Goal: Information Seeking & Learning: Learn about a topic

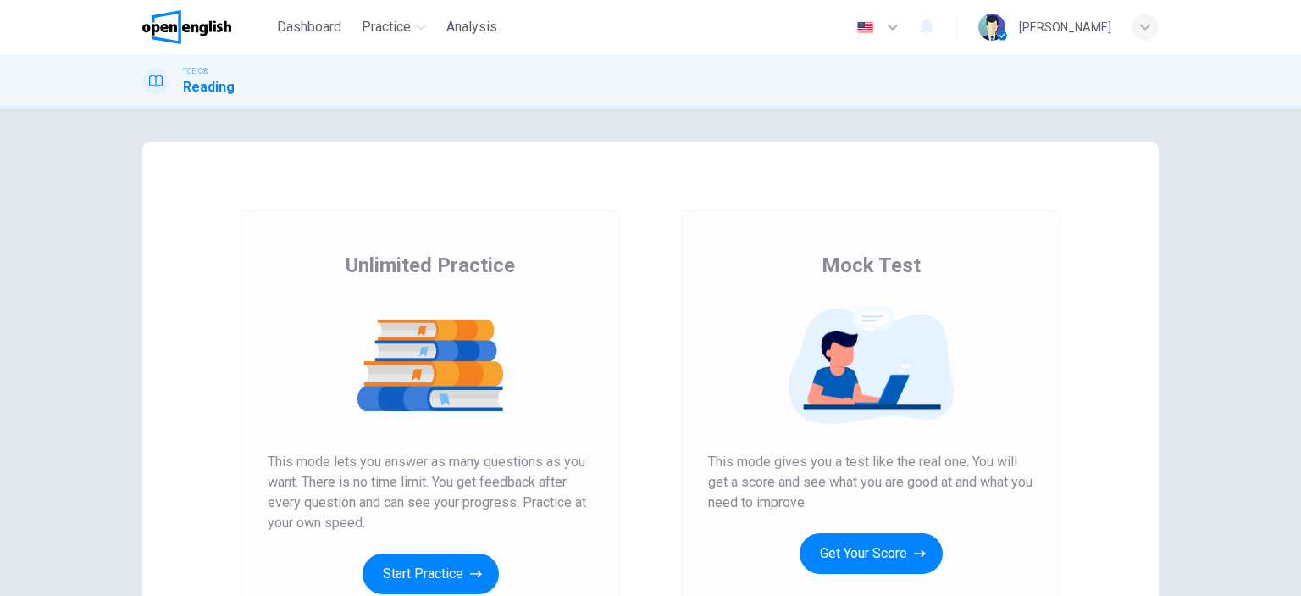
scroll to position [169, 0]
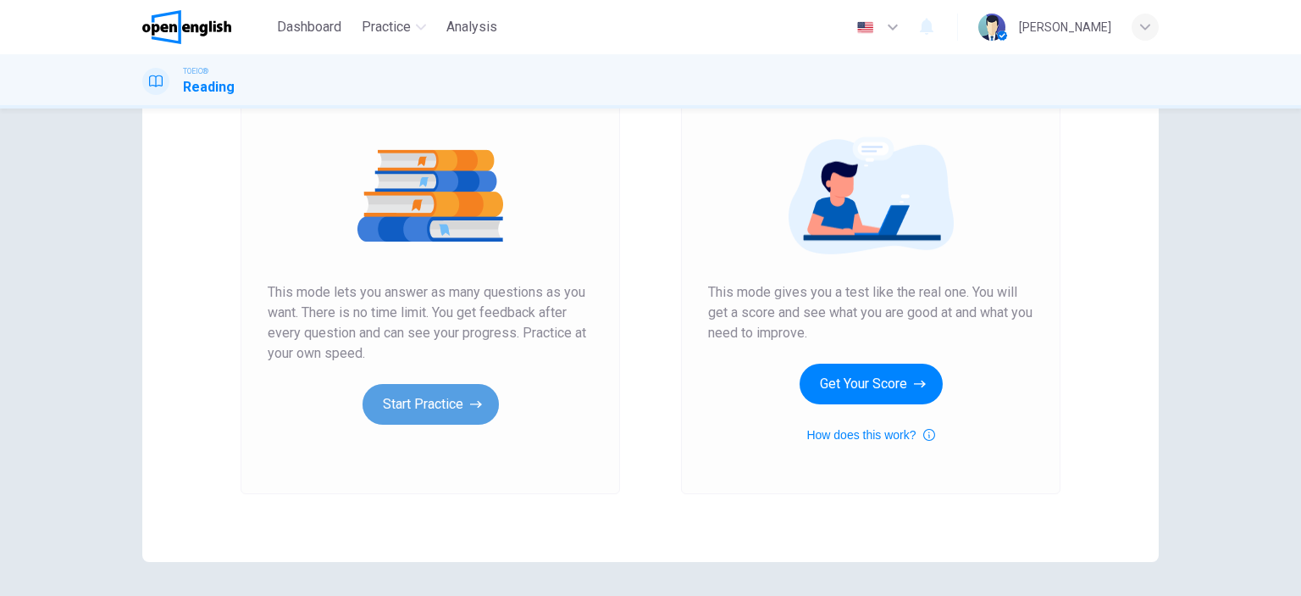
click at [459, 401] on button "Start Practice" at bounding box center [431, 404] width 136 height 41
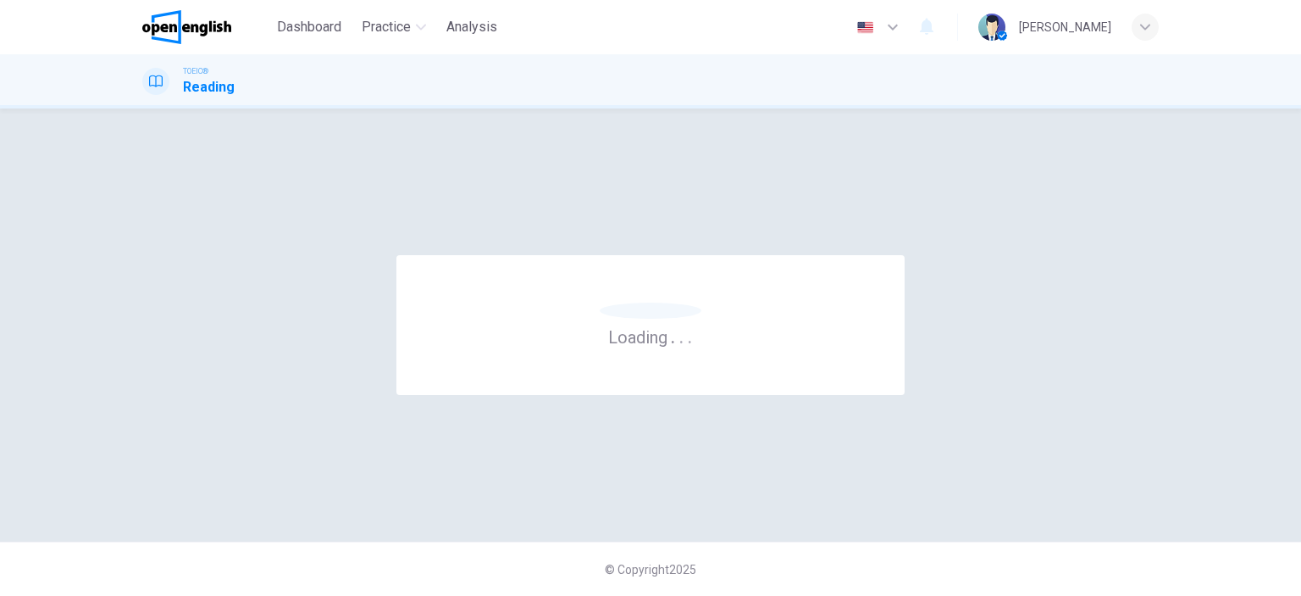
scroll to position [0, 0]
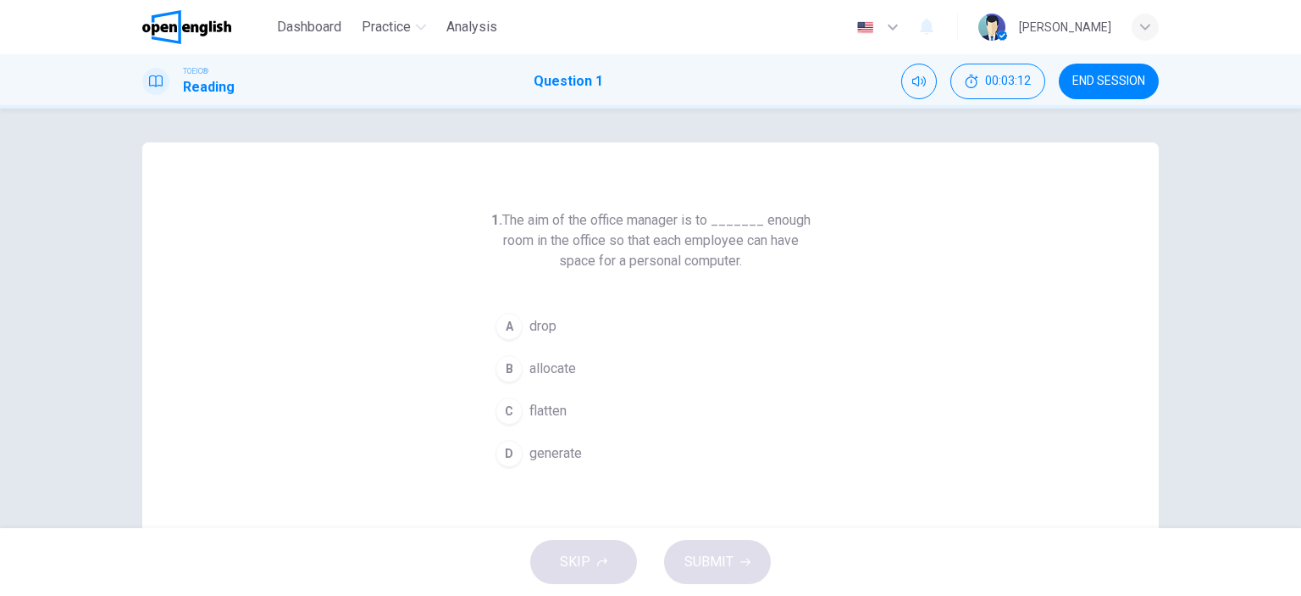
click at [509, 447] on div "D" at bounding box center [509, 453] width 27 height 27
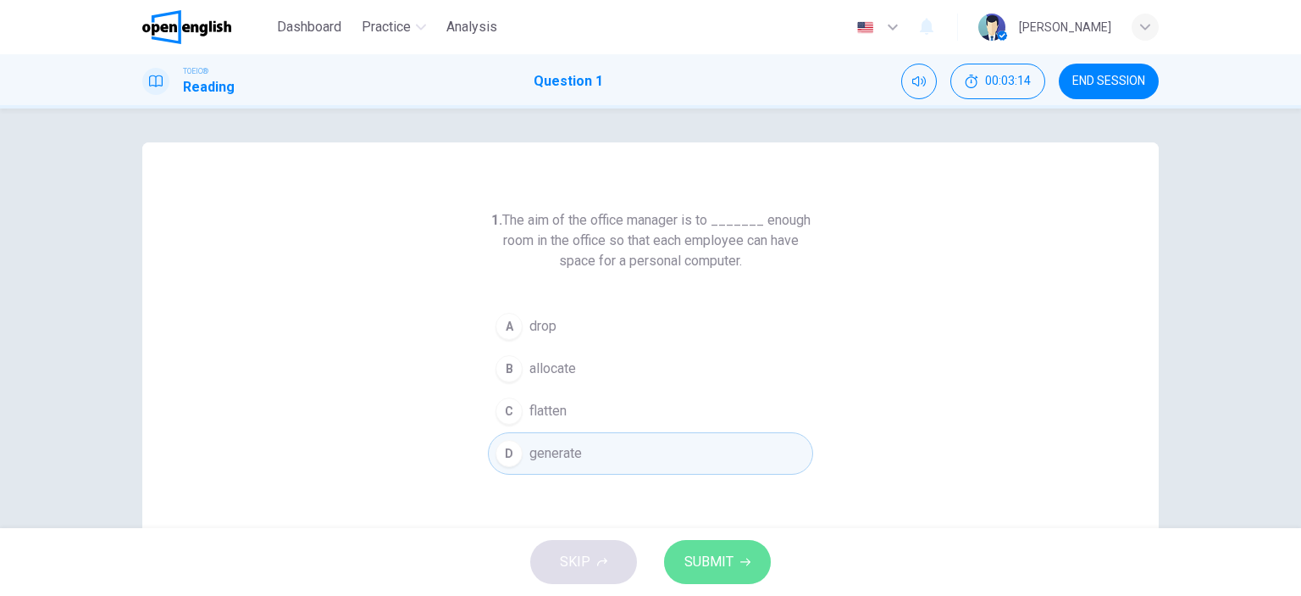
click at [739, 567] on button "SUBMIT" at bounding box center [717, 562] width 107 height 44
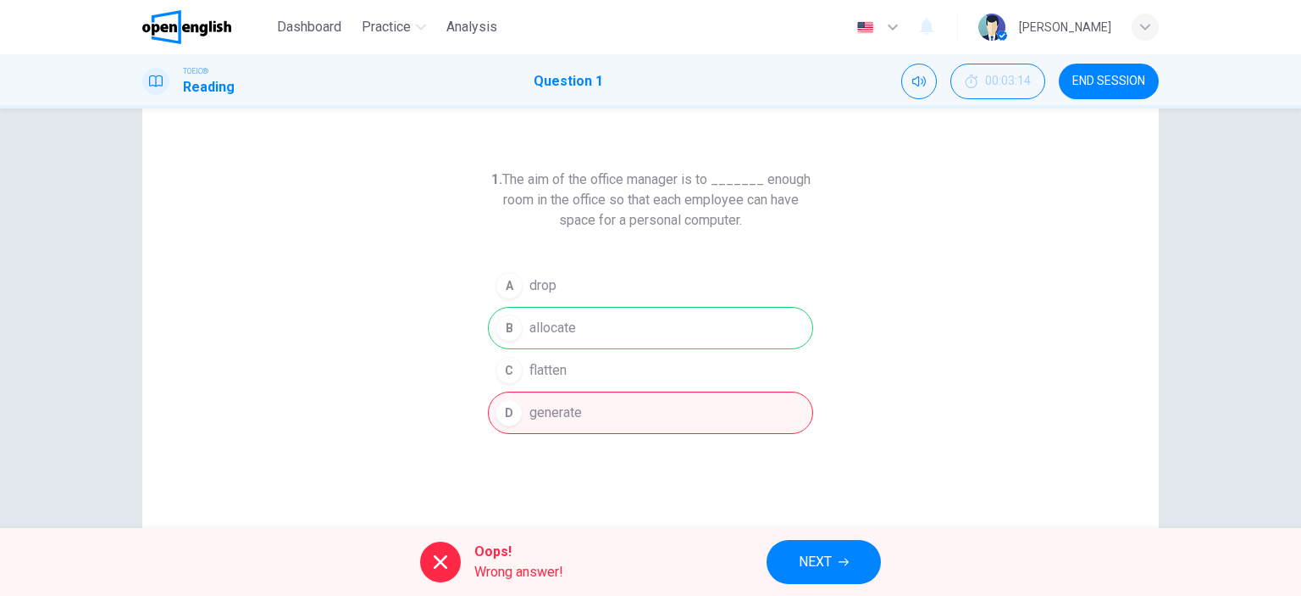
scroll to position [37, 0]
click at [800, 572] on span "NEXT" at bounding box center [815, 562] width 33 height 24
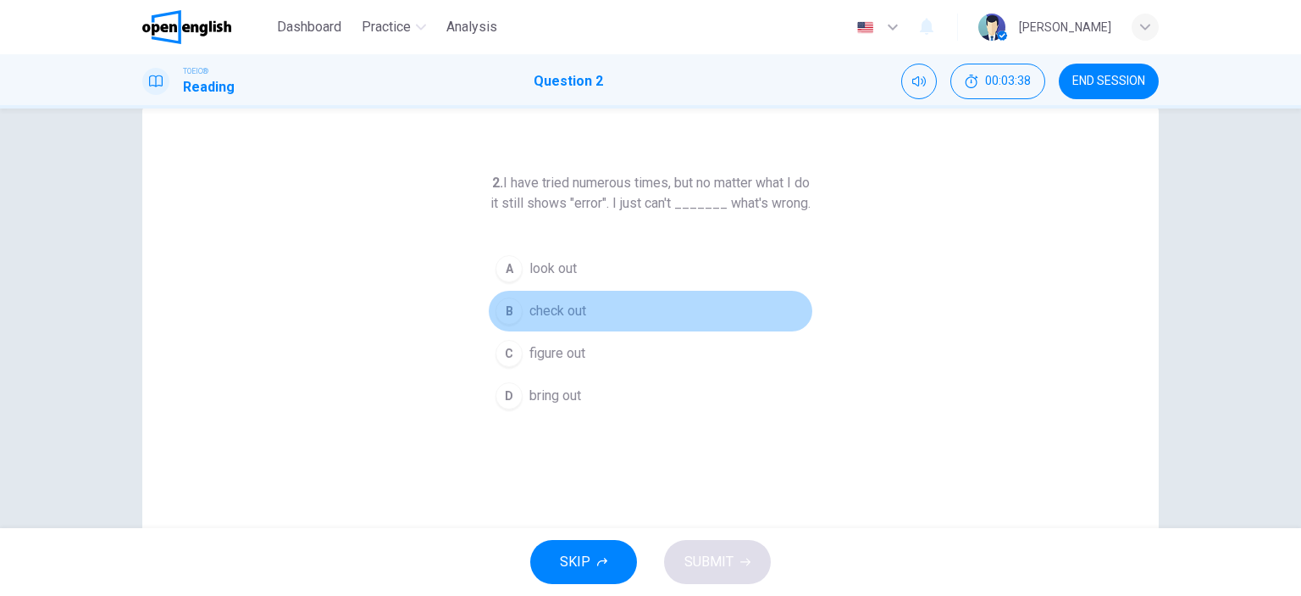
click at [503, 325] on div "B" at bounding box center [509, 310] width 27 height 27
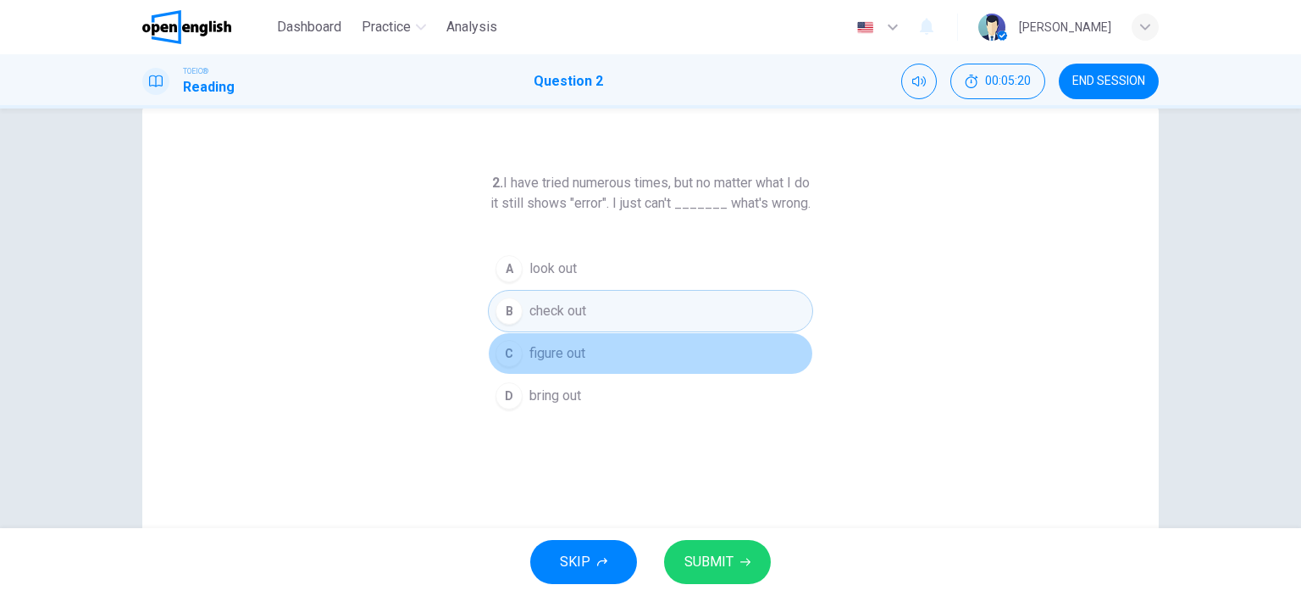
click at [503, 367] on div "C" at bounding box center [509, 353] width 27 height 27
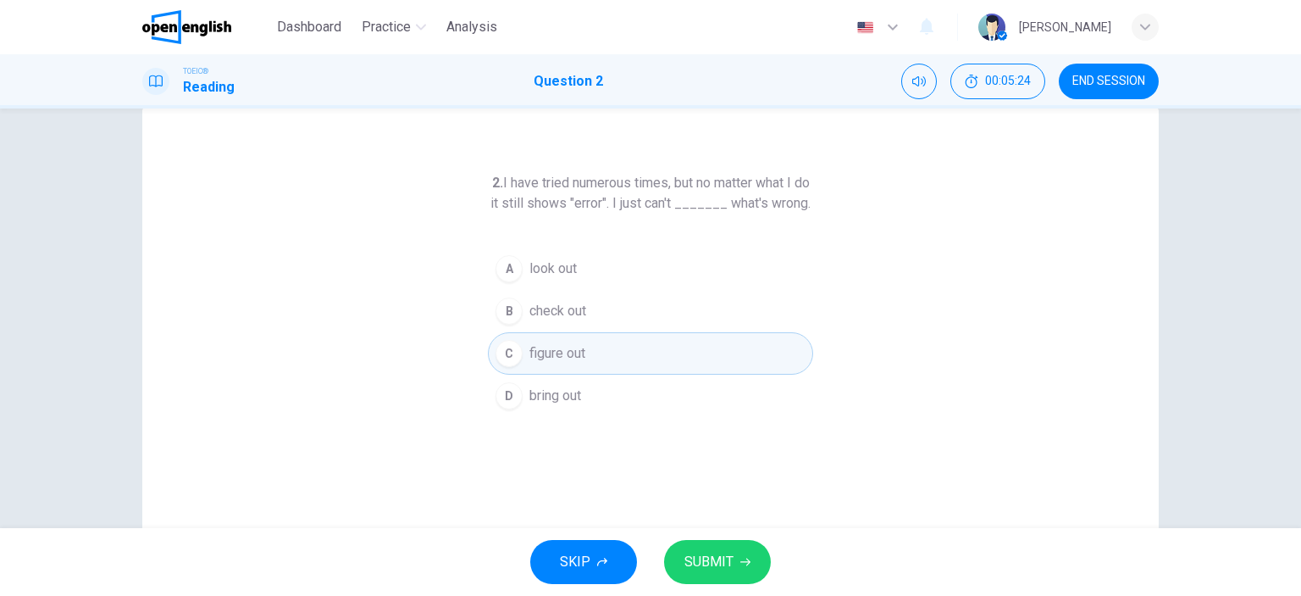
click at [714, 558] on span "SUBMIT" at bounding box center [709, 562] width 49 height 24
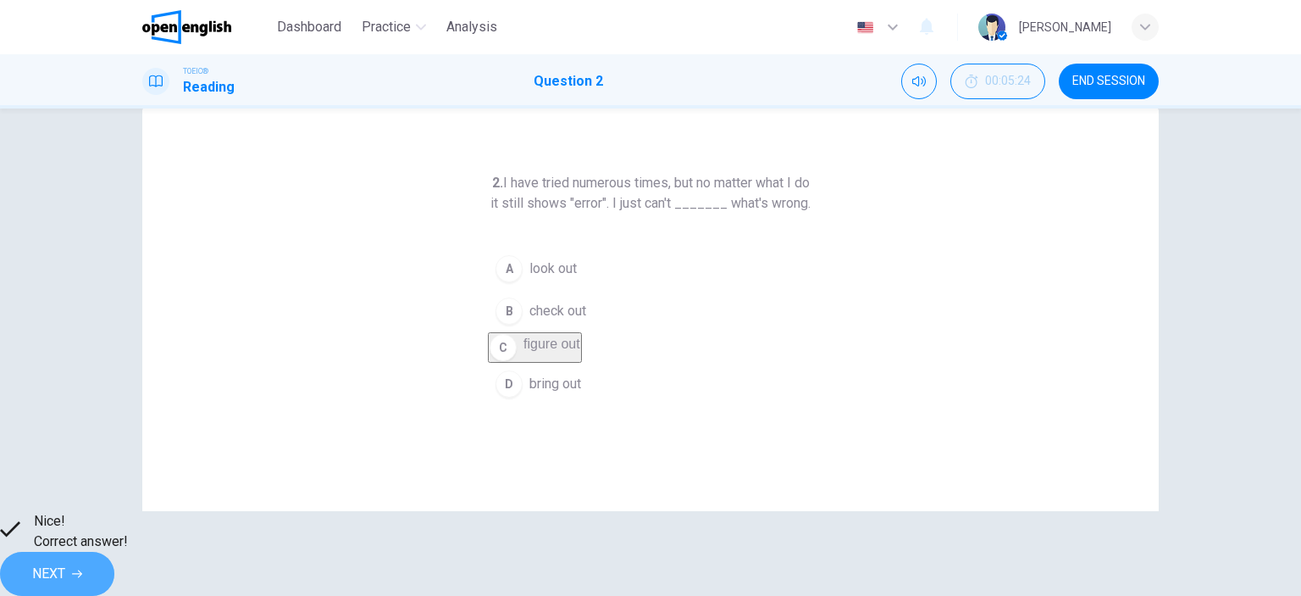
click at [65, 569] on span "NEXT" at bounding box center [48, 574] width 33 height 24
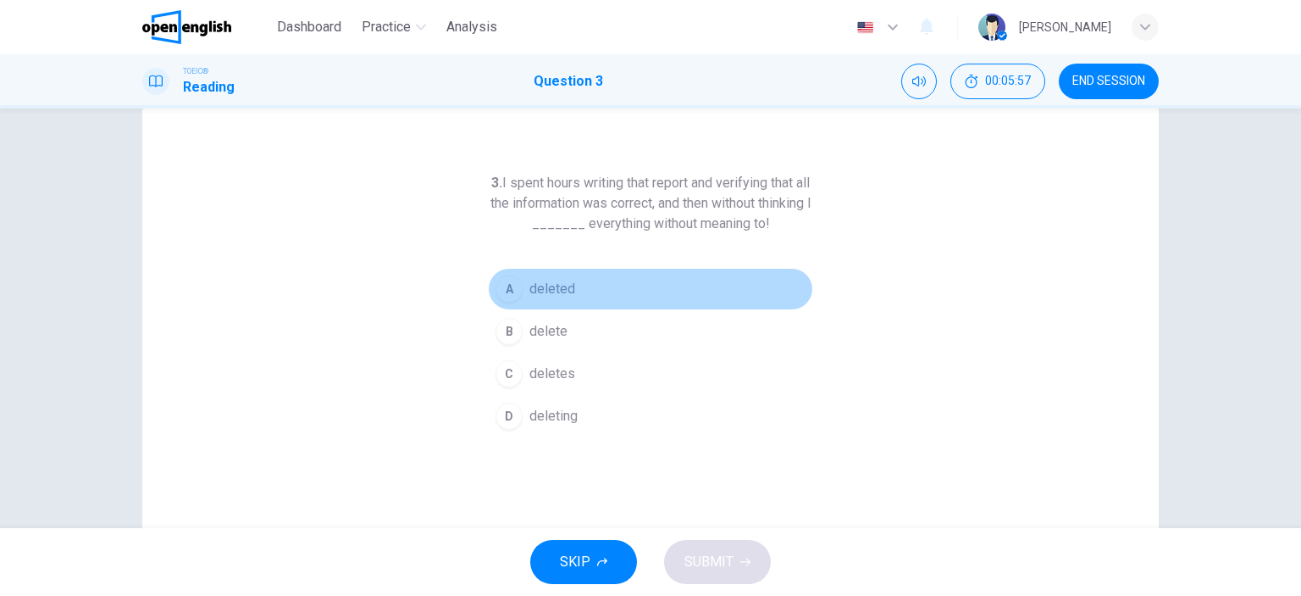
click at [508, 289] on div "A" at bounding box center [509, 288] width 27 height 27
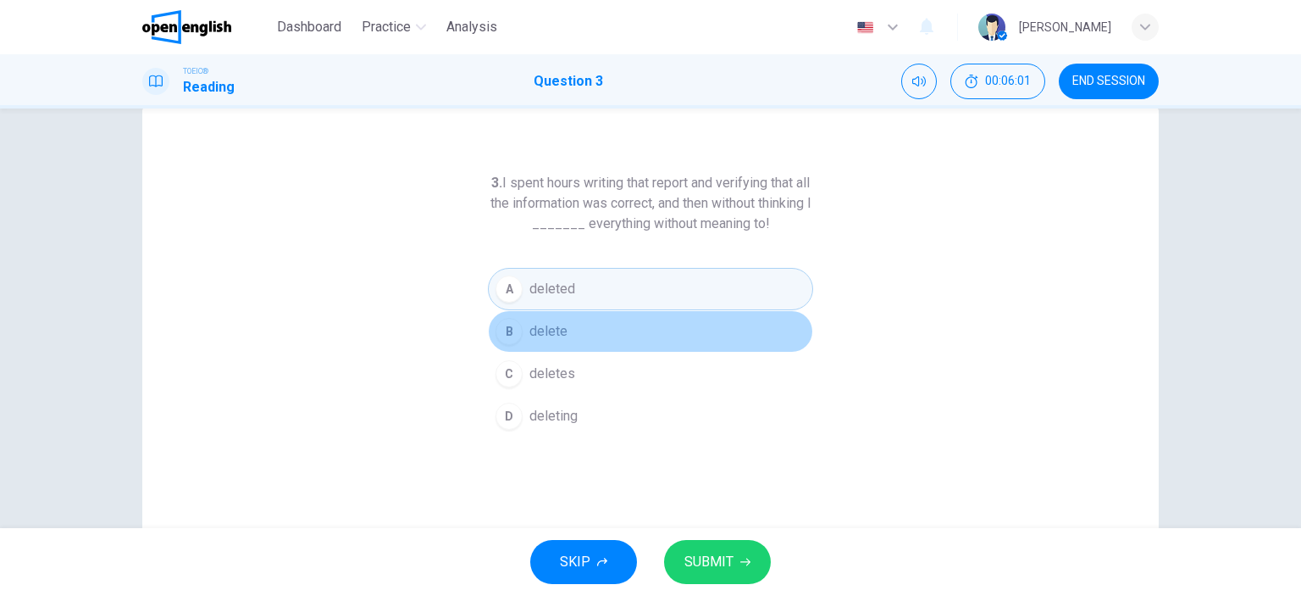
click at [505, 328] on div "B" at bounding box center [509, 331] width 27 height 27
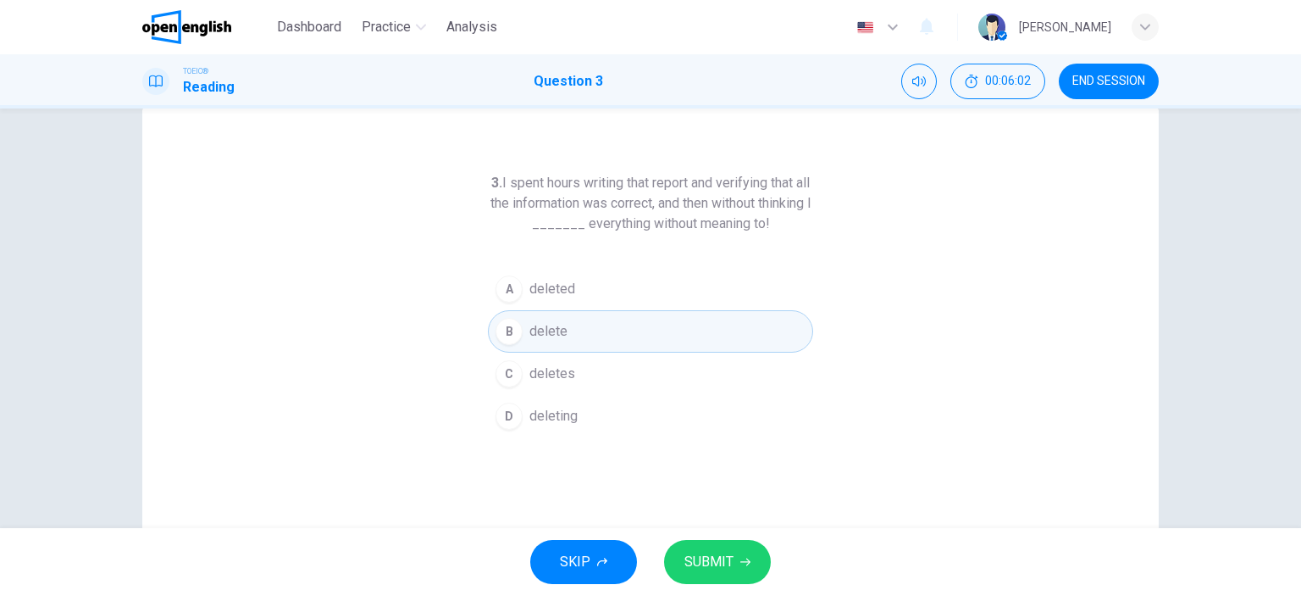
click at [508, 291] on div "A" at bounding box center [509, 288] width 27 height 27
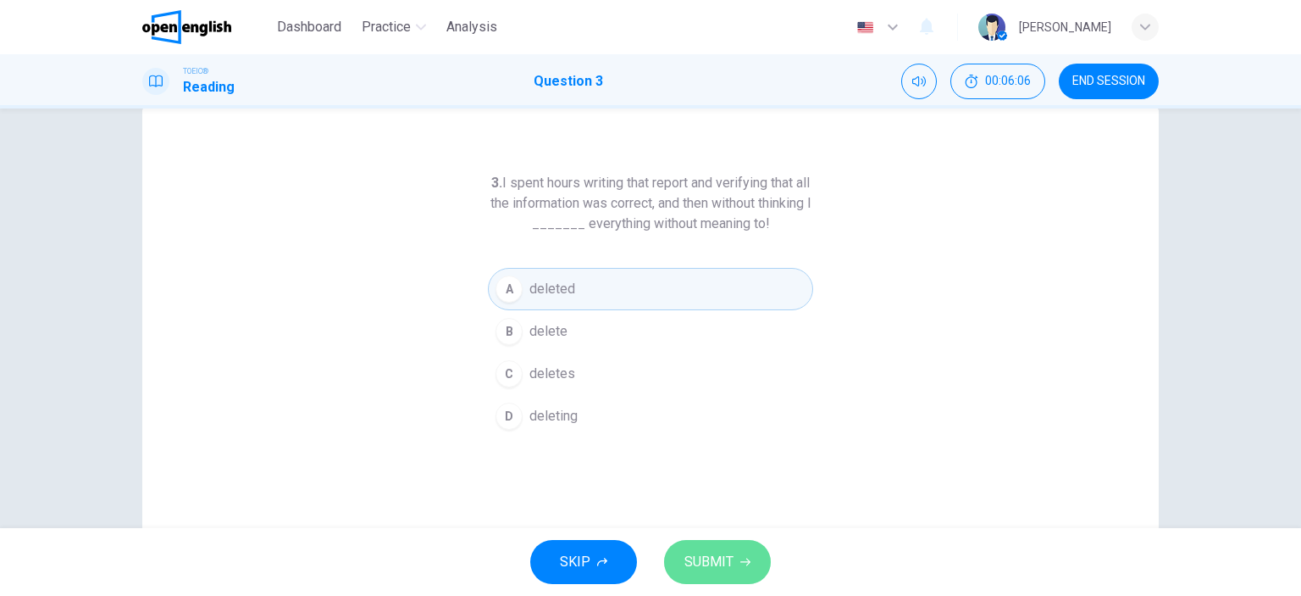
click at [697, 563] on span "SUBMIT" at bounding box center [709, 562] width 49 height 24
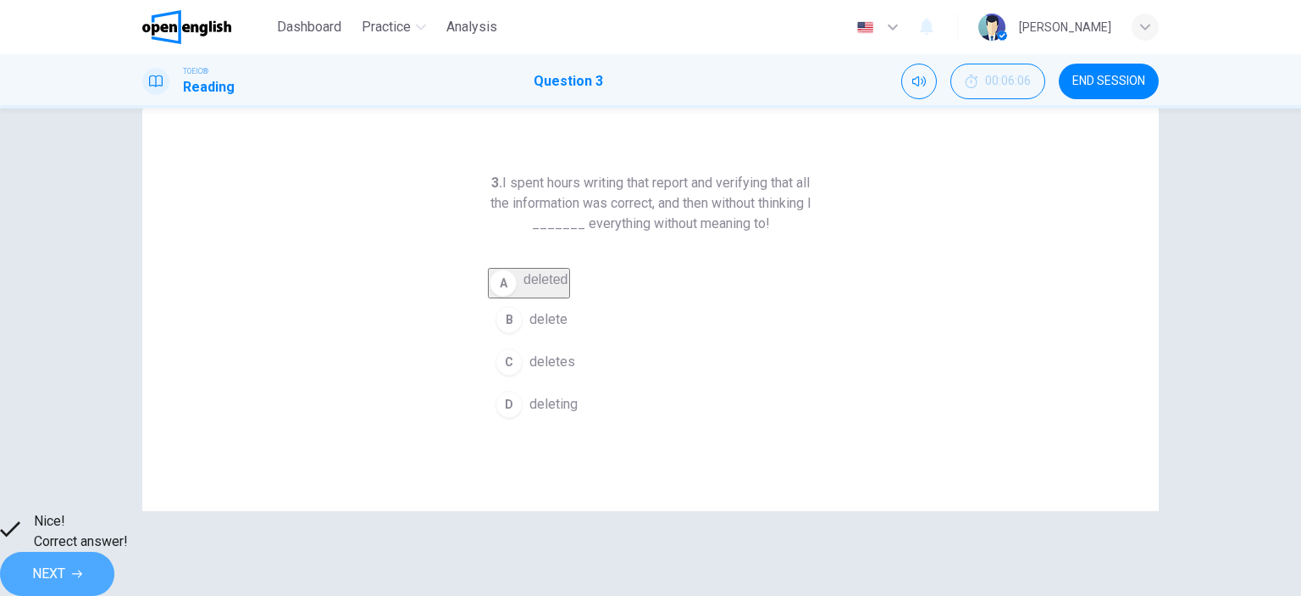
click at [114, 562] on button "NEXT" at bounding box center [57, 574] width 114 height 44
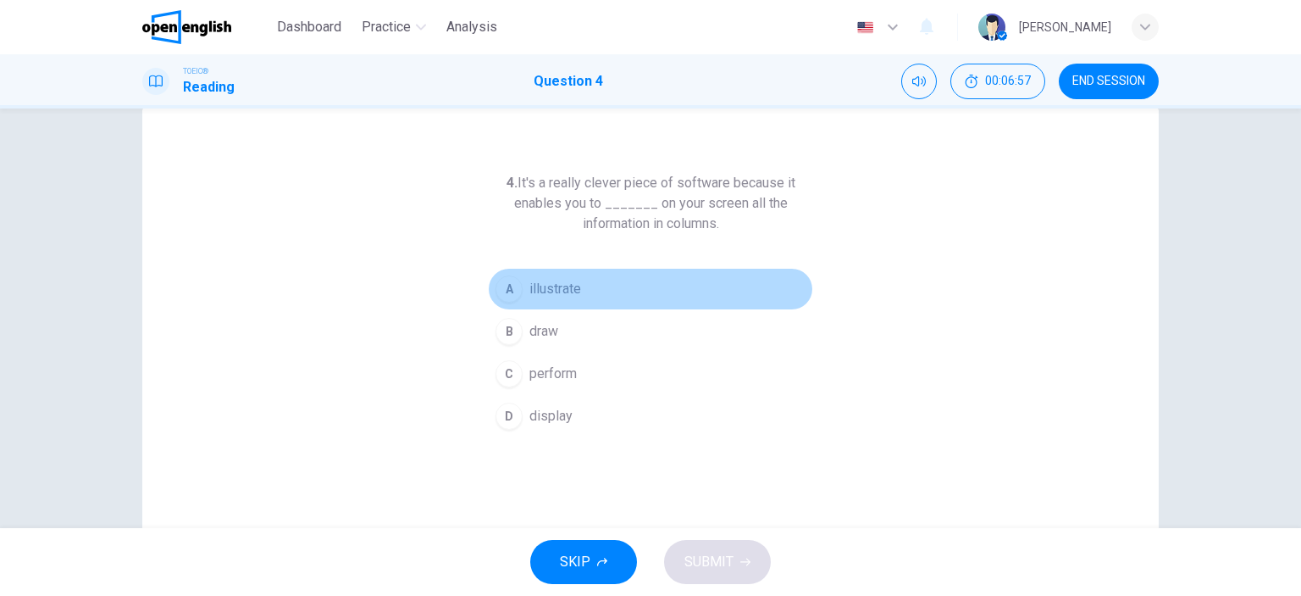
click at [502, 289] on div "A" at bounding box center [509, 288] width 27 height 27
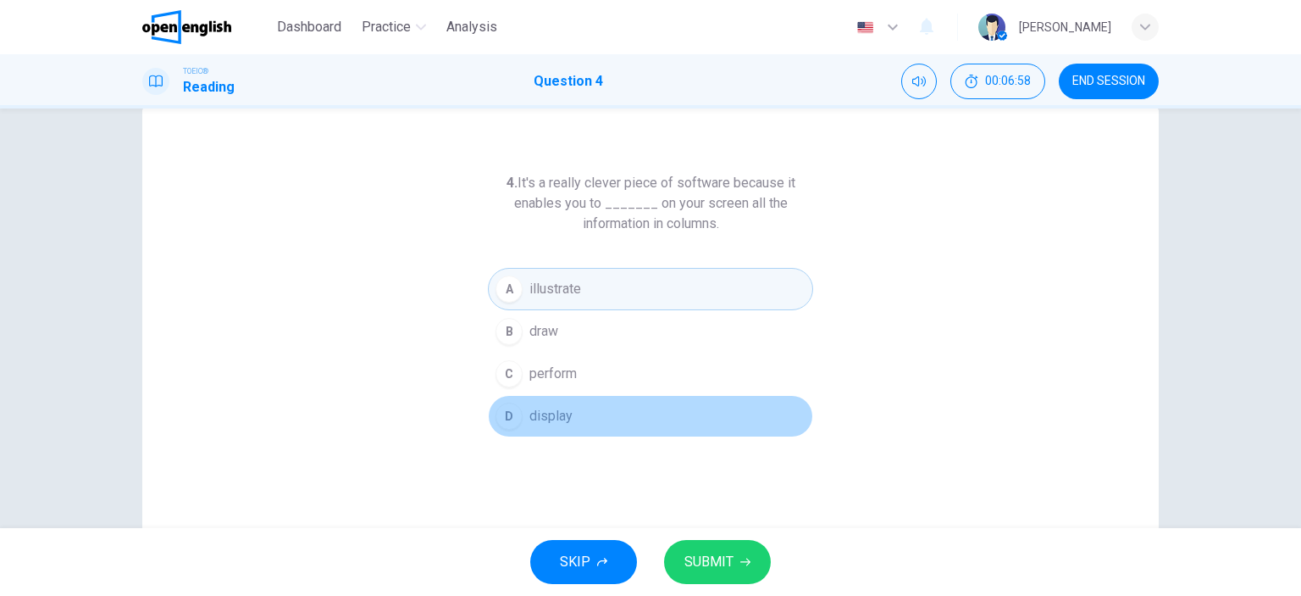
click at [508, 416] on div "D" at bounding box center [509, 415] width 27 height 27
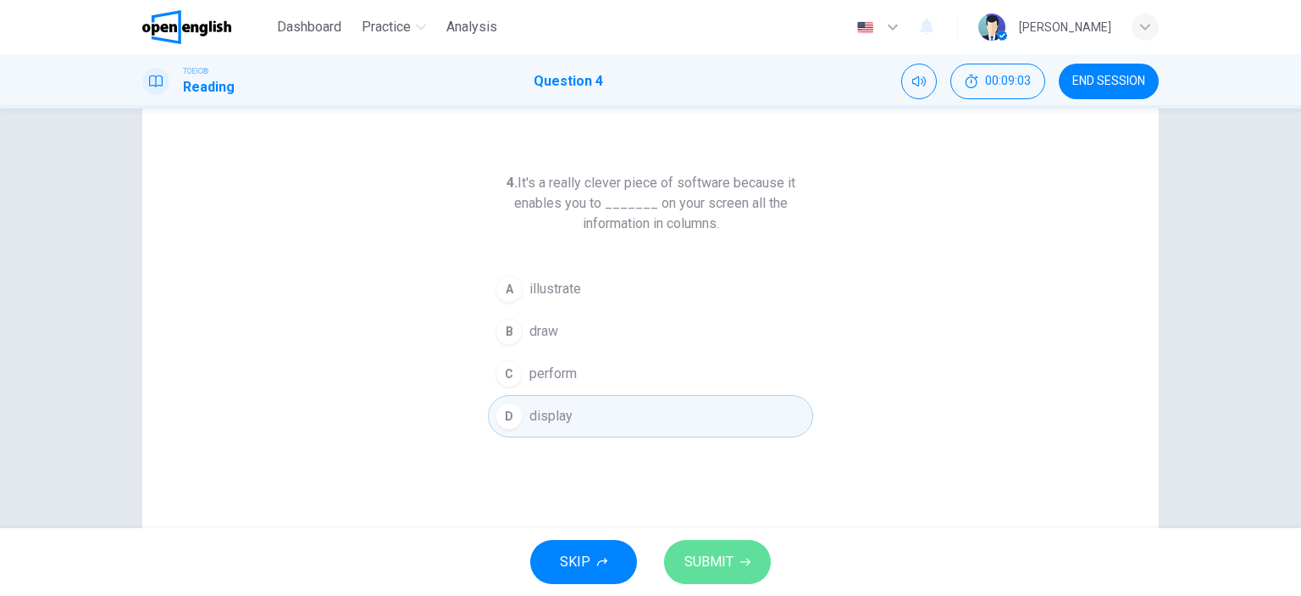
click at [704, 556] on span "SUBMIT" at bounding box center [709, 562] width 49 height 24
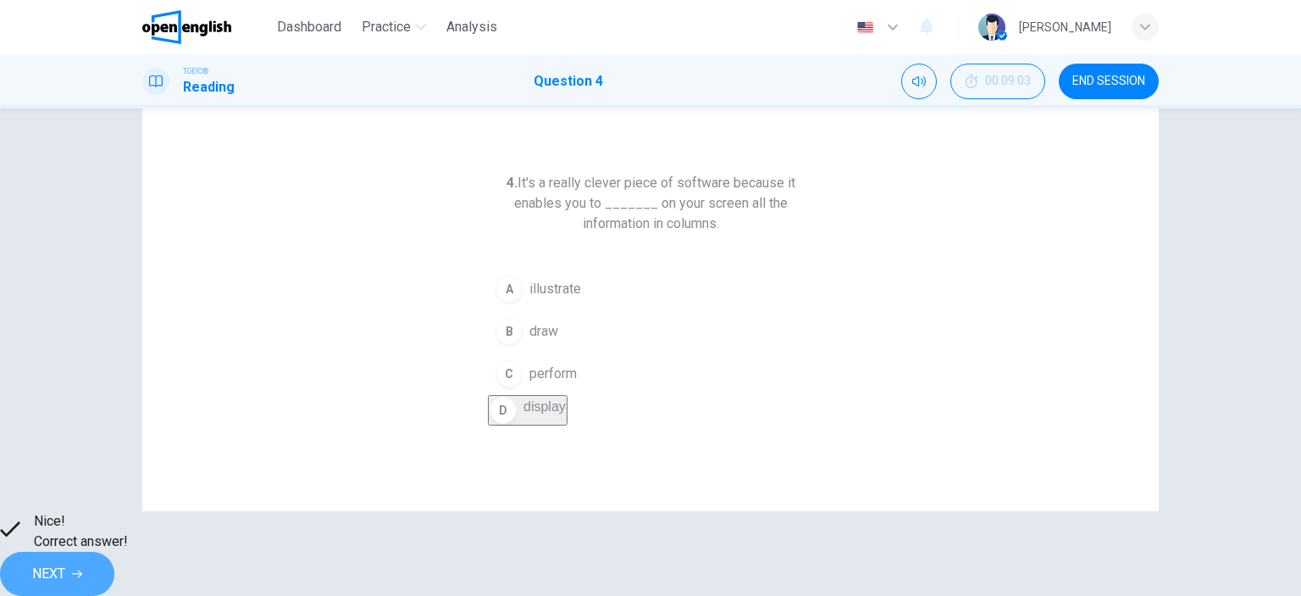
click at [82, 569] on icon "button" at bounding box center [77, 574] width 10 height 10
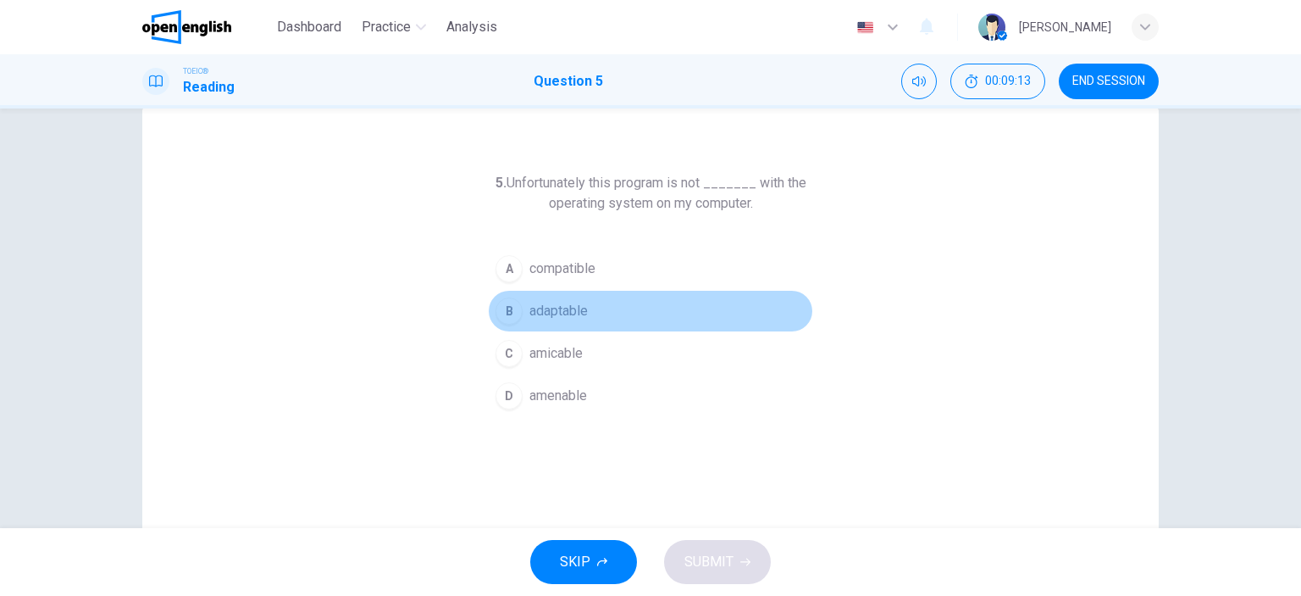
click at [514, 304] on div "B" at bounding box center [509, 310] width 27 height 27
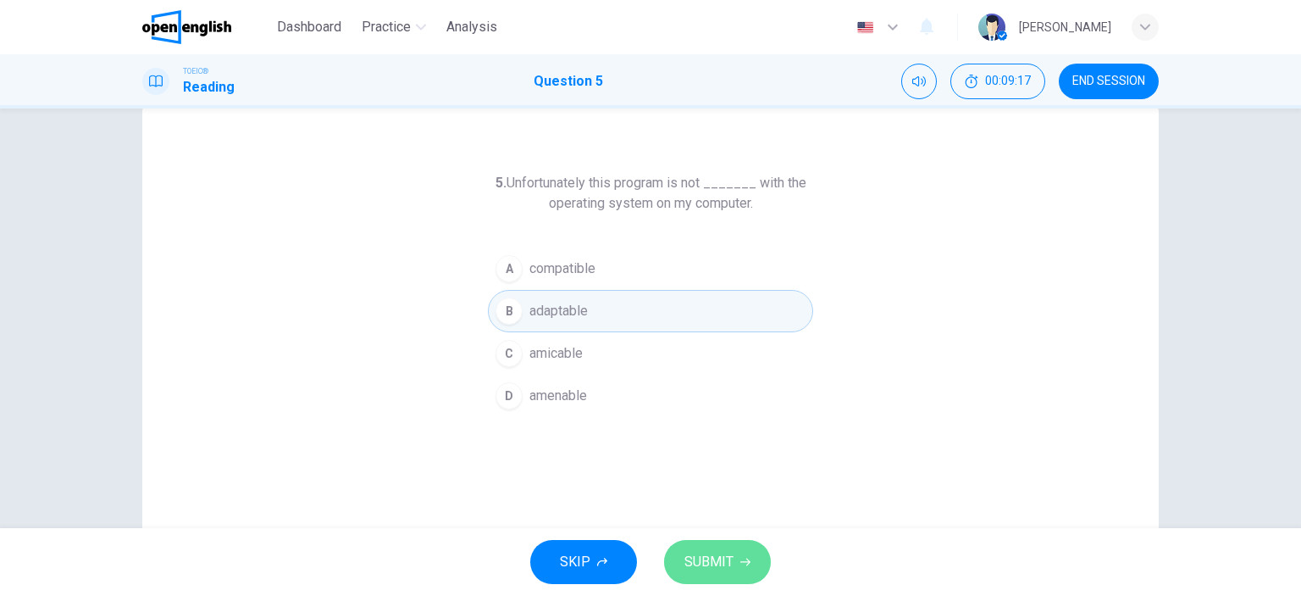
click at [735, 557] on button "SUBMIT" at bounding box center [717, 562] width 107 height 44
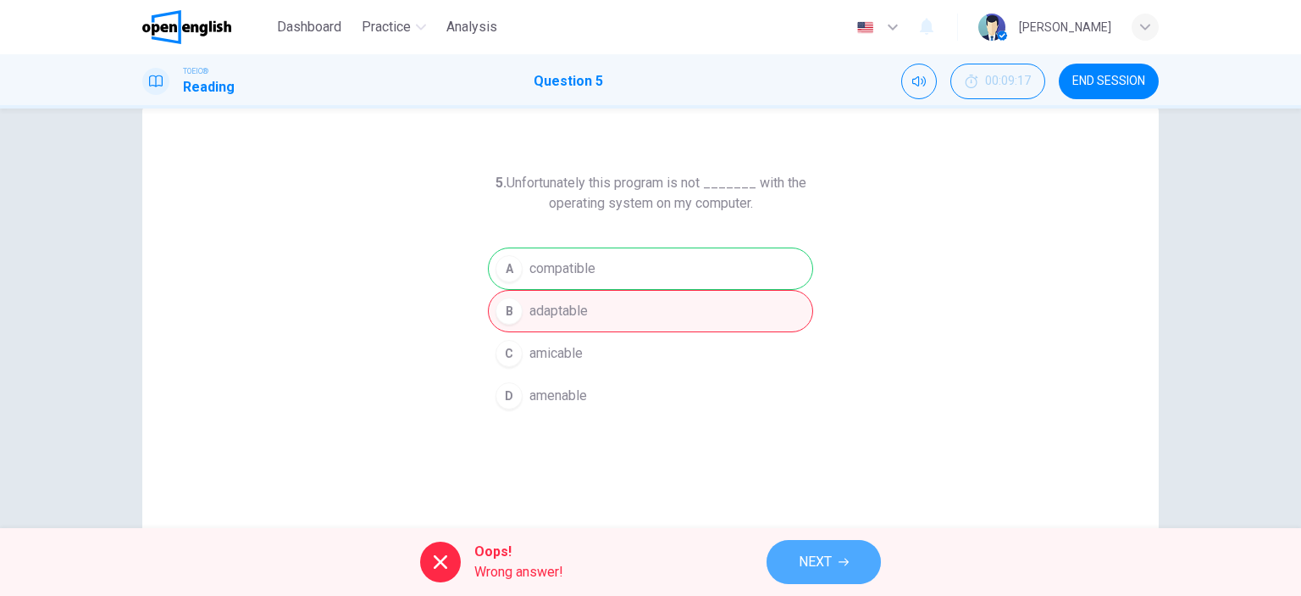
click at [826, 559] on span "NEXT" at bounding box center [815, 562] width 33 height 24
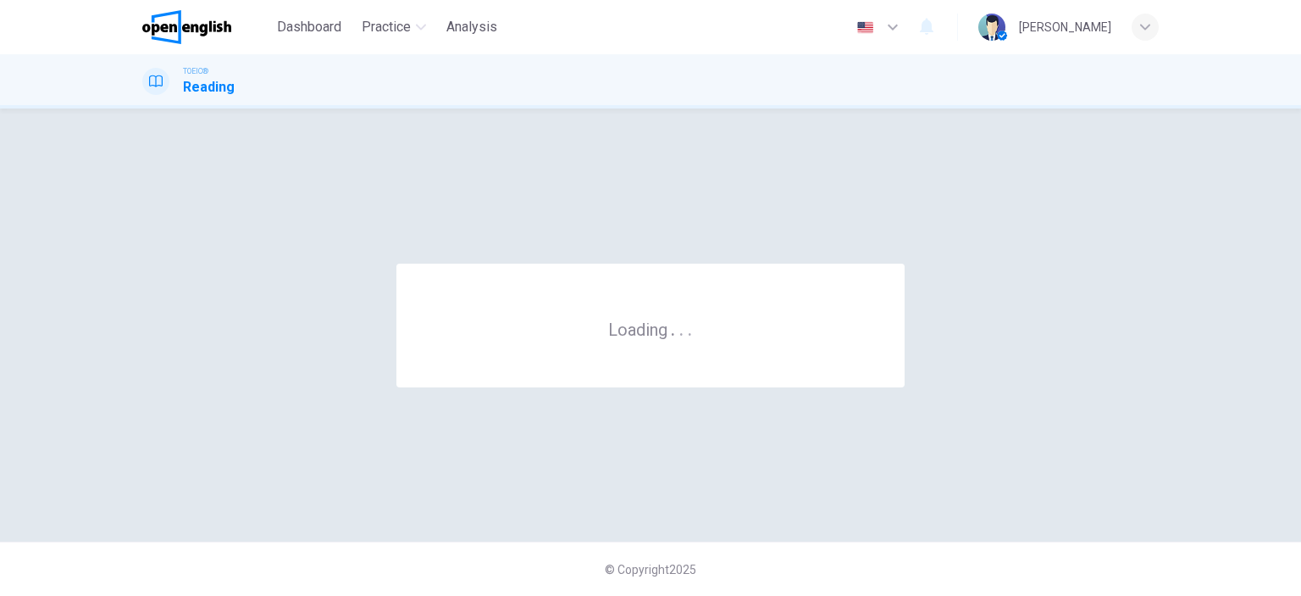
scroll to position [0, 0]
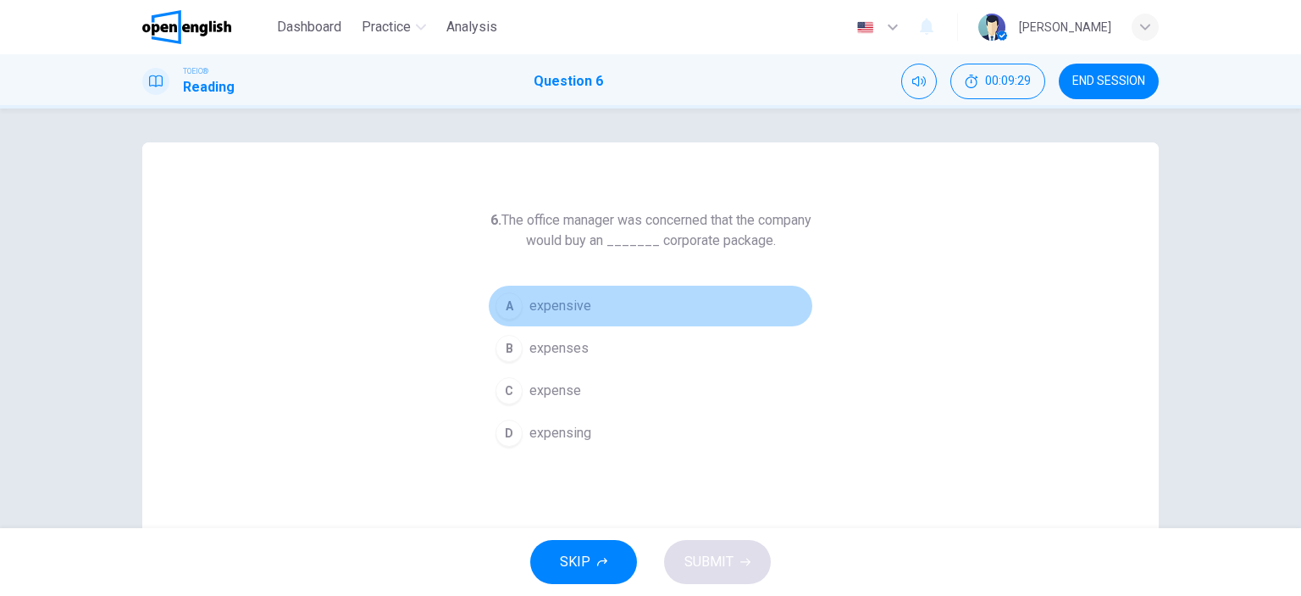
click at [503, 309] on div "A" at bounding box center [509, 305] width 27 height 27
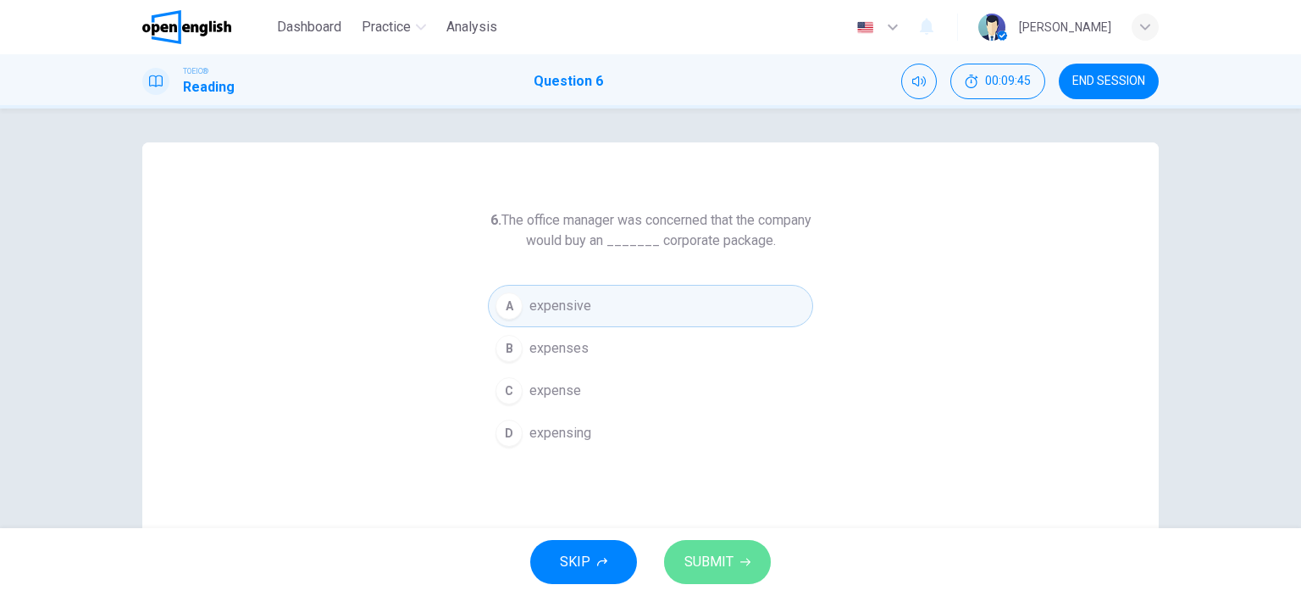
click at [728, 560] on span "SUBMIT" at bounding box center [709, 562] width 49 height 24
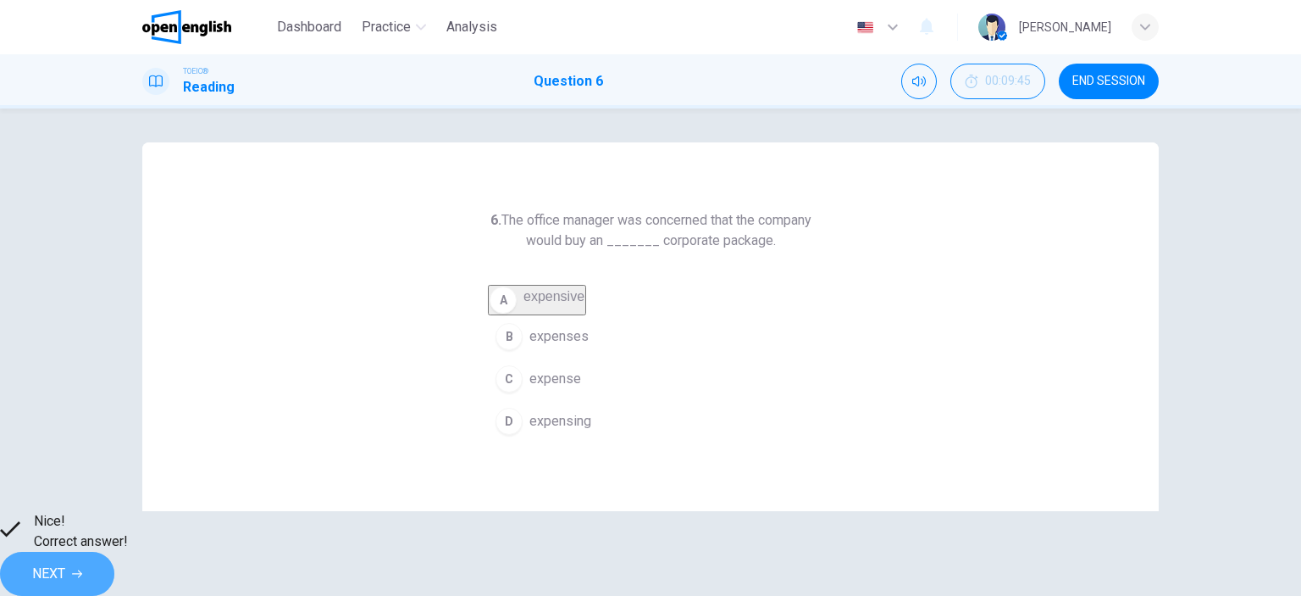
click at [65, 562] on span "NEXT" at bounding box center [48, 574] width 33 height 24
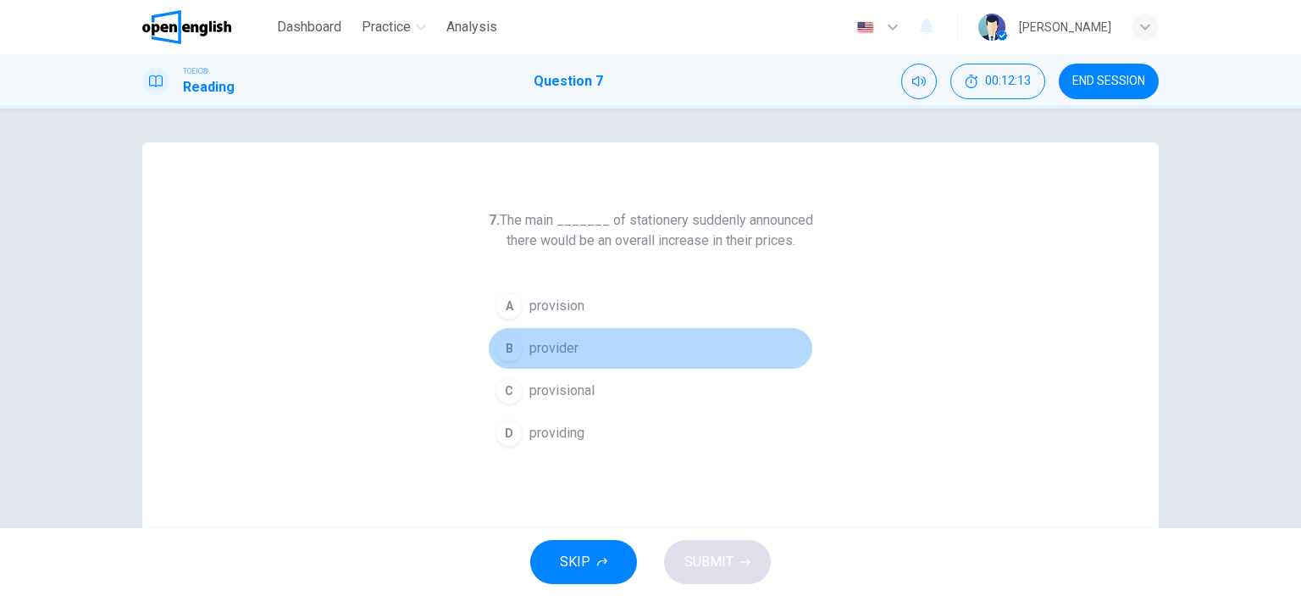
click at [513, 348] on div "B" at bounding box center [509, 348] width 27 height 27
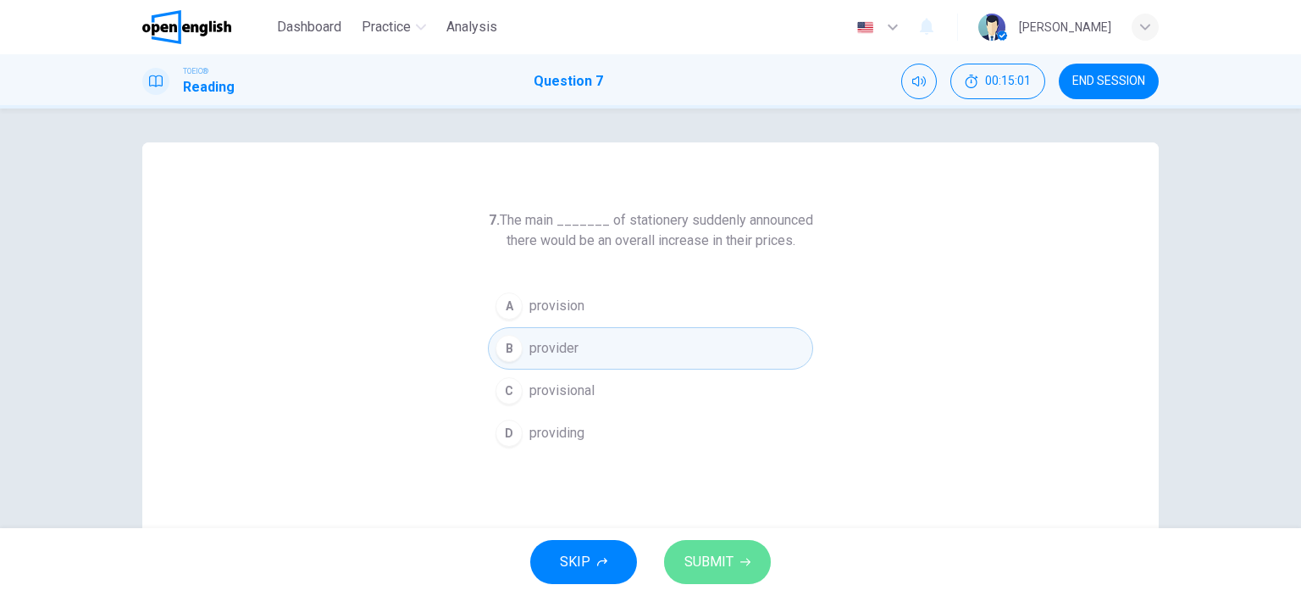
click at [693, 545] on button "SUBMIT" at bounding box center [717, 562] width 107 height 44
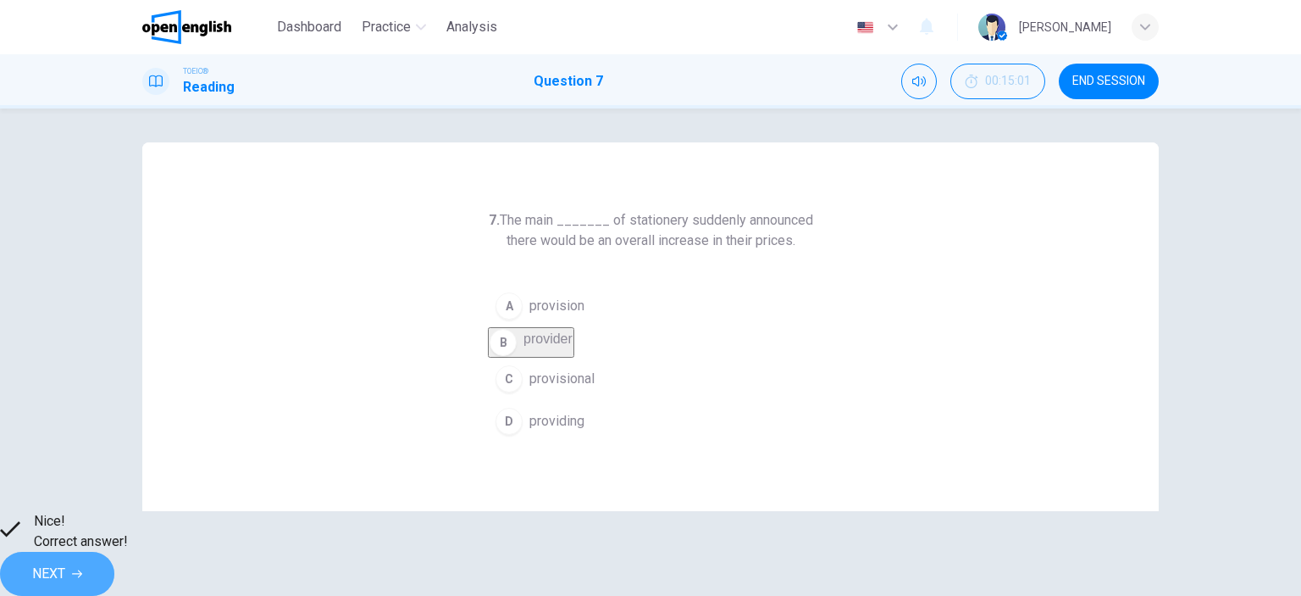
click at [65, 562] on span "NEXT" at bounding box center [48, 574] width 33 height 24
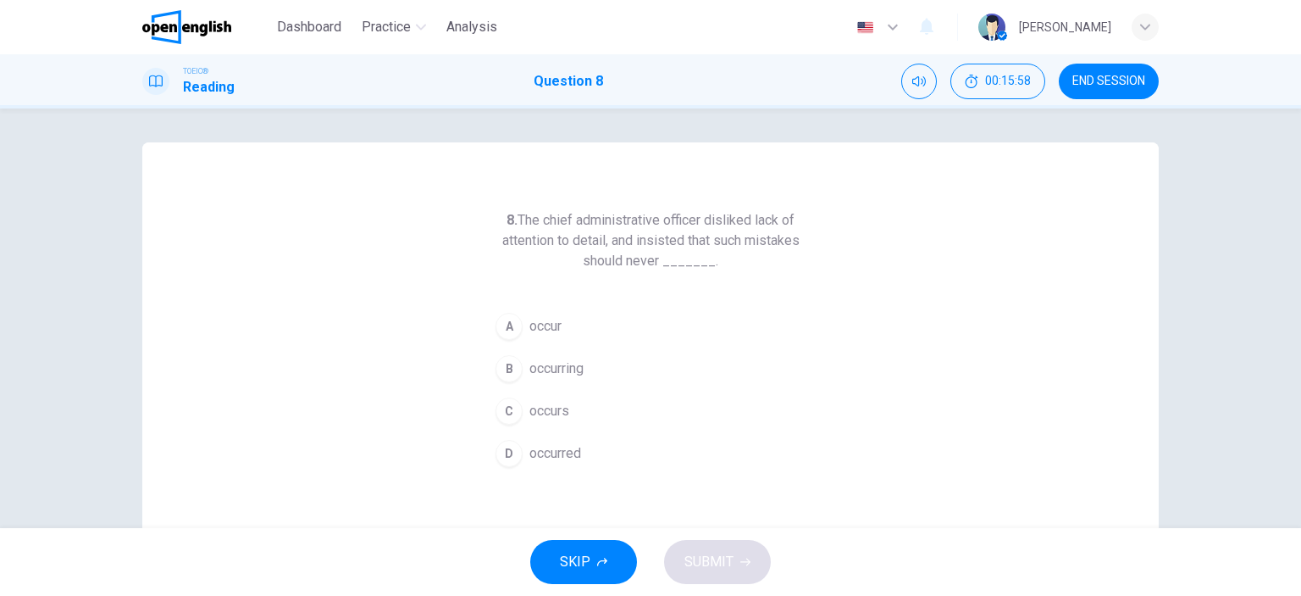
click at [554, 456] on span "occurred" at bounding box center [556, 453] width 52 height 20
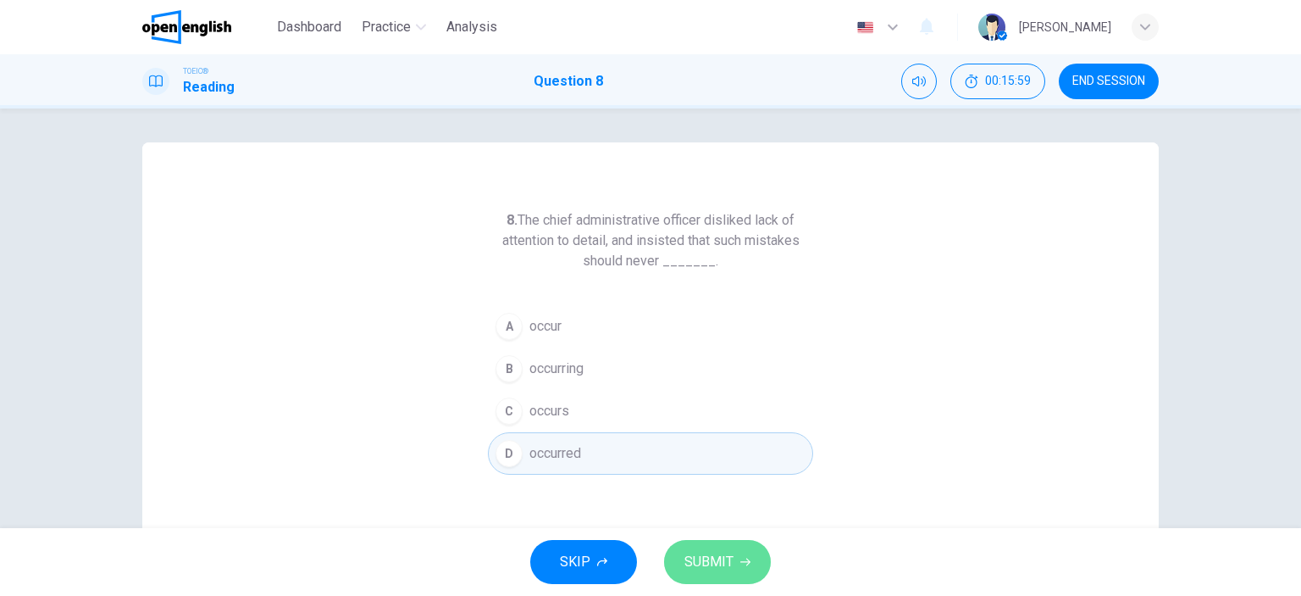
click at [702, 551] on span "SUBMIT" at bounding box center [709, 562] width 49 height 24
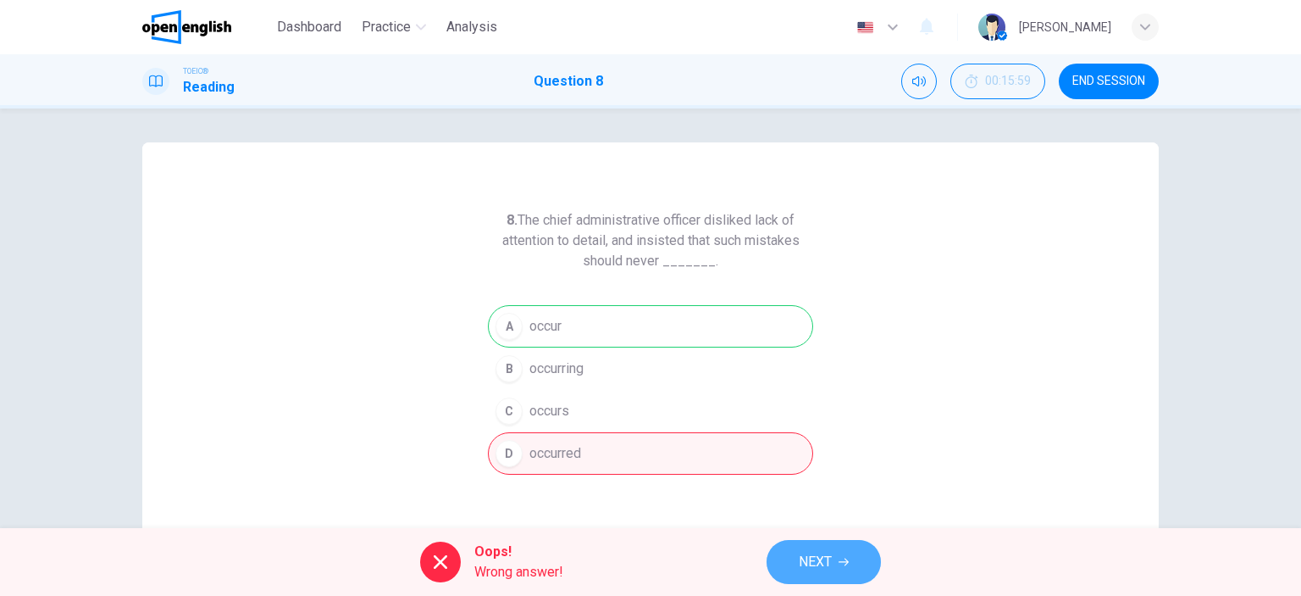
click at [835, 562] on button "NEXT" at bounding box center [824, 562] width 114 height 44
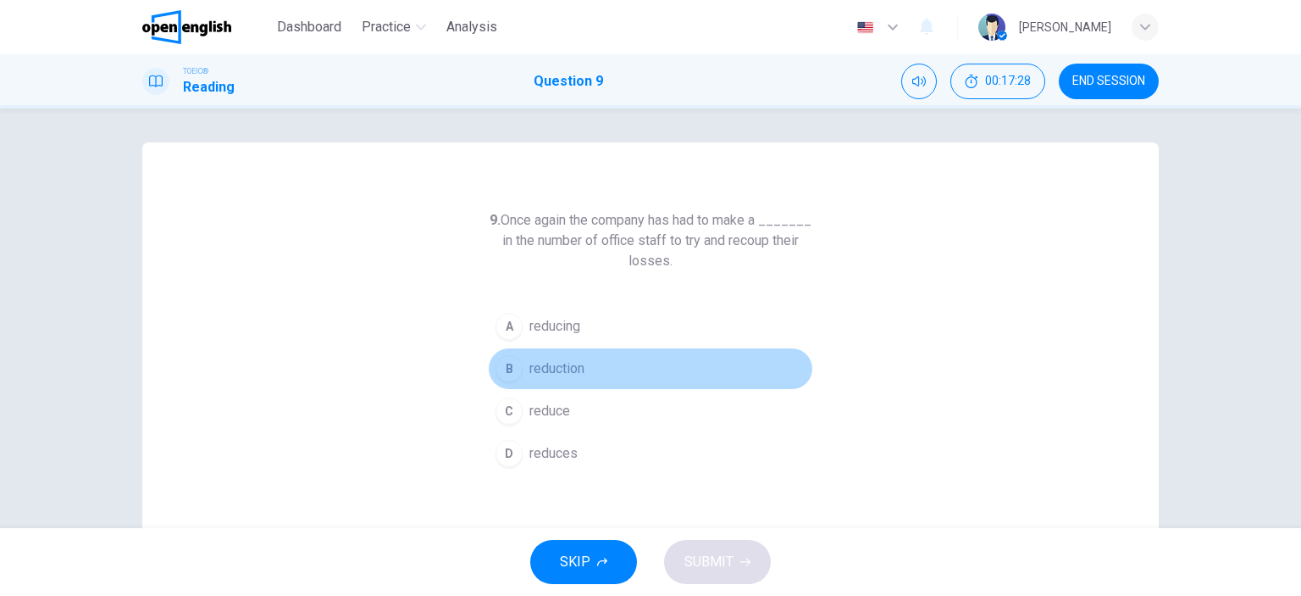
click at [512, 358] on div "B" at bounding box center [509, 368] width 27 height 27
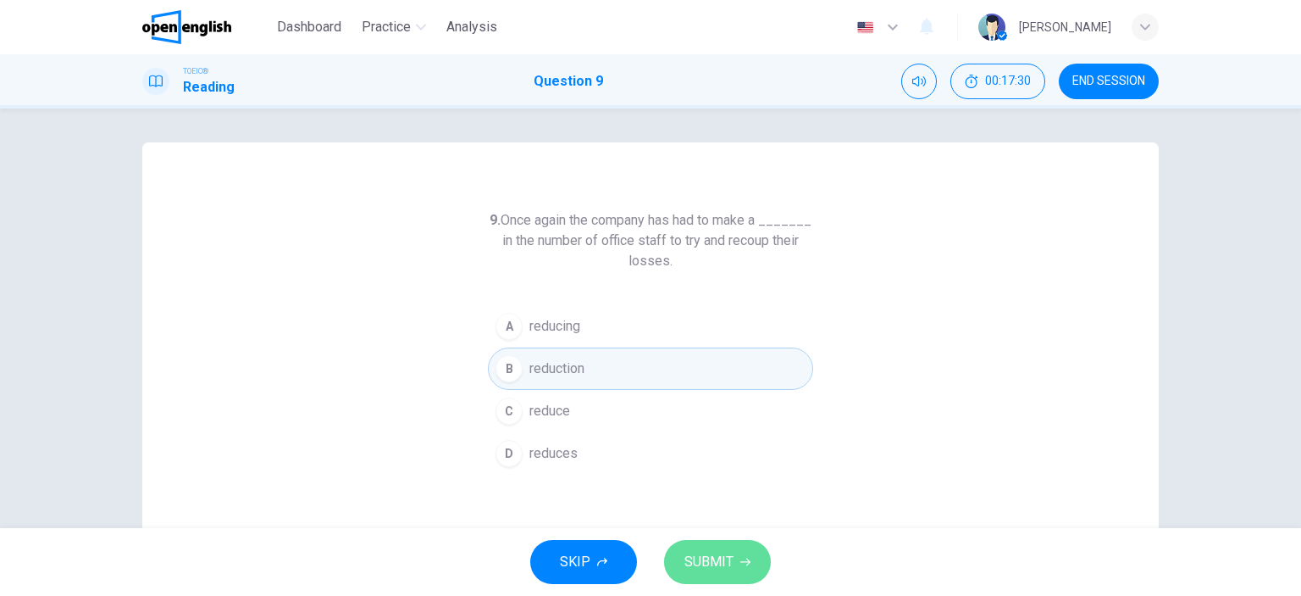
click at [703, 559] on span "SUBMIT" at bounding box center [709, 562] width 49 height 24
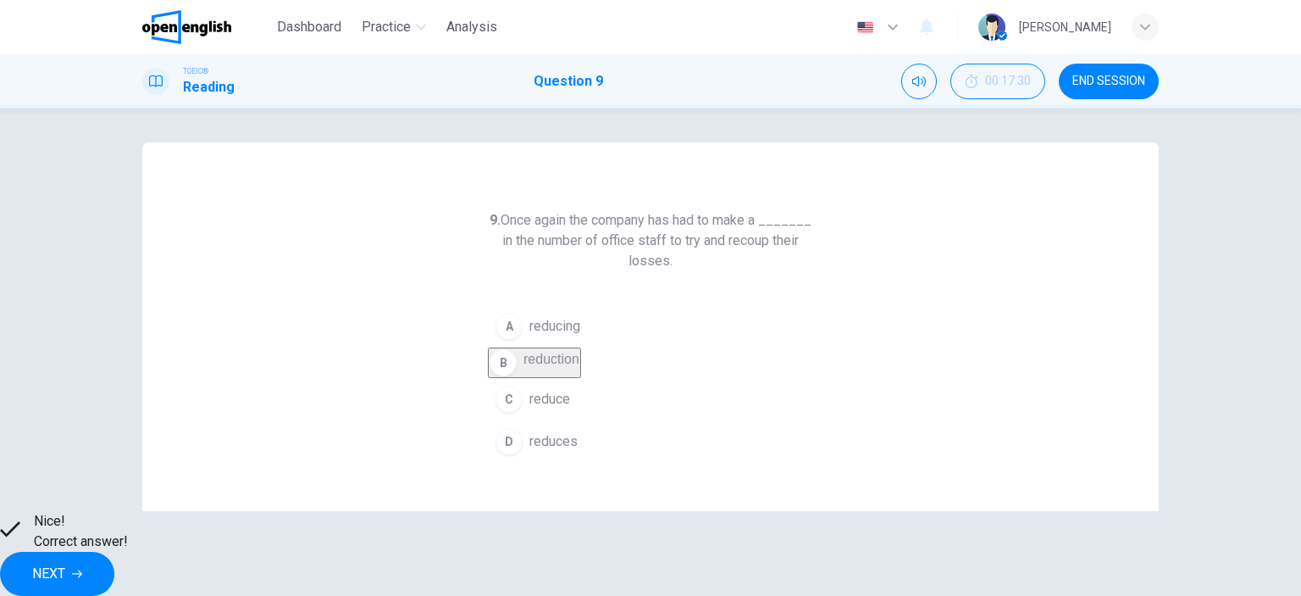
click at [114, 552] on button "NEXT" at bounding box center [57, 574] width 114 height 44
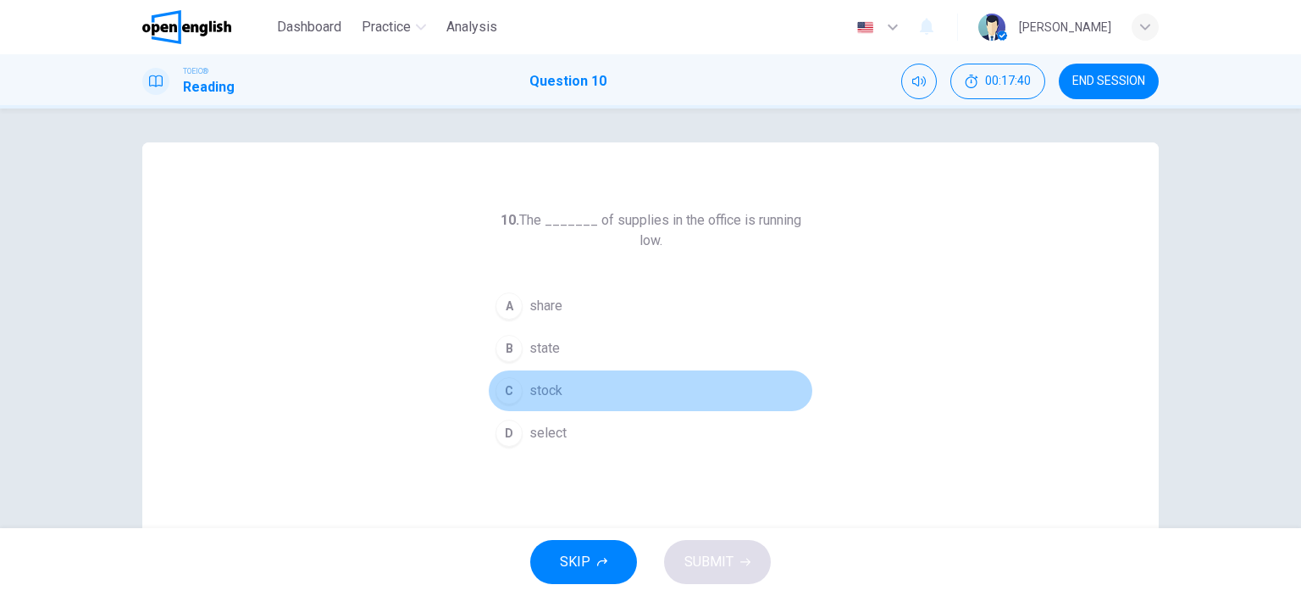
click at [505, 377] on div "C" at bounding box center [509, 390] width 27 height 27
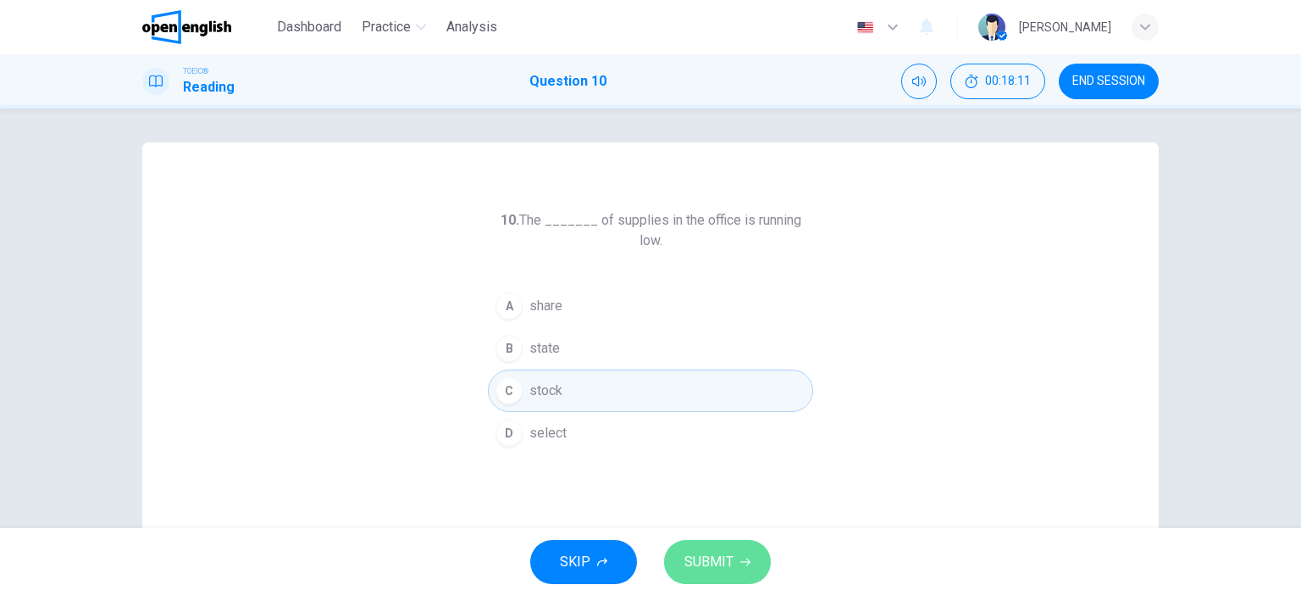
click at [714, 562] on span "SUBMIT" at bounding box center [709, 562] width 49 height 24
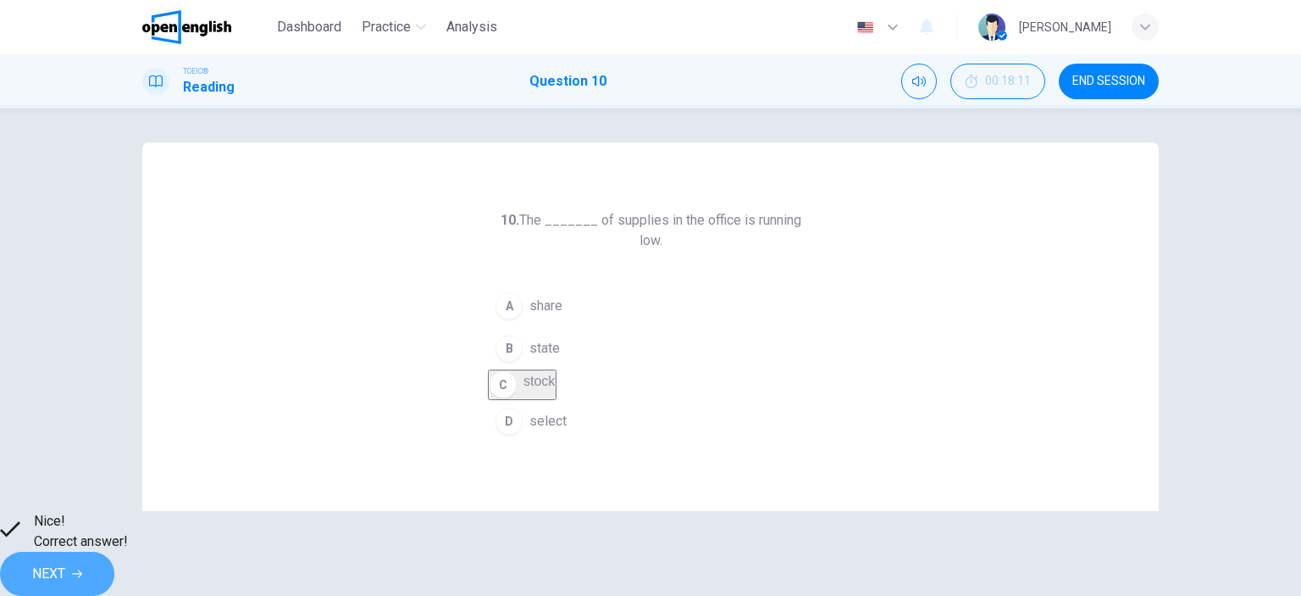
click at [114, 568] on button "NEXT" at bounding box center [57, 574] width 114 height 44
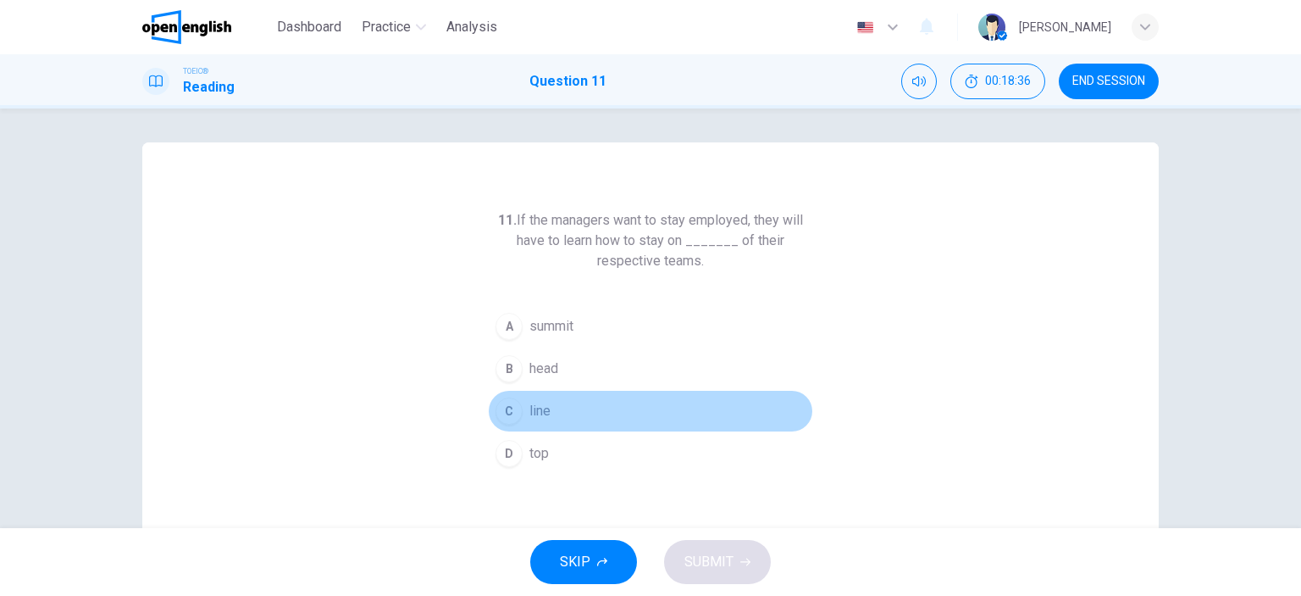
click at [510, 413] on div "C" at bounding box center [509, 410] width 27 height 27
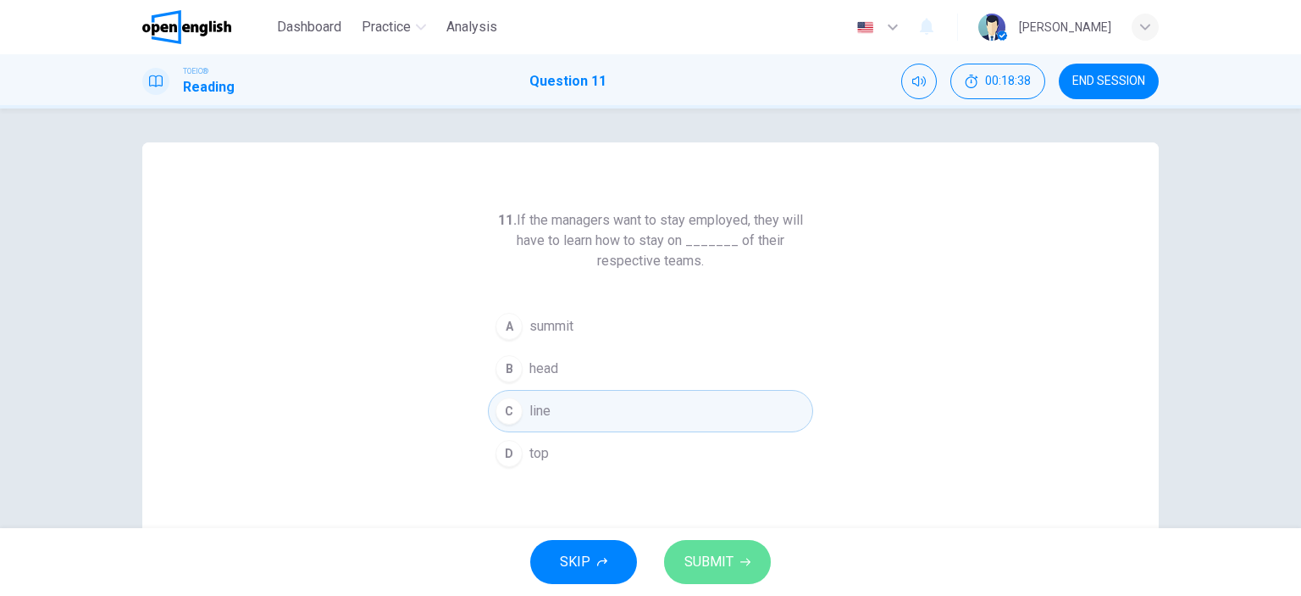
click at [704, 546] on button "SUBMIT" at bounding box center [717, 562] width 107 height 44
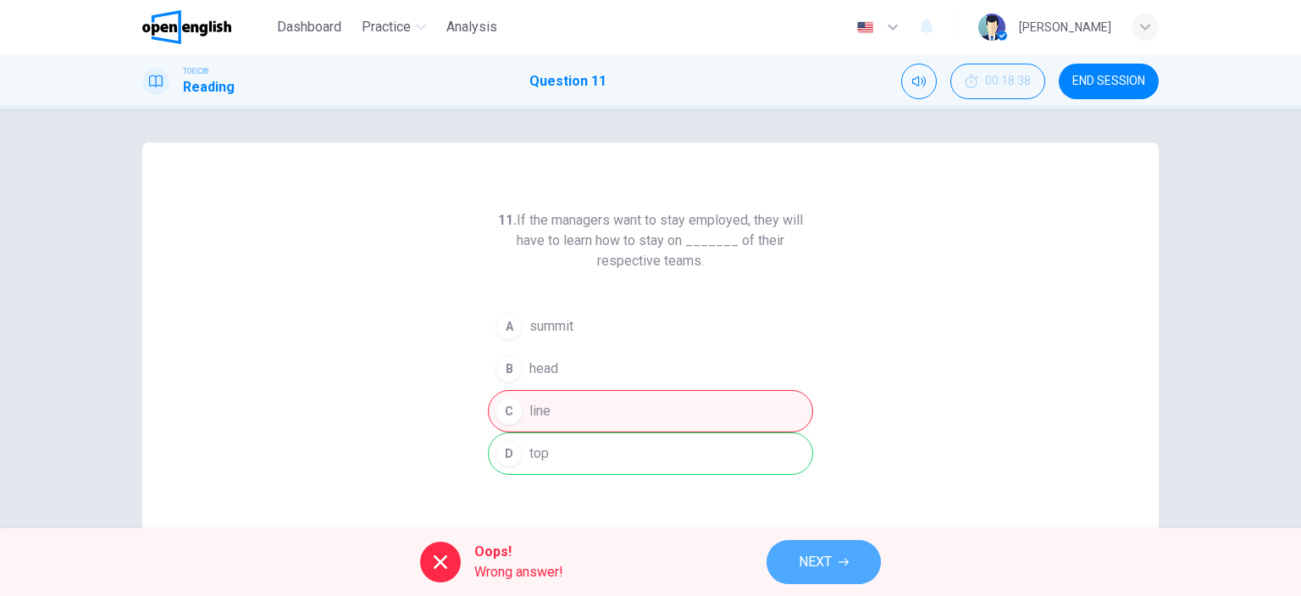
click at [810, 562] on span "NEXT" at bounding box center [815, 562] width 33 height 24
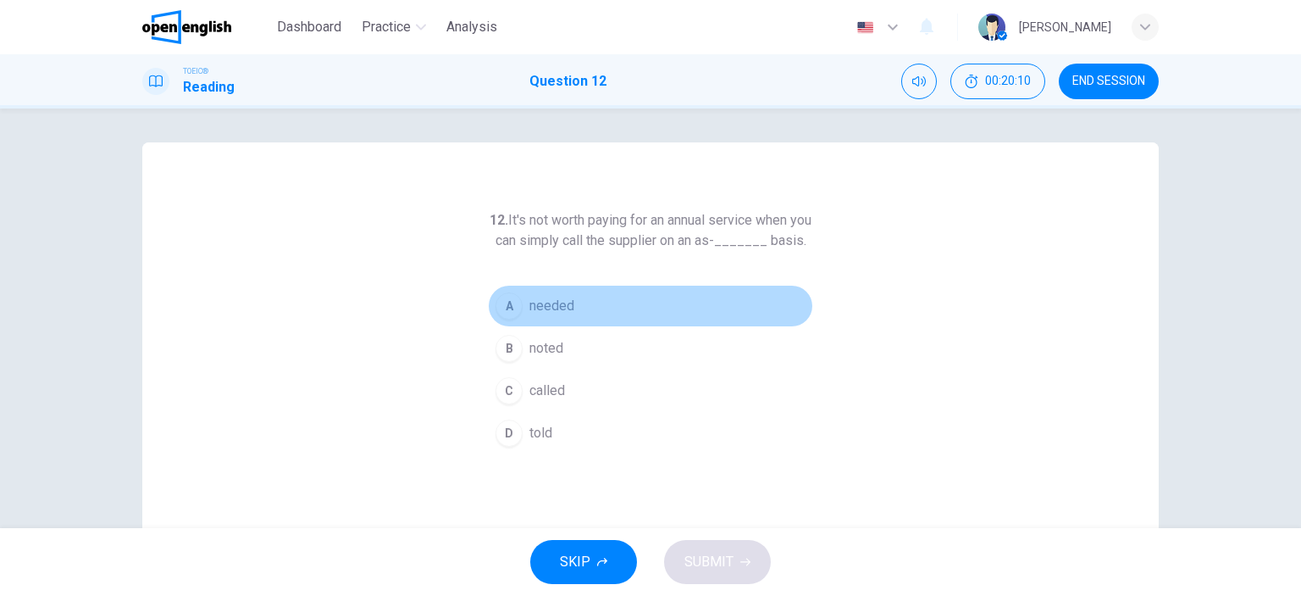
click at [502, 319] on div "A" at bounding box center [509, 305] width 27 height 27
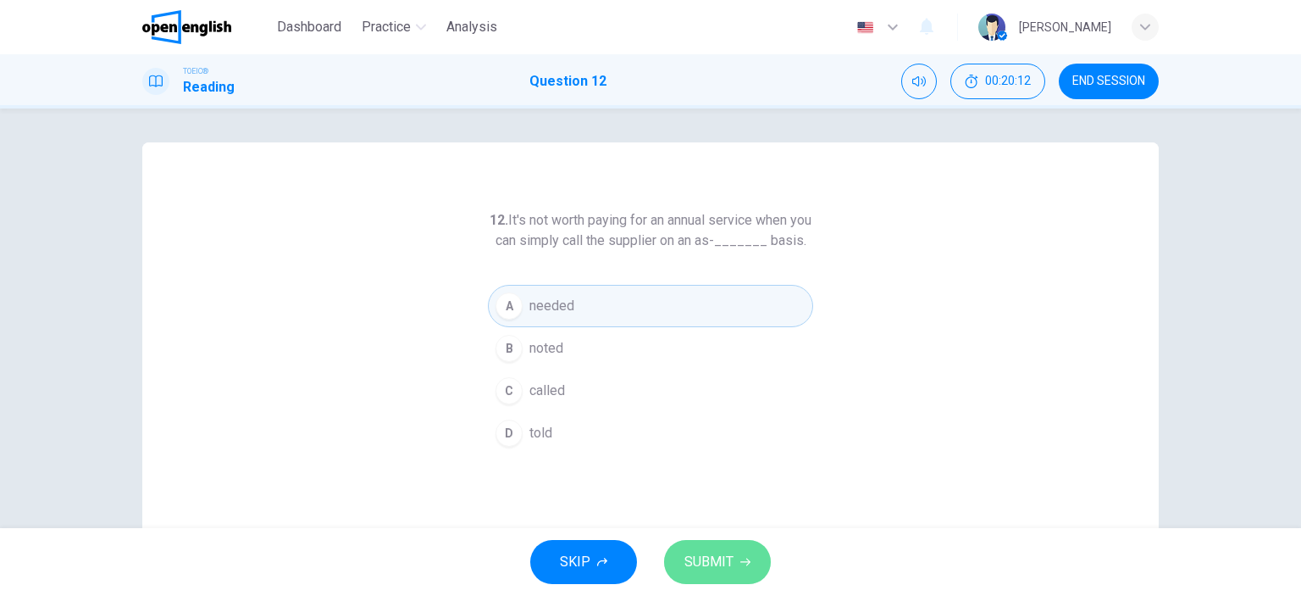
click at [705, 558] on span "SUBMIT" at bounding box center [709, 562] width 49 height 24
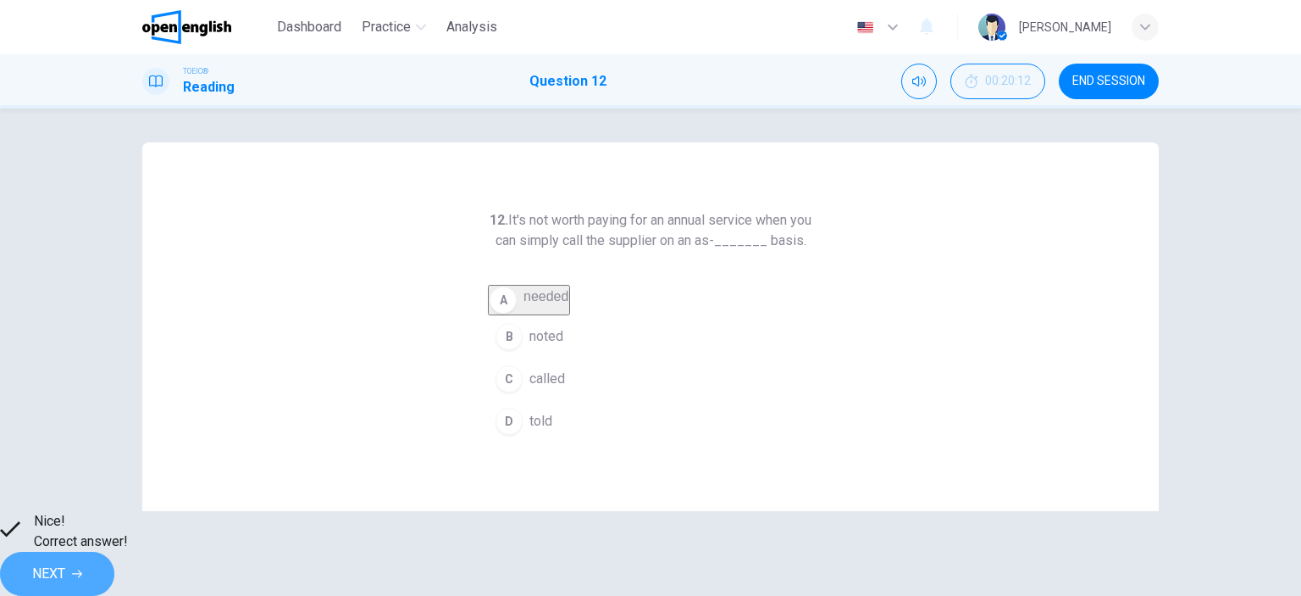
click at [65, 562] on span "NEXT" at bounding box center [48, 574] width 33 height 24
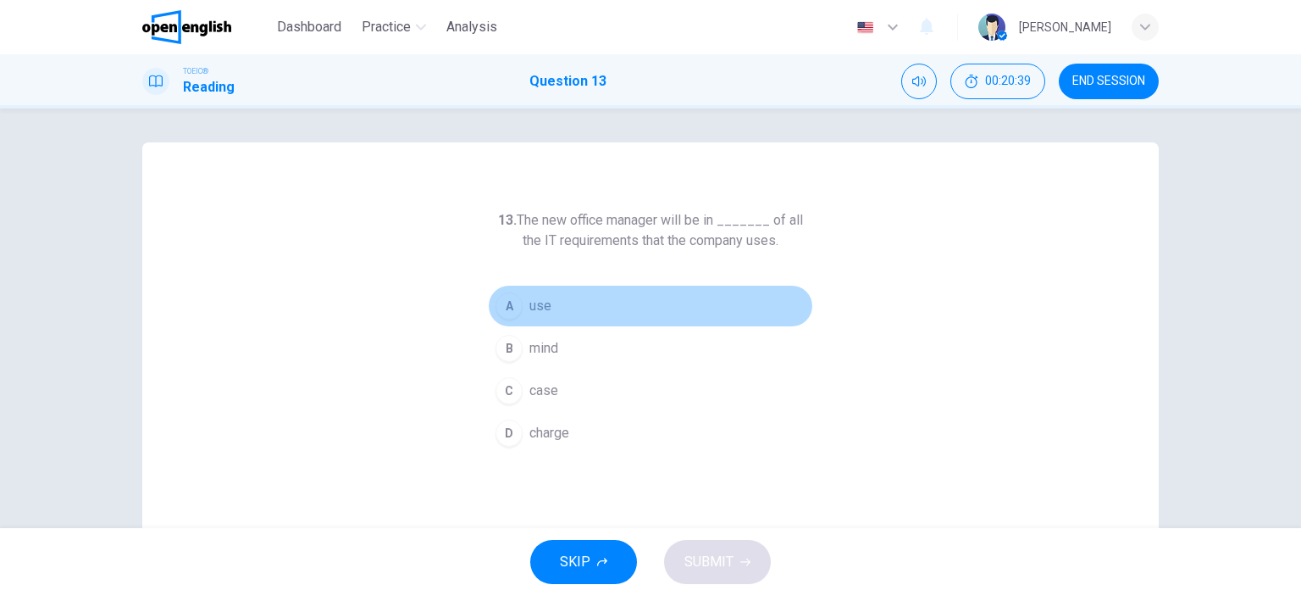
click at [502, 308] on div "A" at bounding box center [509, 305] width 27 height 27
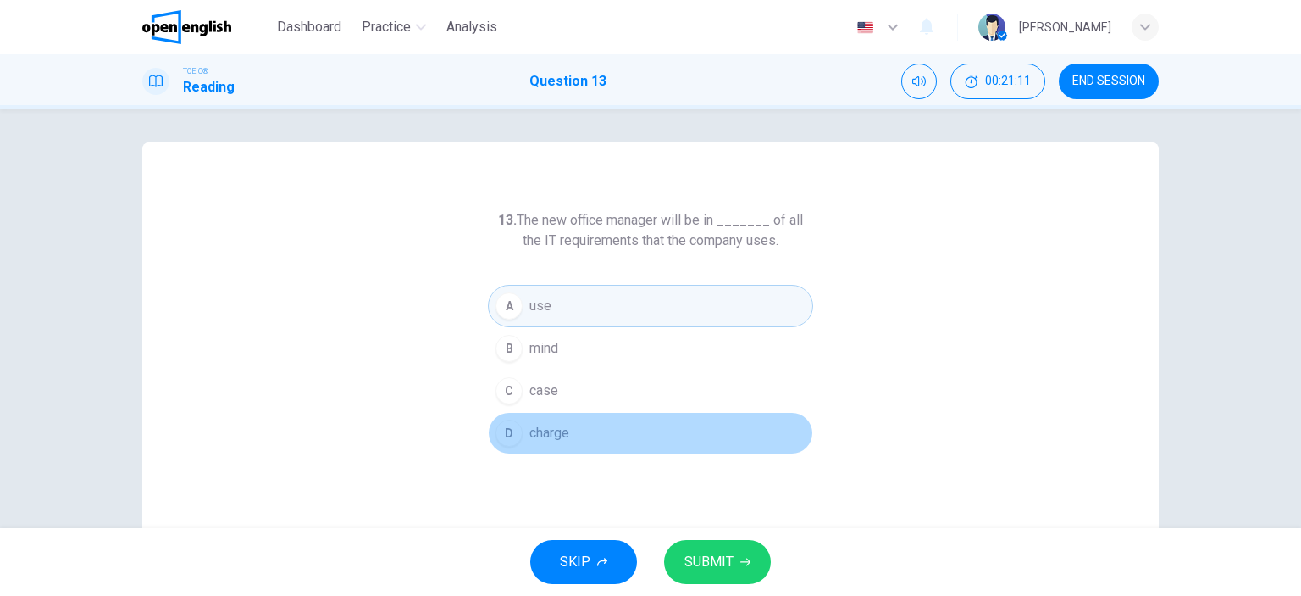
click at [507, 435] on div "D" at bounding box center [509, 432] width 27 height 27
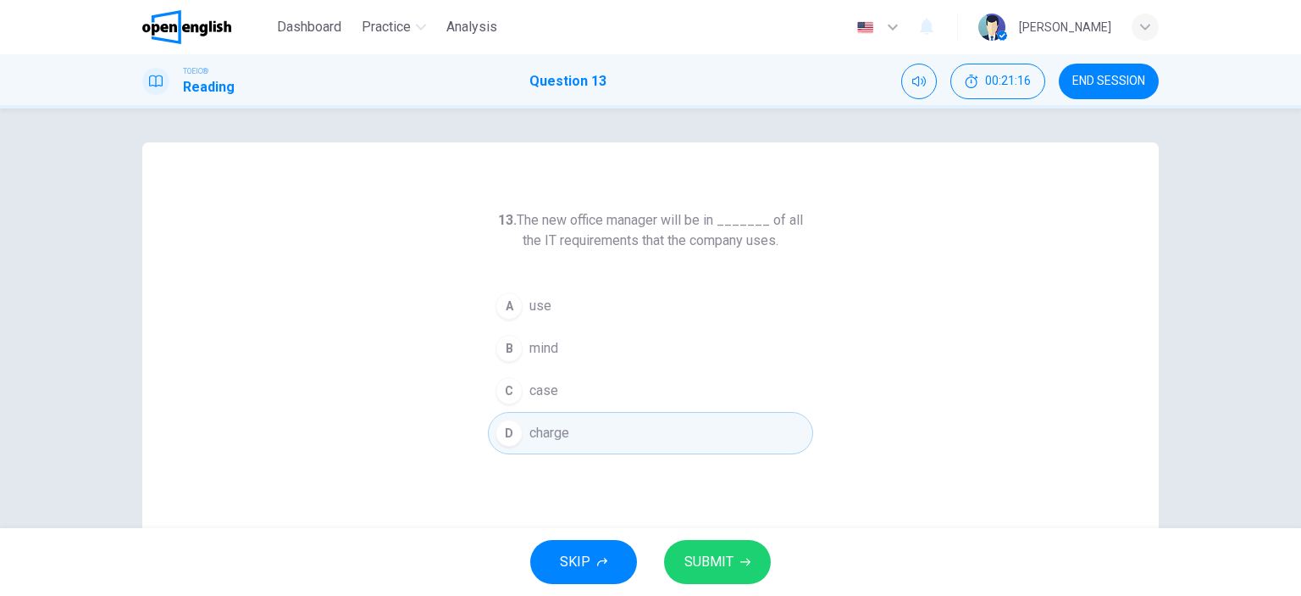
drag, startPoint x: 521, startPoint y: 247, endPoint x: 563, endPoint y: 235, distance: 44.0
click at [563, 235] on h6 "13. The new office manager will be in _______ of all the IT requirements that t…" at bounding box center [650, 230] width 325 height 41
drag, startPoint x: 774, startPoint y: 214, endPoint x: 537, endPoint y: 237, distance: 238.3
click at [537, 237] on h6 "13. The new office manager will be in _______ of all the IT requirements that t…" at bounding box center [650, 230] width 325 height 41
click at [747, 563] on icon "button" at bounding box center [746, 562] width 10 height 8
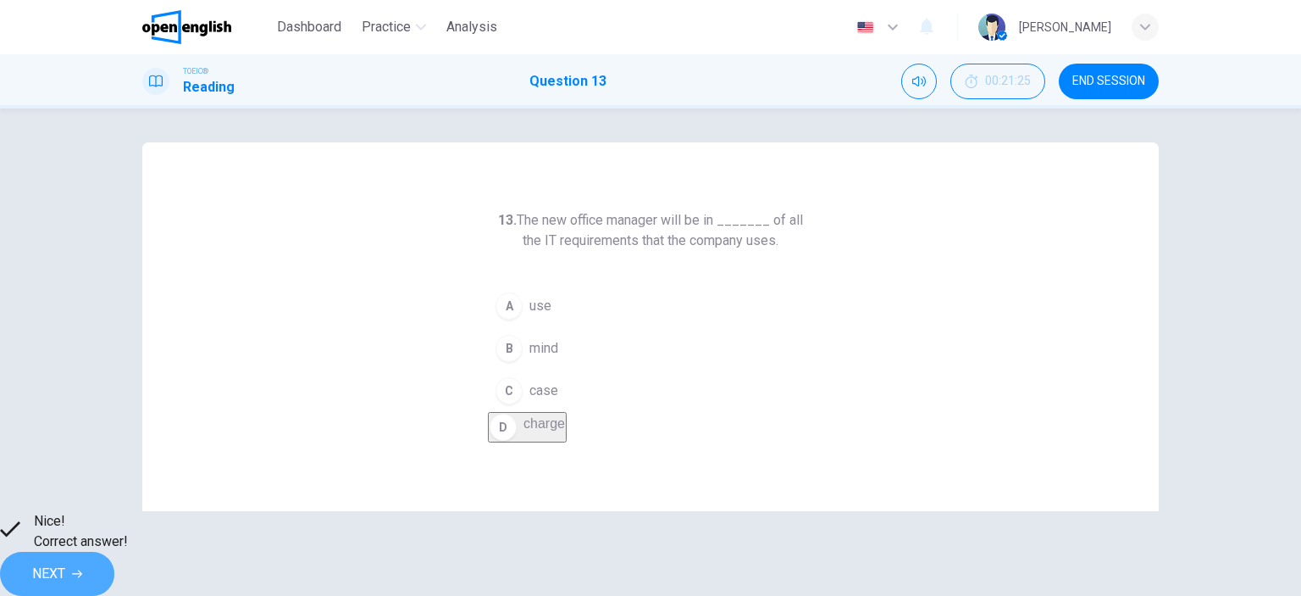
click at [65, 562] on span "NEXT" at bounding box center [48, 574] width 33 height 24
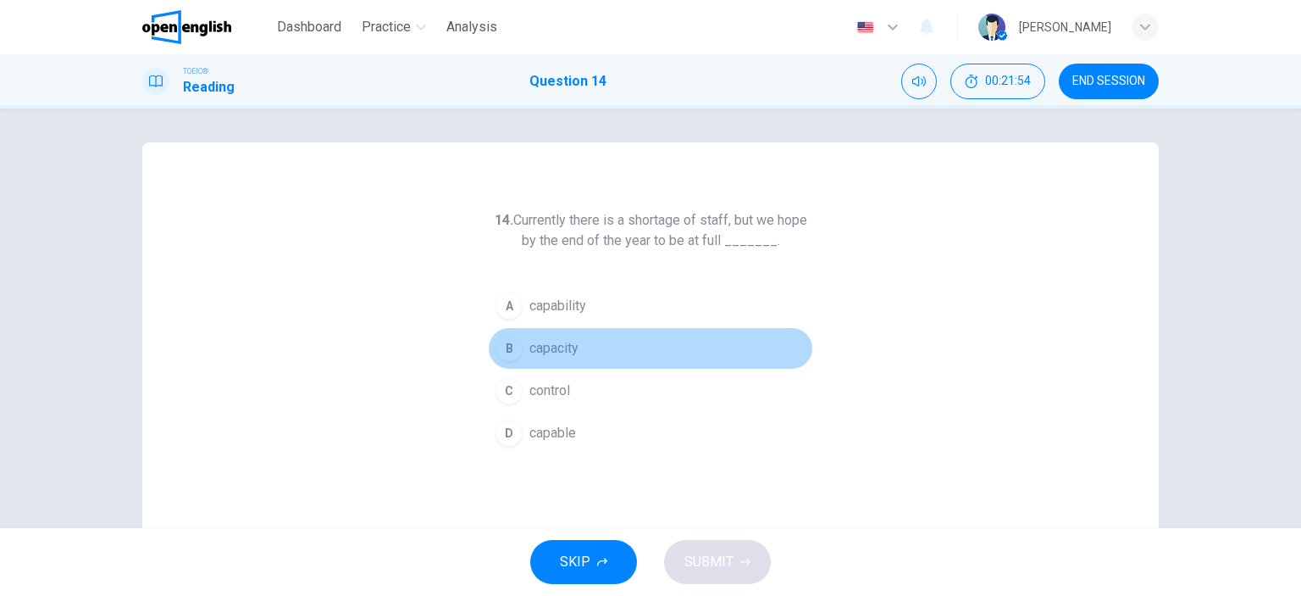
click at [505, 345] on div "B" at bounding box center [509, 348] width 27 height 27
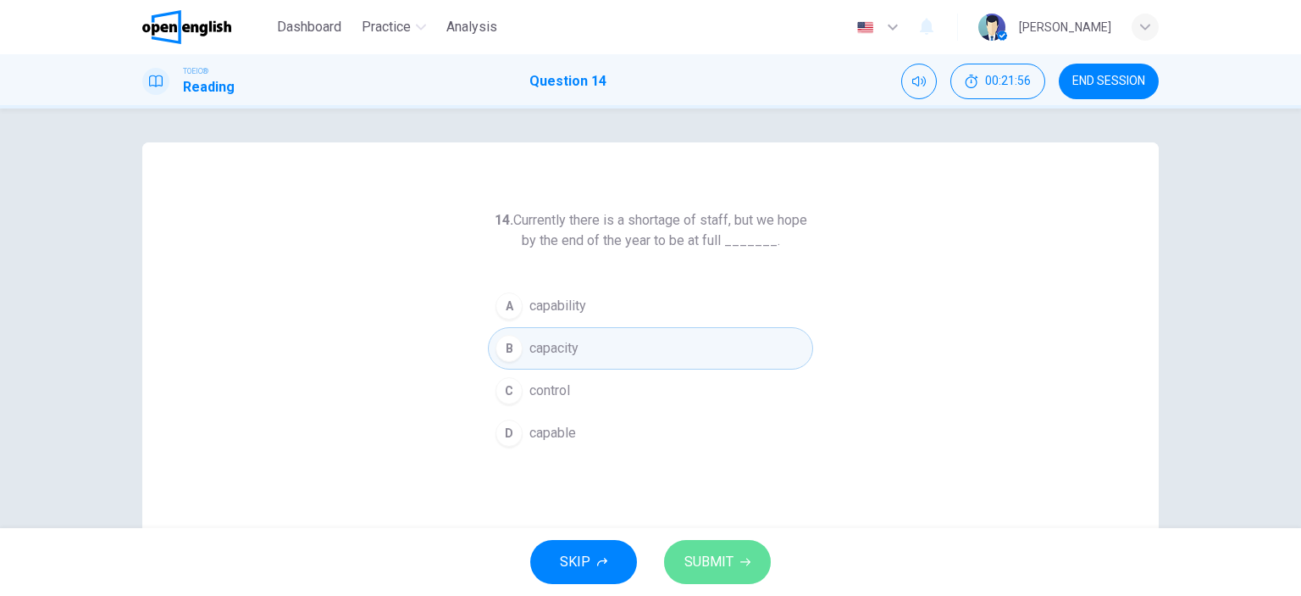
click at [737, 552] on button "SUBMIT" at bounding box center [717, 562] width 107 height 44
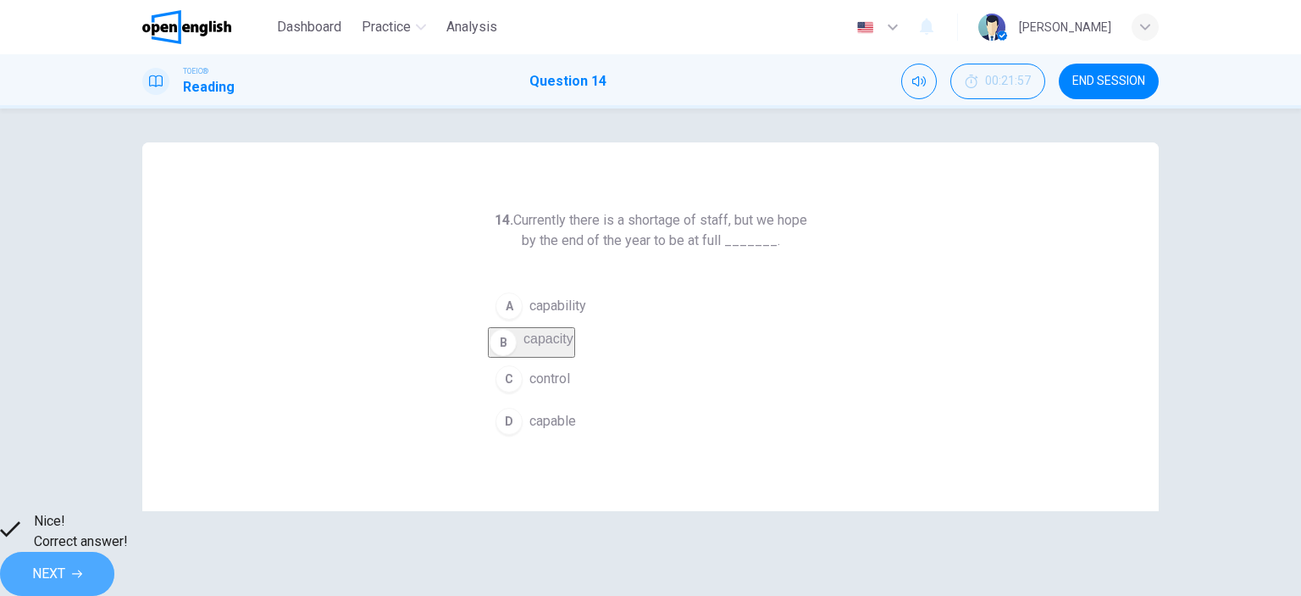
click at [65, 569] on span "NEXT" at bounding box center [48, 574] width 33 height 24
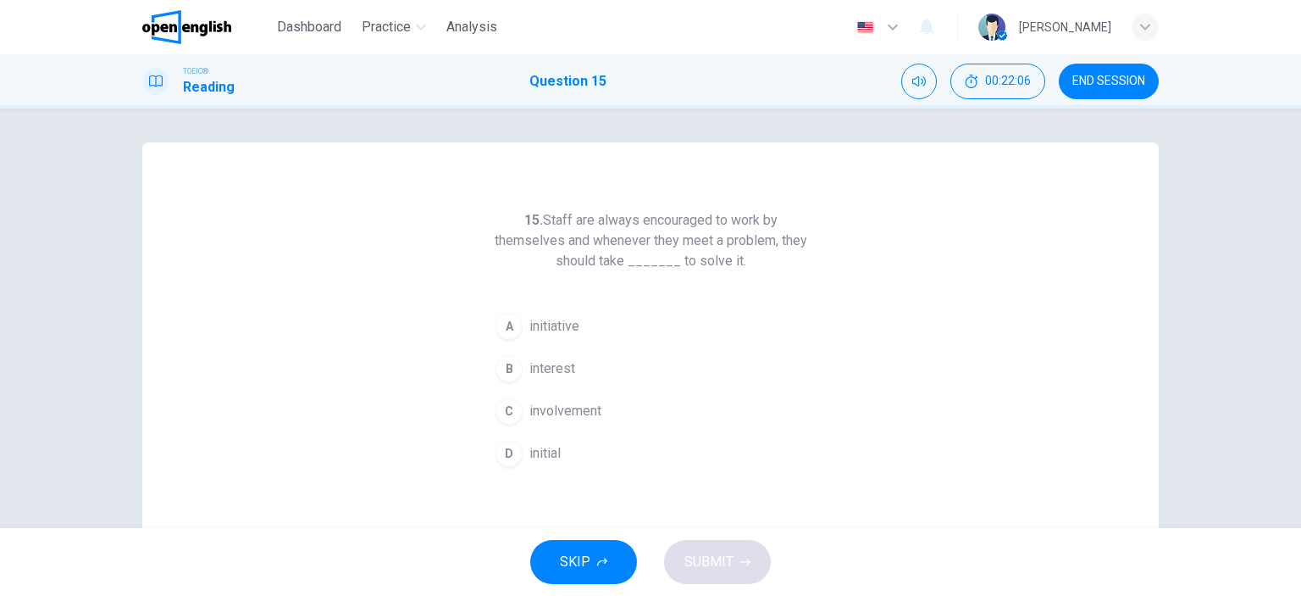
drag, startPoint x: 586, startPoint y: 243, endPoint x: 631, endPoint y: 250, distance: 45.4
click at [631, 250] on h6 "15. Staff are always encouraged to work by themselves and whenever they meet a …" at bounding box center [650, 240] width 325 height 61
drag, startPoint x: 485, startPoint y: 247, endPoint x: 548, endPoint y: 250, distance: 63.6
click at [548, 250] on h6 "15. Staff are always encouraged to work by themselves and whenever they meet a …" at bounding box center [650, 240] width 325 height 61
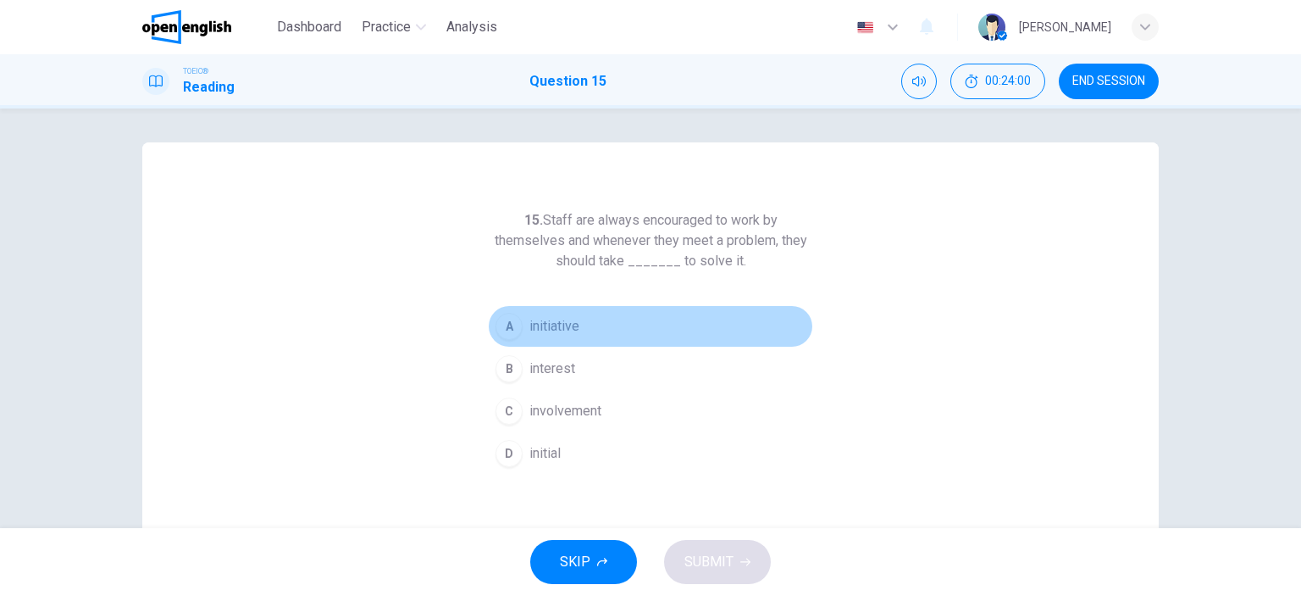
click at [513, 332] on div "A" at bounding box center [509, 326] width 27 height 27
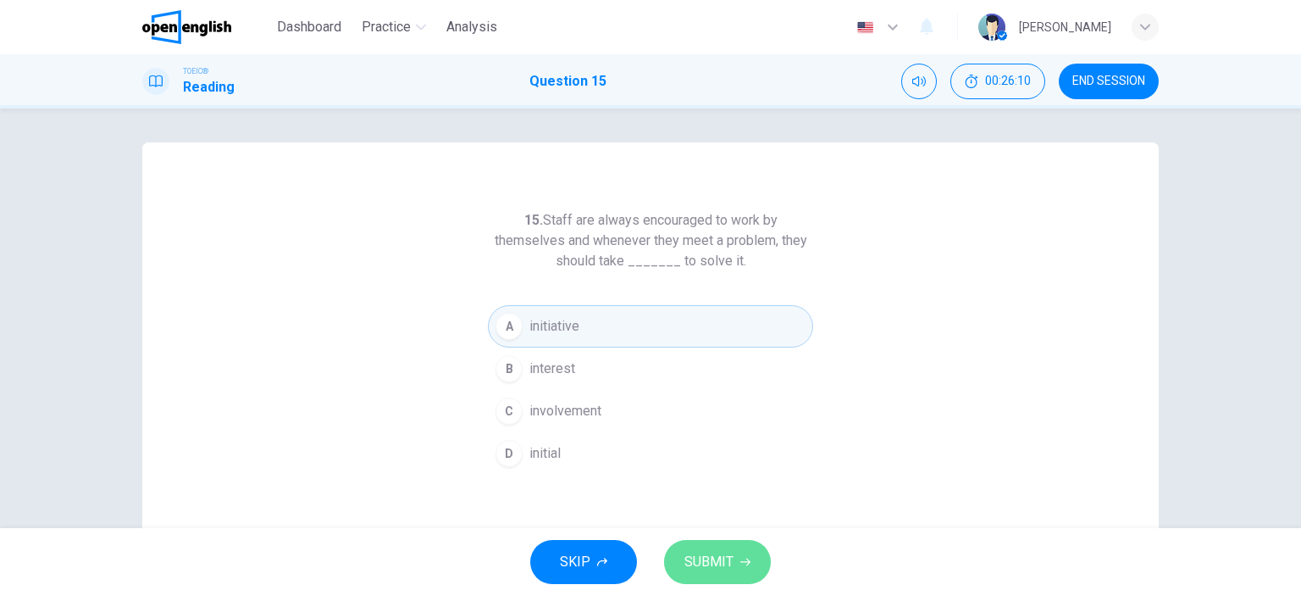
click at [709, 559] on span "SUBMIT" at bounding box center [709, 562] width 49 height 24
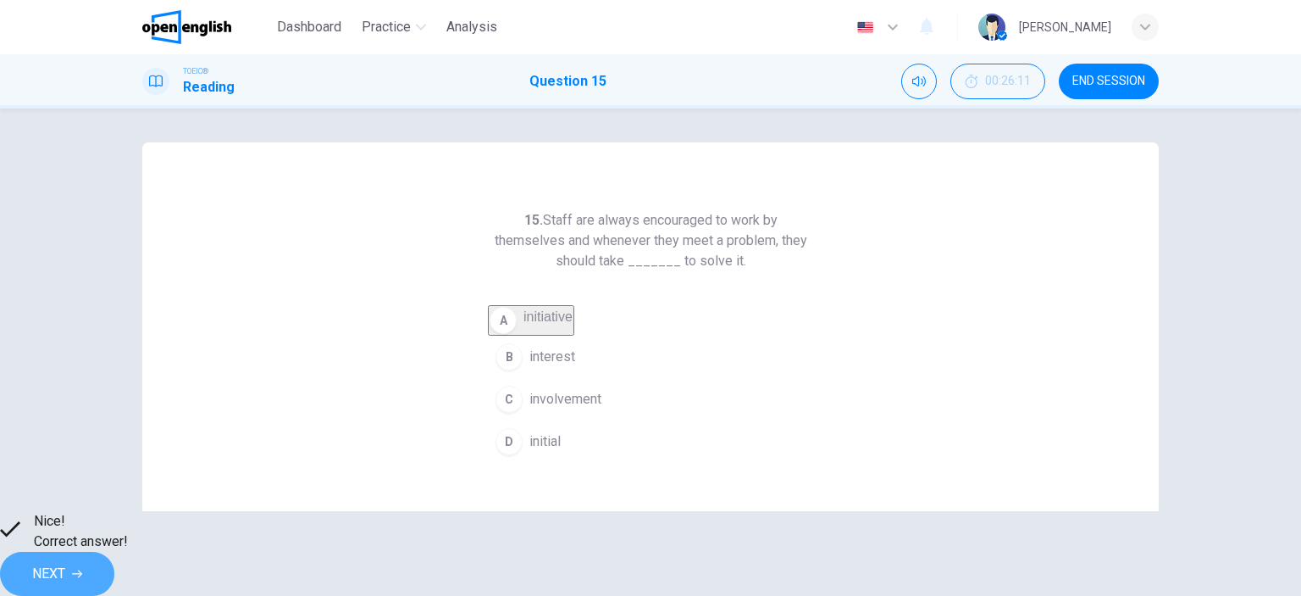
click at [114, 561] on button "NEXT" at bounding box center [57, 574] width 114 height 44
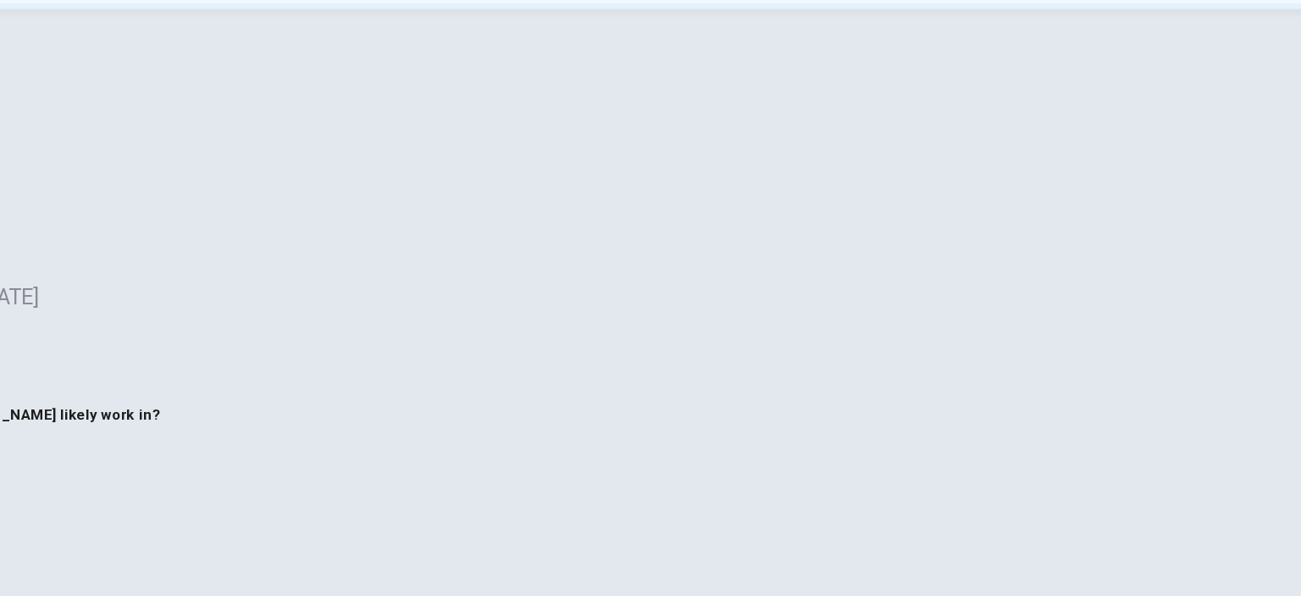
scroll to position [27, 0]
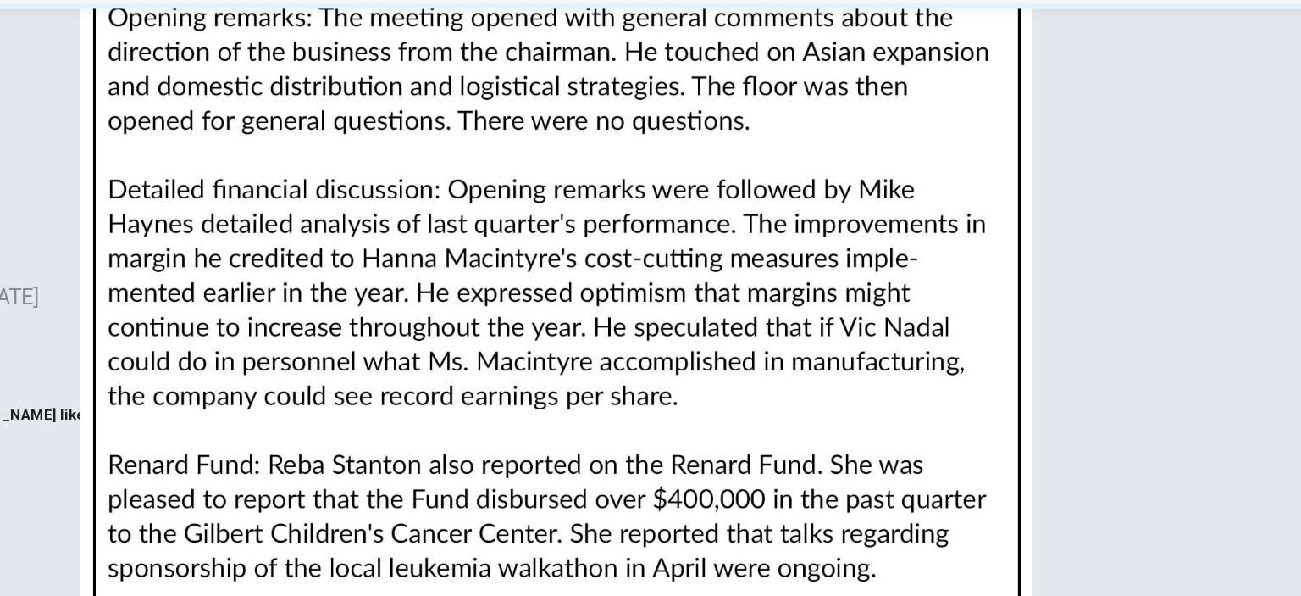
click at [932, 236] on img at bounding box center [650, 298] width 1301 height 596
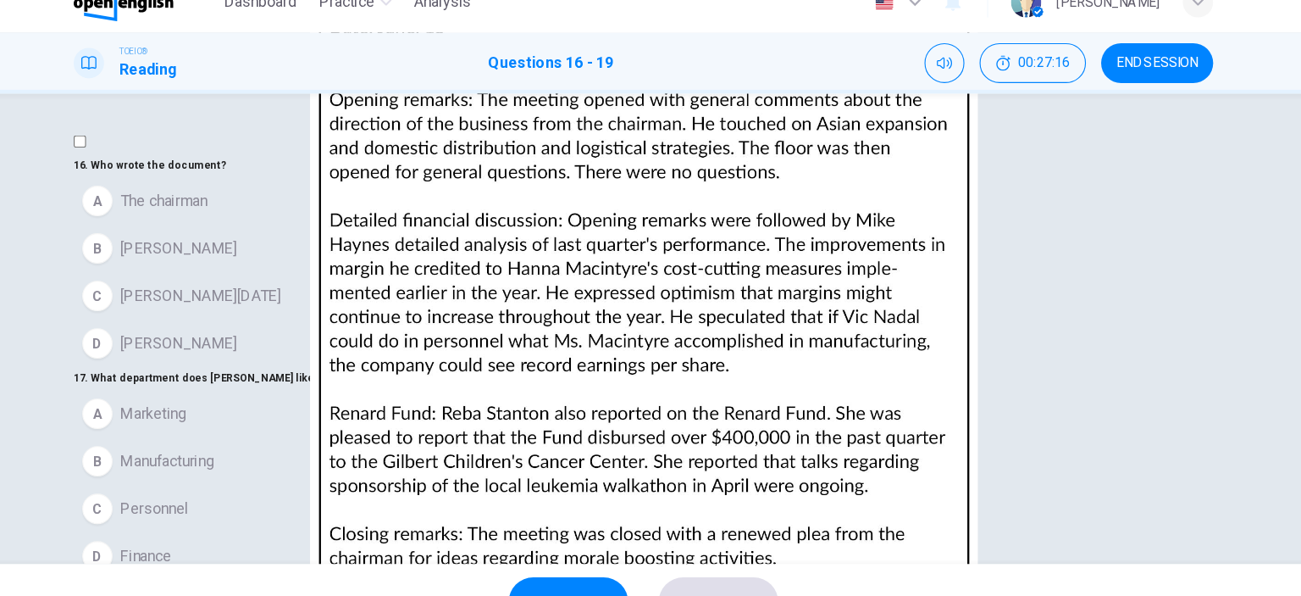
click at [193, 595] on div at bounding box center [650, 596] width 1301 height 0
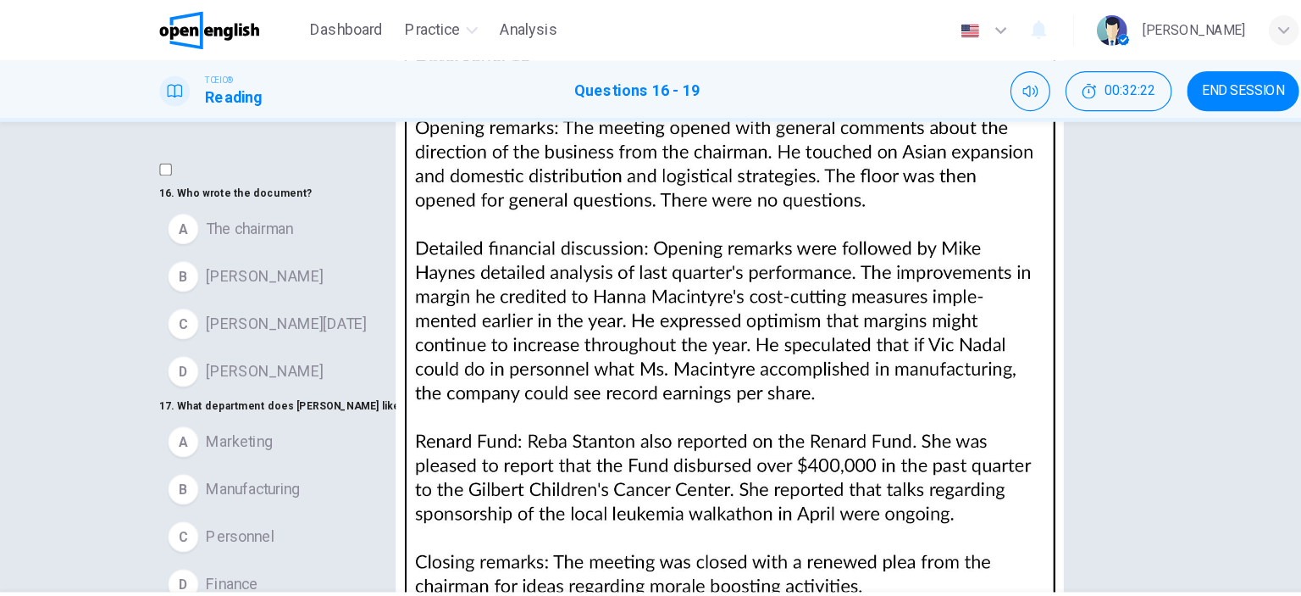
click at [262, 142] on img at bounding box center [650, 298] width 1301 height 596
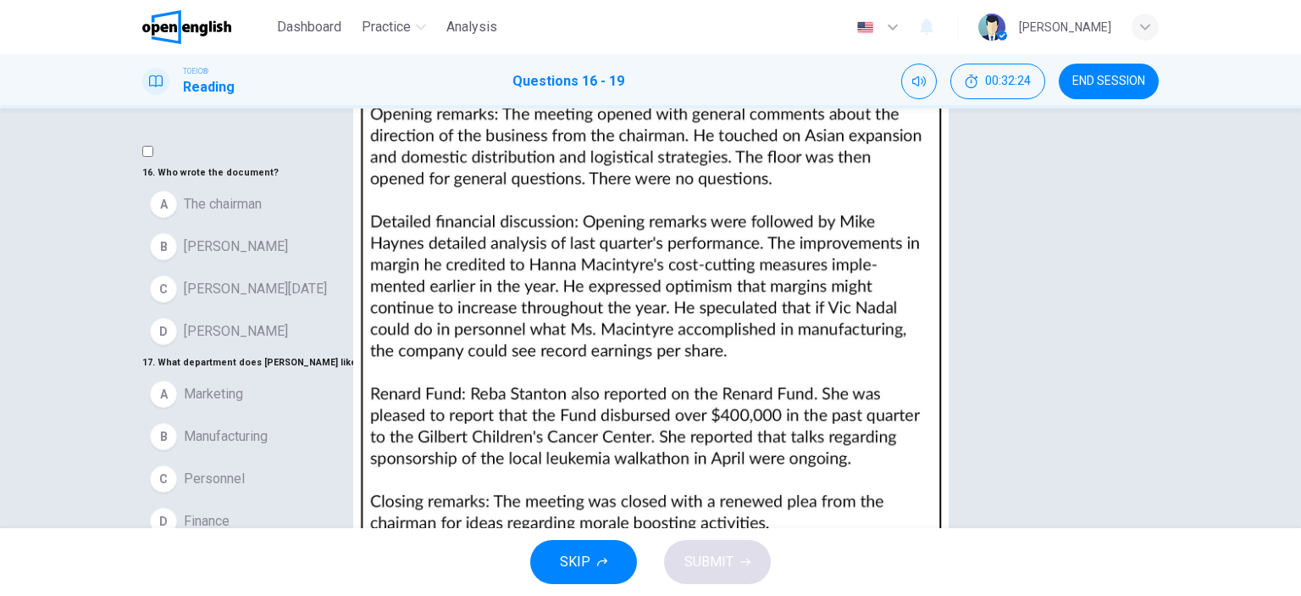
click at [1281, 595] on div at bounding box center [650, 596] width 1301 height 0
click at [226, 178] on span "Who wrote the document?" at bounding box center [218, 172] width 121 height 11
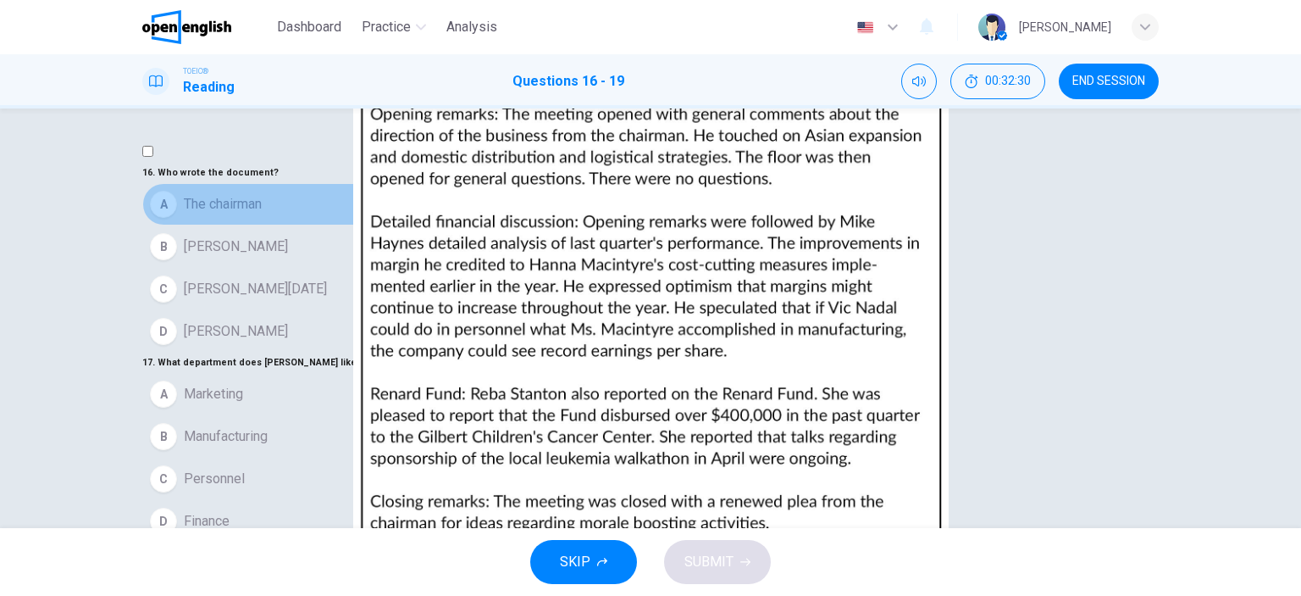
click at [177, 218] on div "A" at bounding box center [163, 204] width 27 height 27
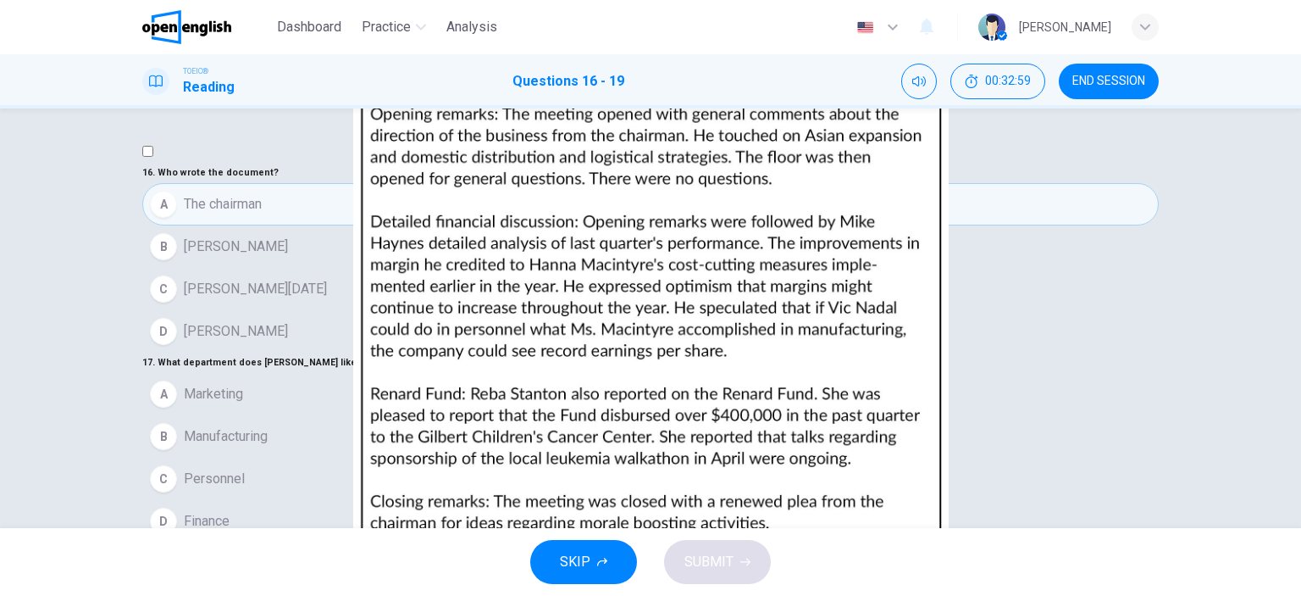
scroll to position [176, 0]
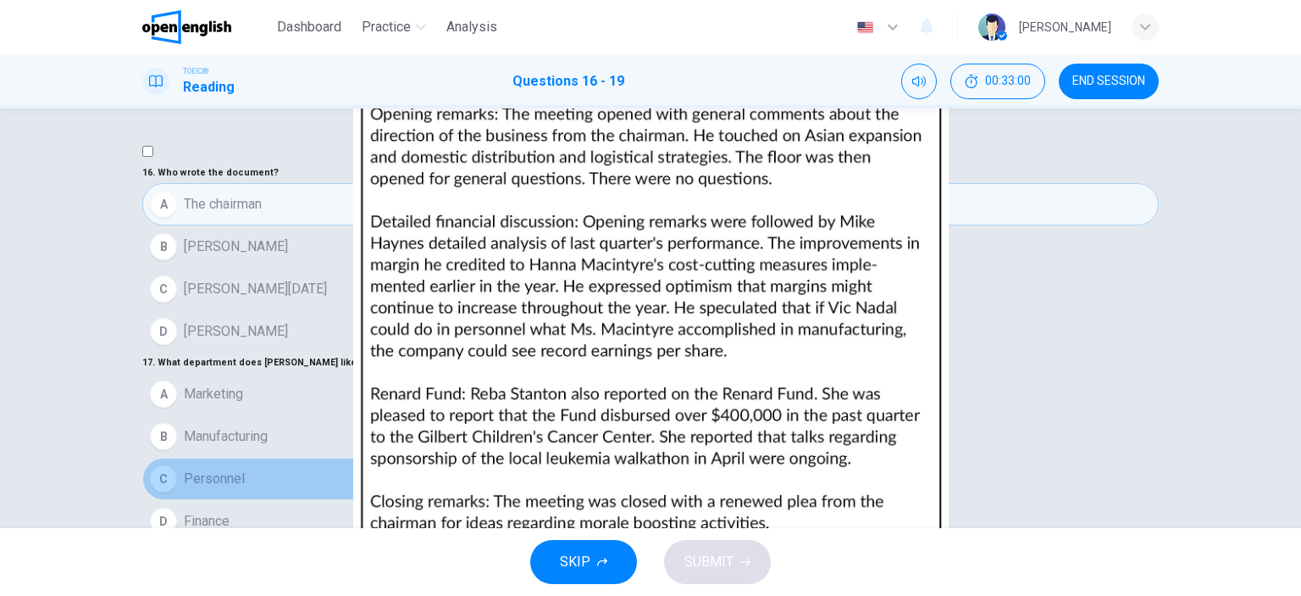
click at [177, 465] on div "C" at bounding box center [163, 478] width 27 height 27
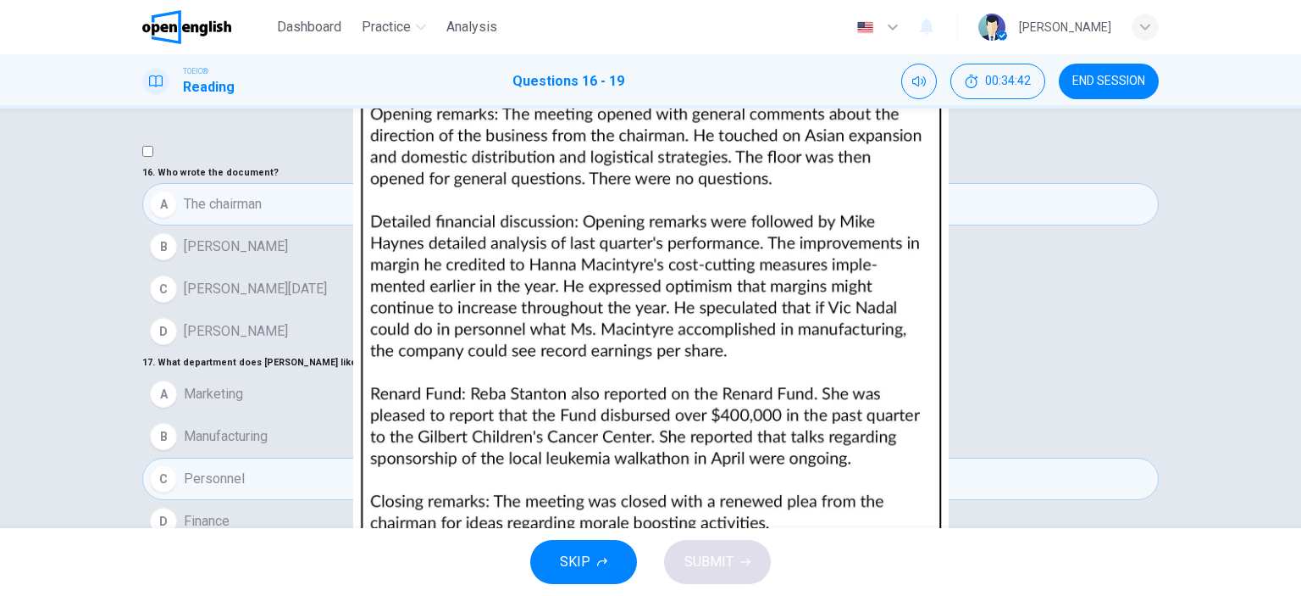
scroll to position [437, 0]
click at [177, 570] on div "A" at bounding box center [163, 583] width 27 height 27
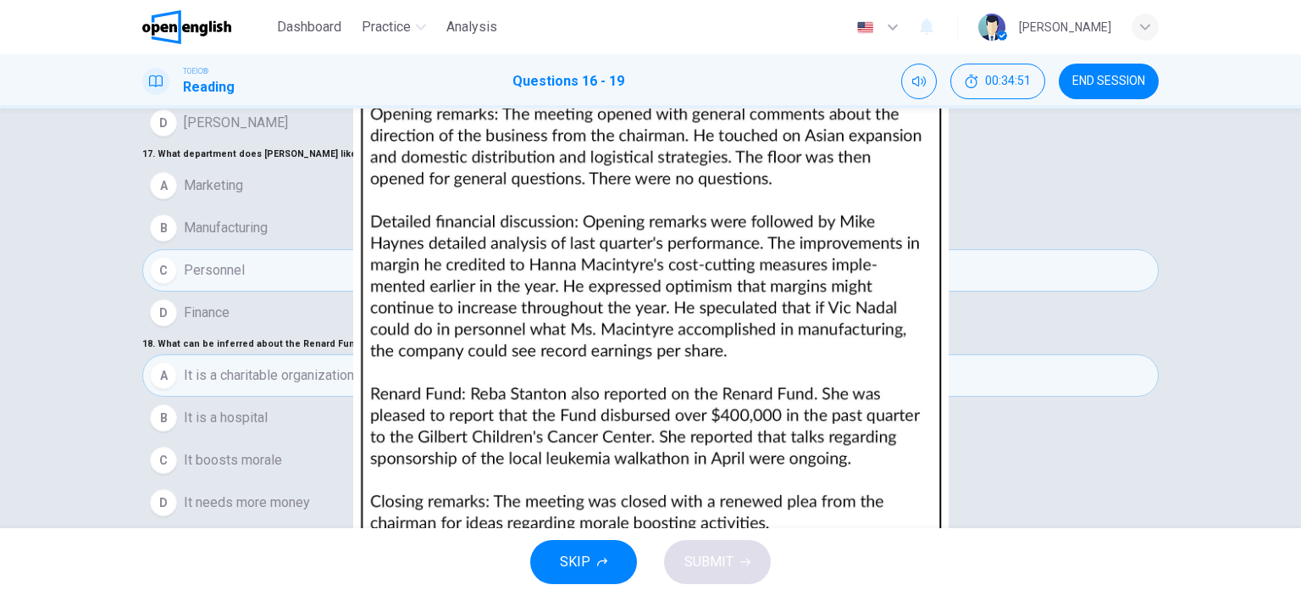
scroll to position [237, 0]
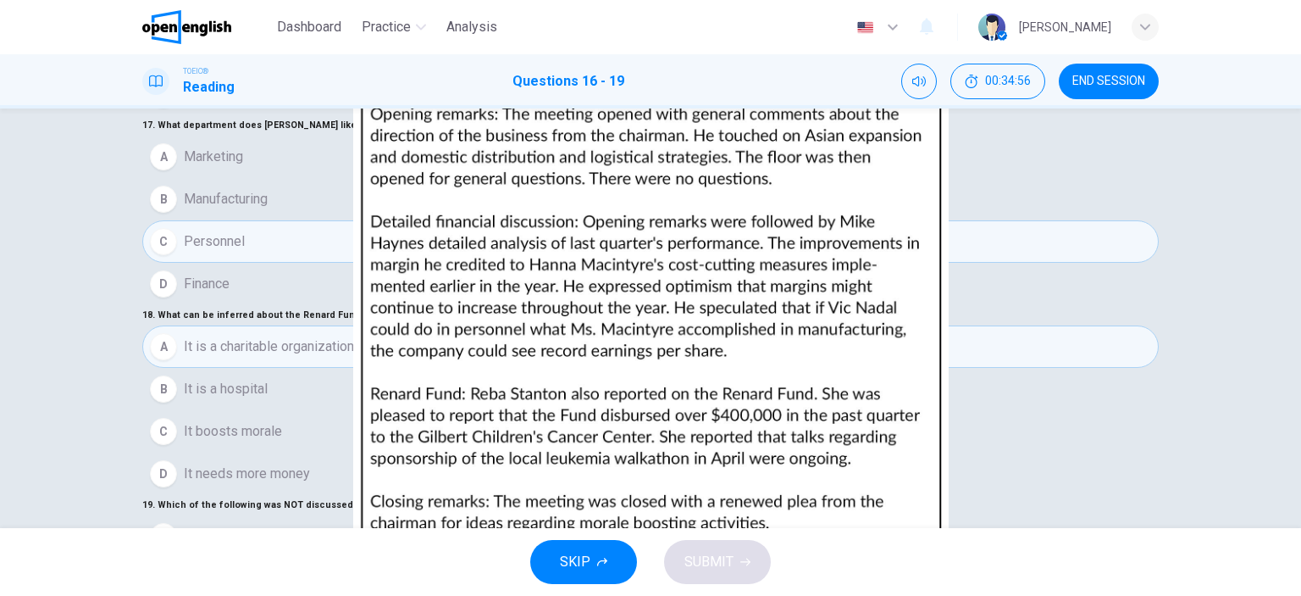
click at [718, 579] on button "SUBMIT" at bounding box center [717, 562] width 107 height 44
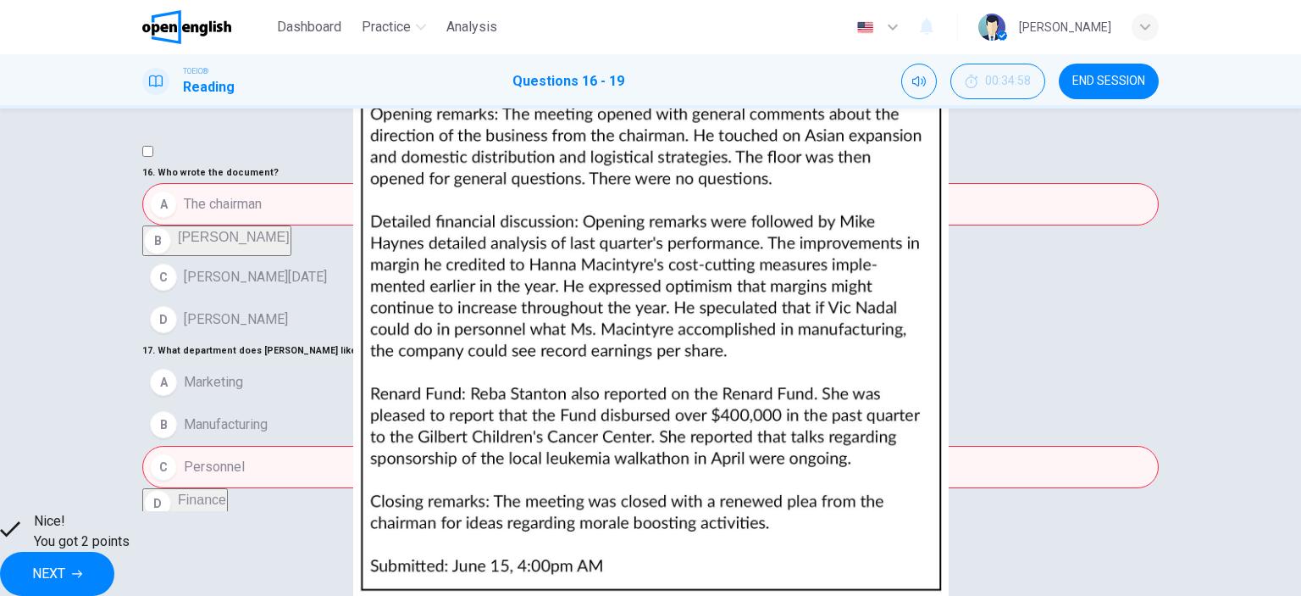
scroll to position [0, 0]
drag, startPoint x: 219, startPoint y: 186, endPoint x: 243, endPoint y: 186, distance: 23.7
click at [243, 178] on span "Who wrote the document?" at bounding box center [218, 172] width 121 height 11
drag, startPoint x: 201, startPoint y: 189, endPoint x: 349, endPoint y: 183, distance: 148.4
click at [349, 183] on h6 "16 . Who wrote the document?" at bounding box center [650, 173] width 1017 height 20
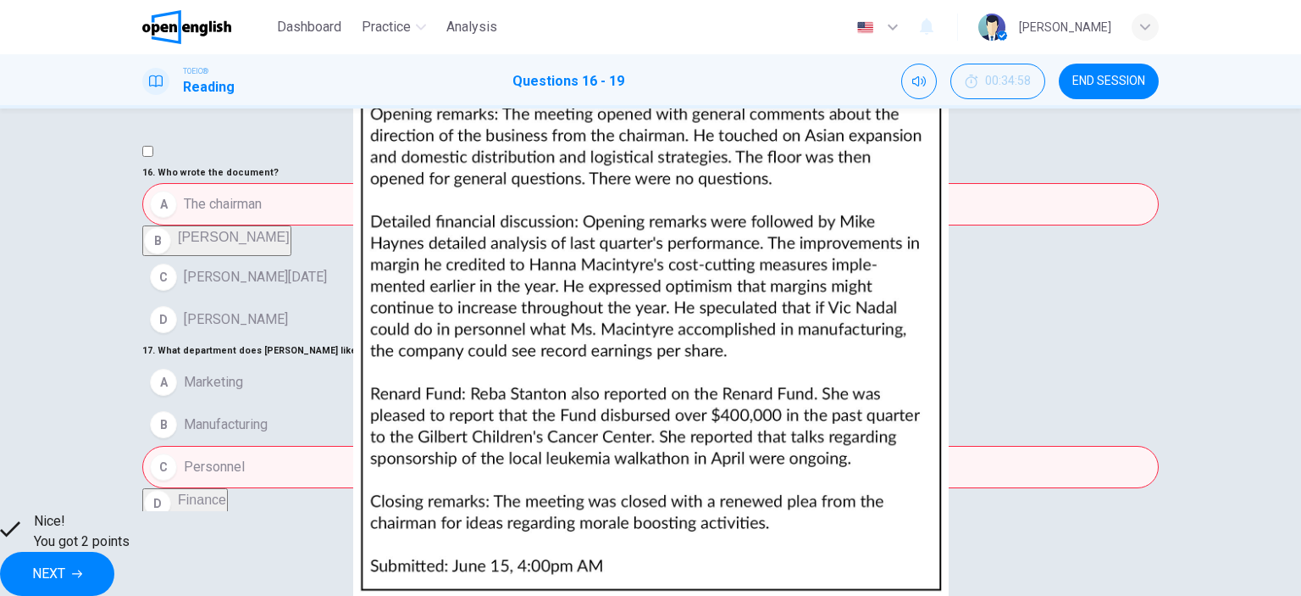
scroll to position [37, 0]
click at [65, 562] on span "NEXT" at bounding box center [48, 574] width 33 height 24
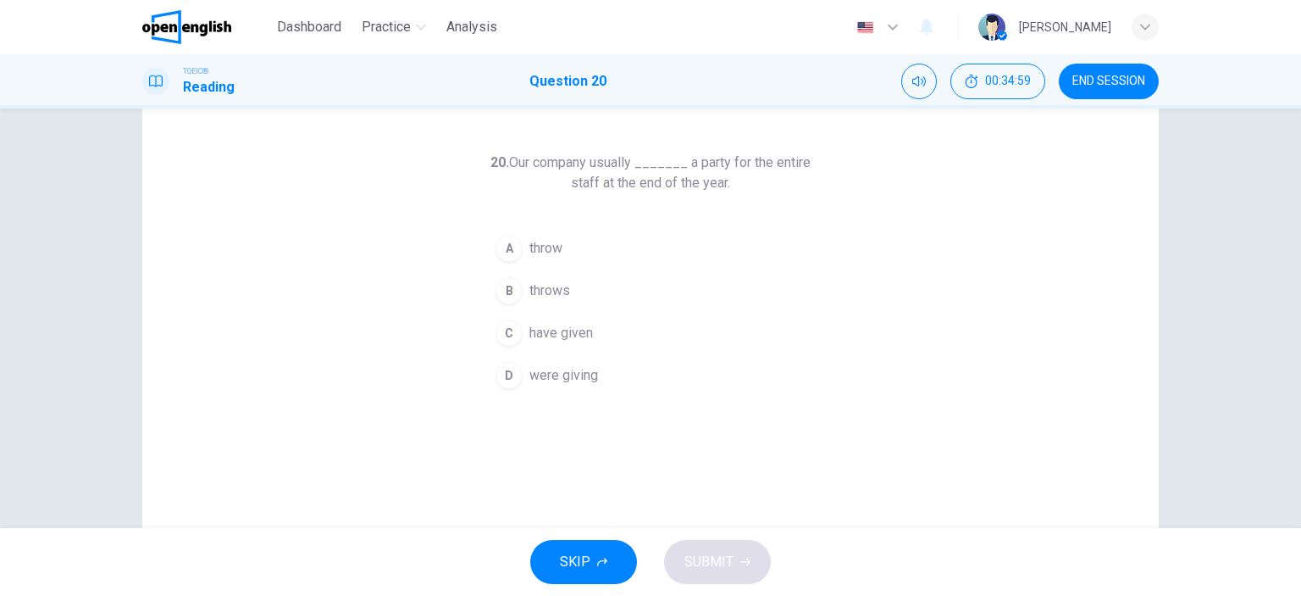
scroll to position [61, 0]
click at [509, 326] on div "C" at bounding box center [509, 329] width 27 height 27
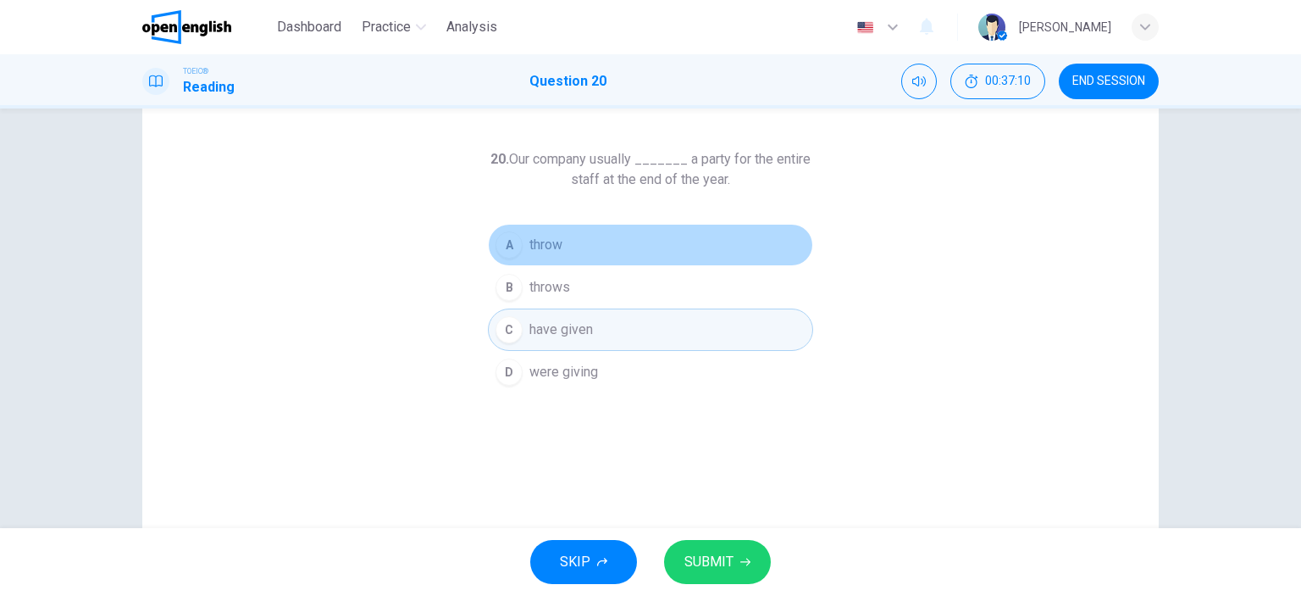
click at [502, 243] on div "A" at bounding box center [509, 244] width 27 height 27
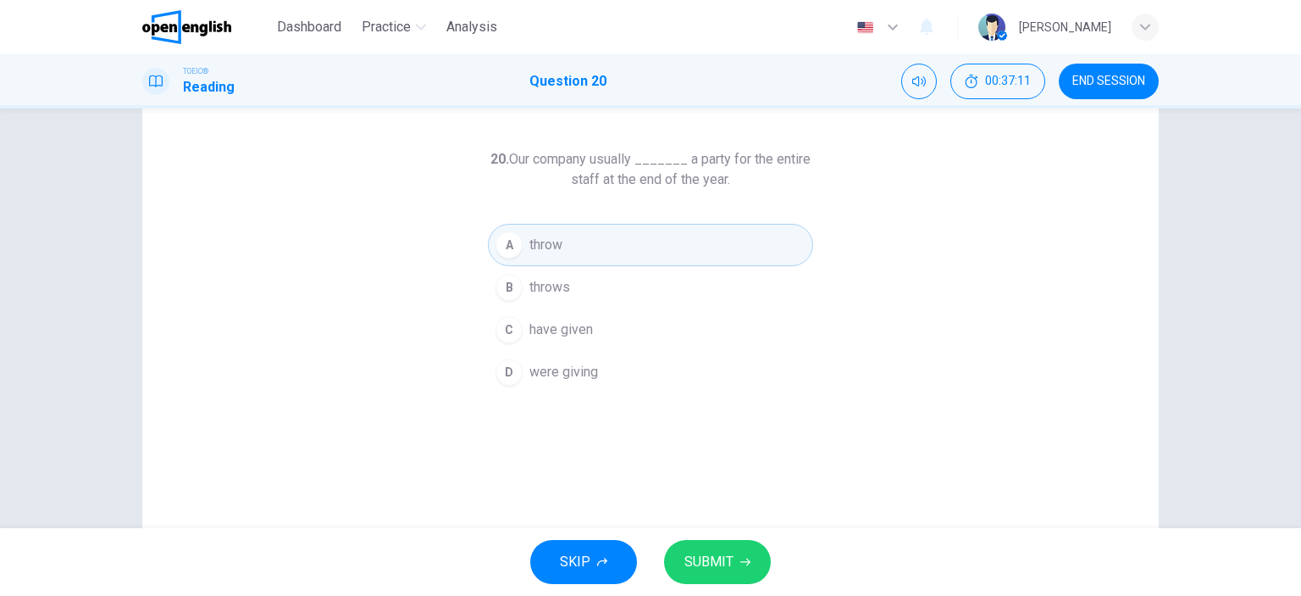
click at [725, 572] on span "SUBMIT" at bounding box center [709, 562] width 49 height 24
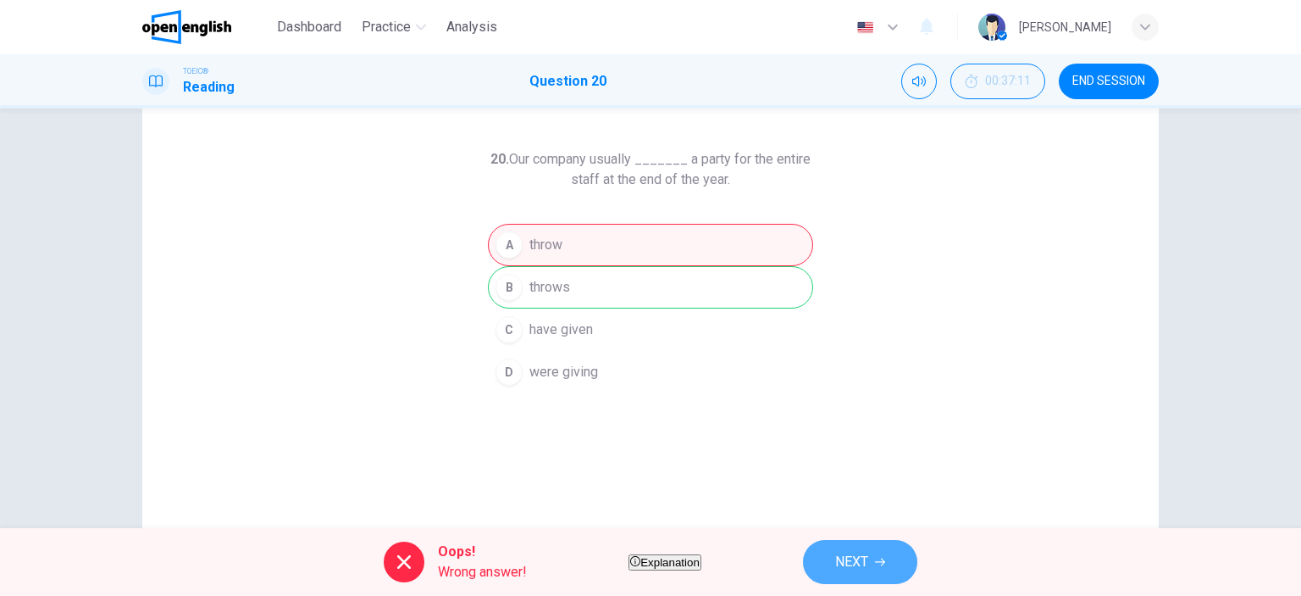
click at [868, 555] on span "NEXT" at bounding box center [851, 562] width 33 height 24
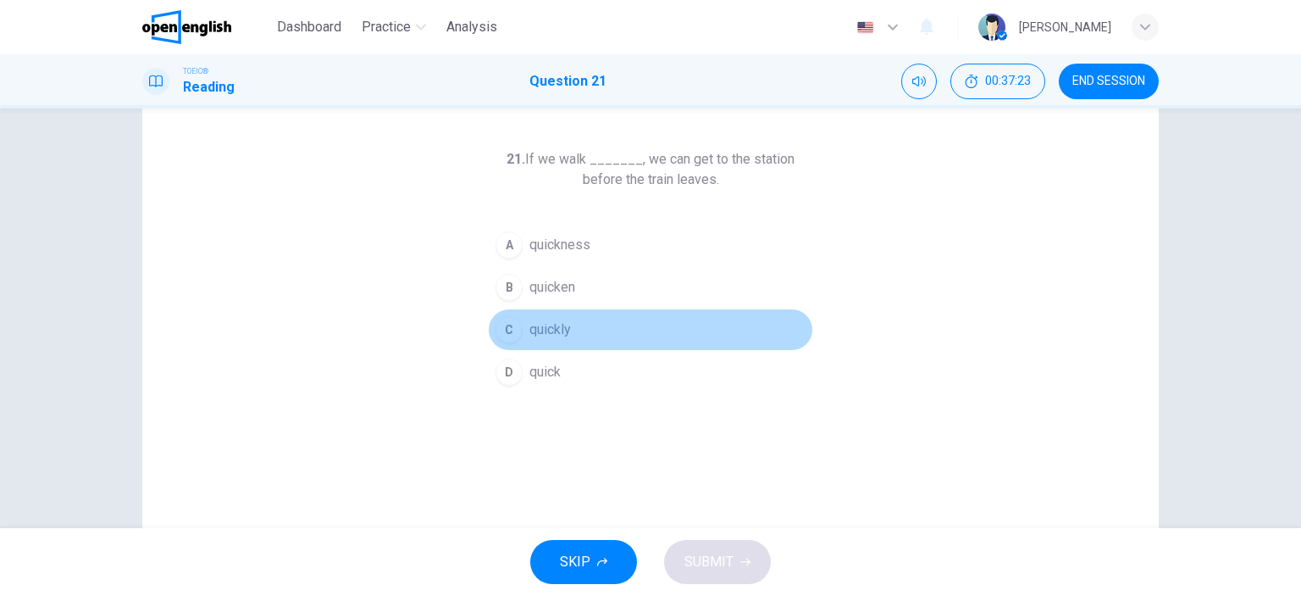
click at [502, 322] on div "C" at bounding box center [509, 329] width 27 height 27
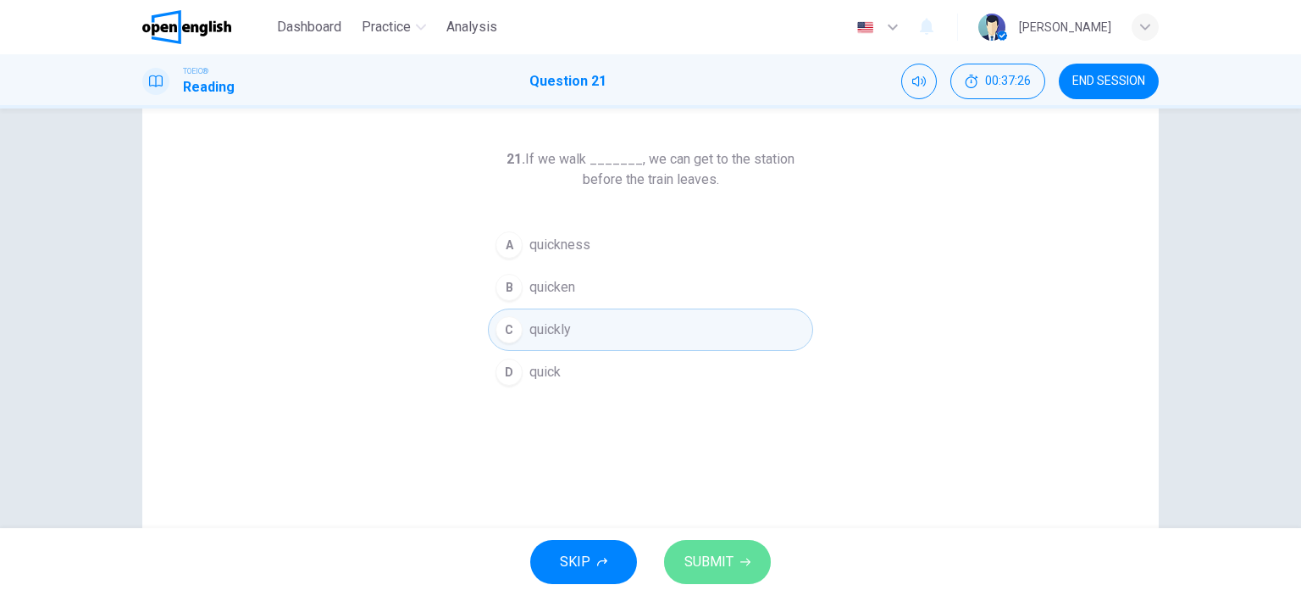
click at [704, 570] on span "SUBMIT" at bounding box center [709, 562] width 49 height 24
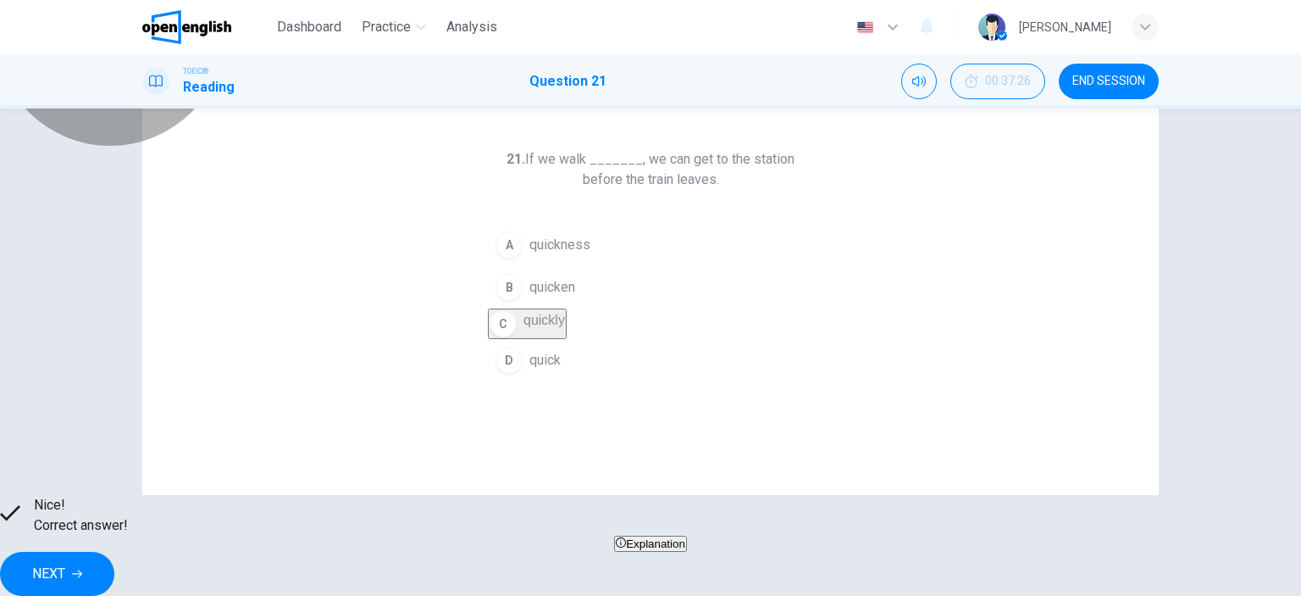
click at [685, 550] on span "Explanation" at bounding box center [655, 543] width 59 height 13
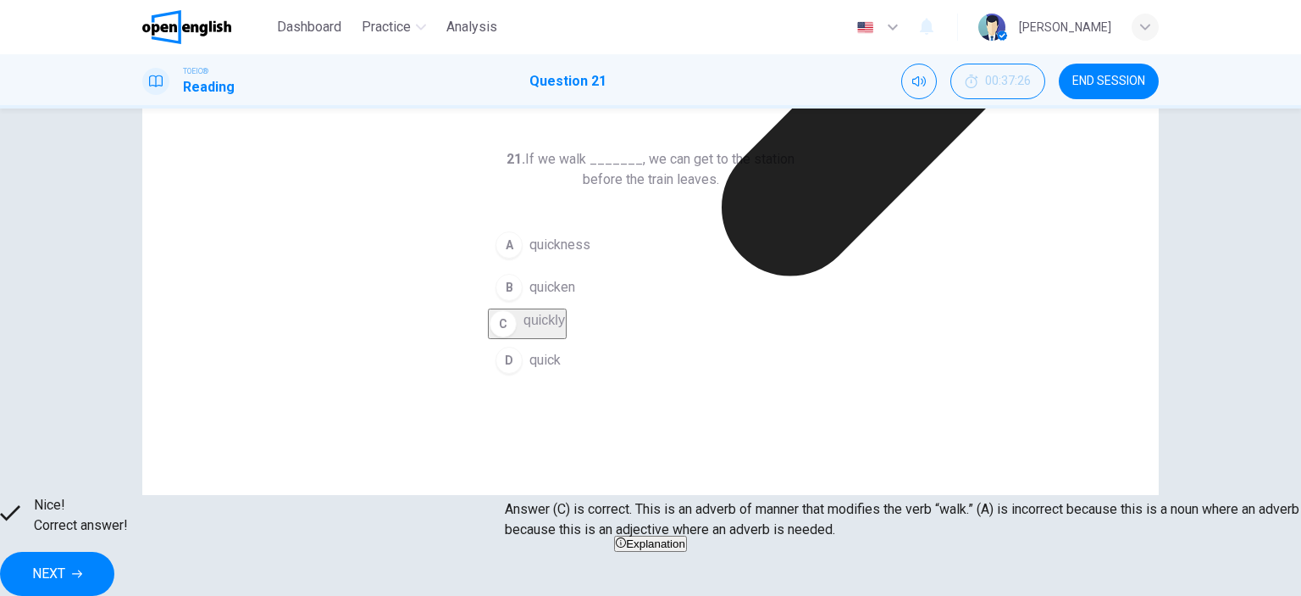
click at [114, 569] on button "NEXT" at bounding box center [57, 574] width 114 height 44
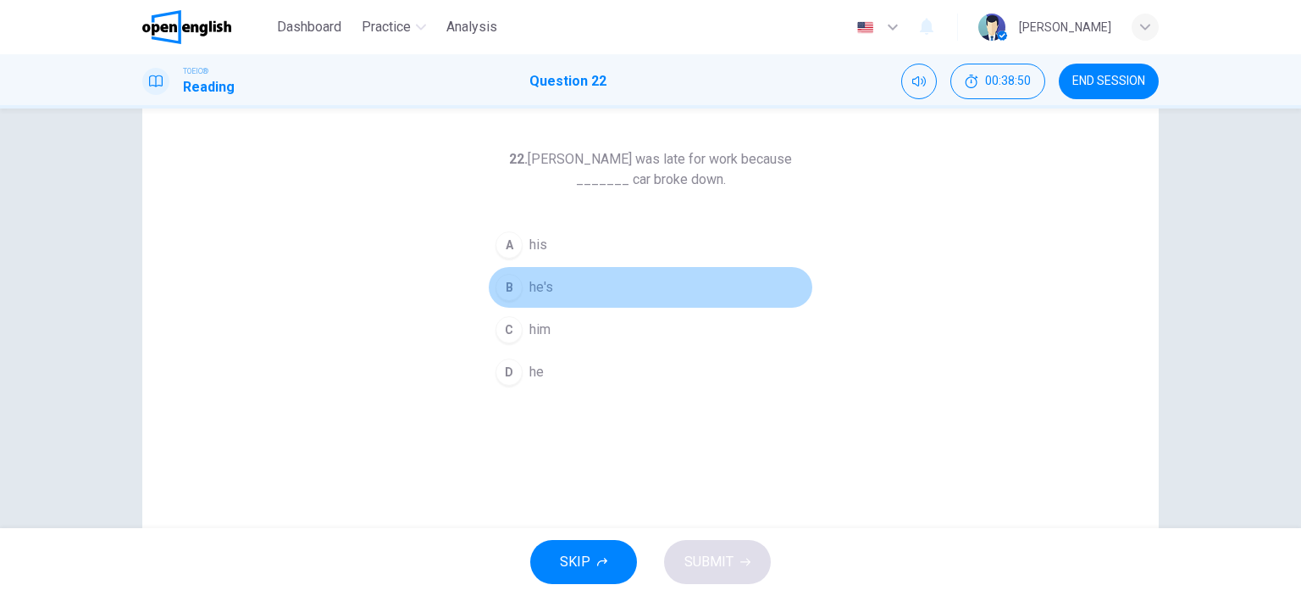
click at [500, 285] on div "B" at bounding box center [509, 287] width 27 height 27
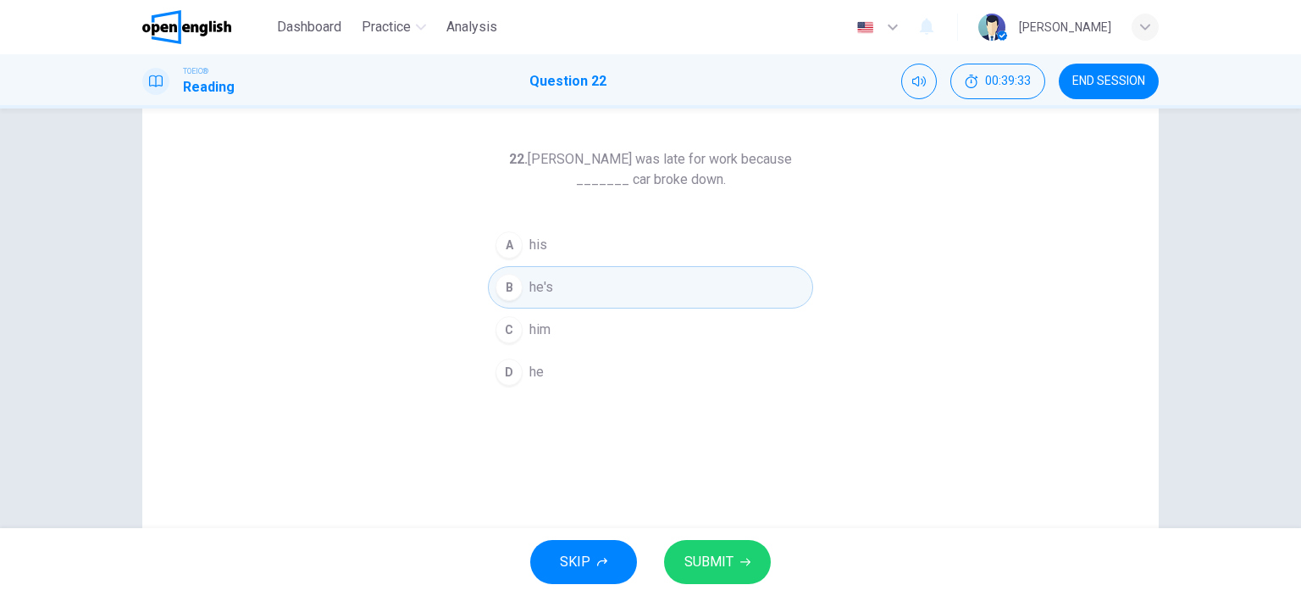
click at [566, 335] on button "C him" at bounding box center [650, 329] width 325 height 42
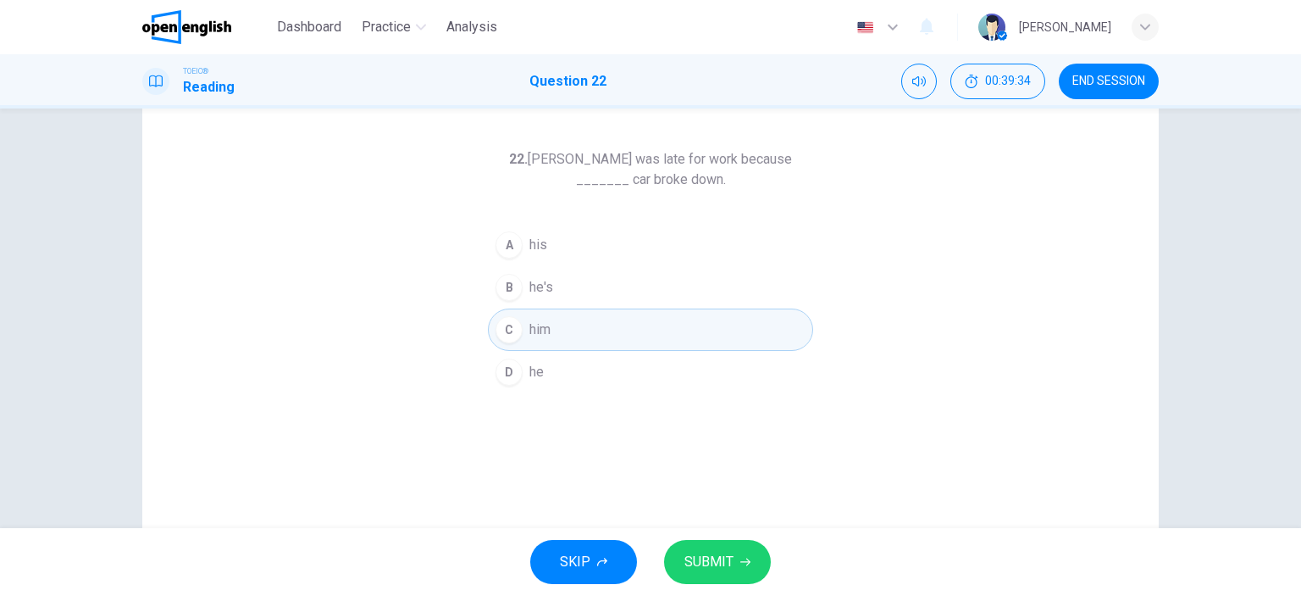
click at [718, 572] on span "SUBMIT" at bounding box center [709, 562] width 49 height 24
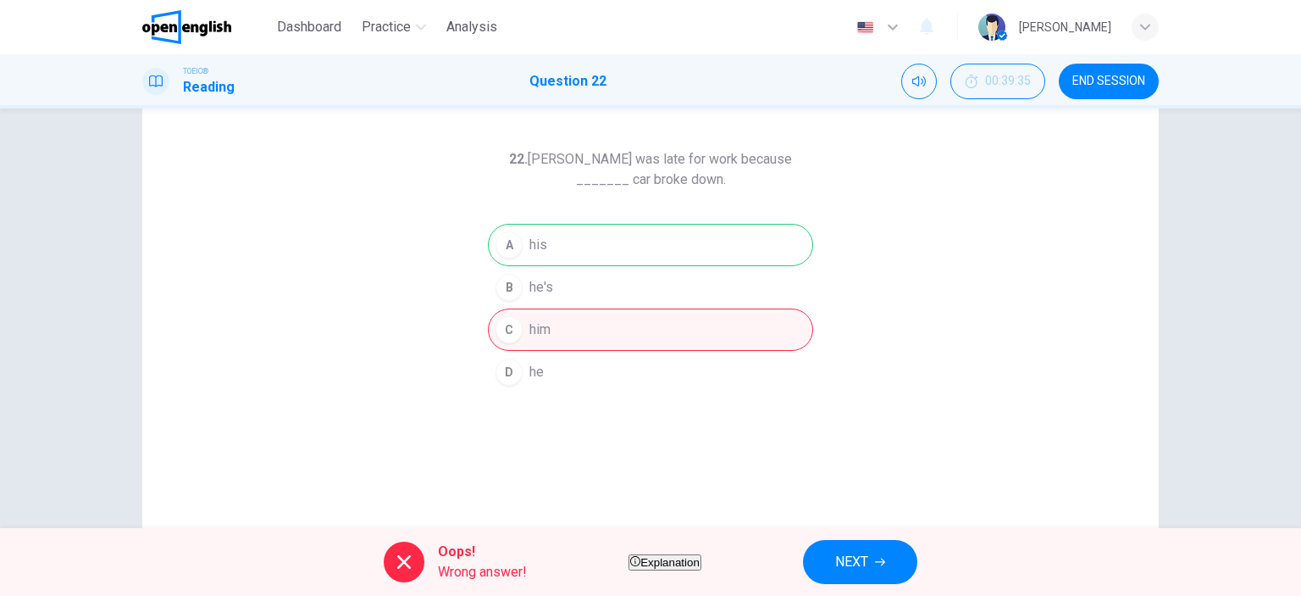
click at [579, 248] on div "A his B he's C him D he" at bounding box center [650, 308] width 325 height 169
click at [909, 549] on button "NEXT" at bounding box center [860, 562] width 114 height 44
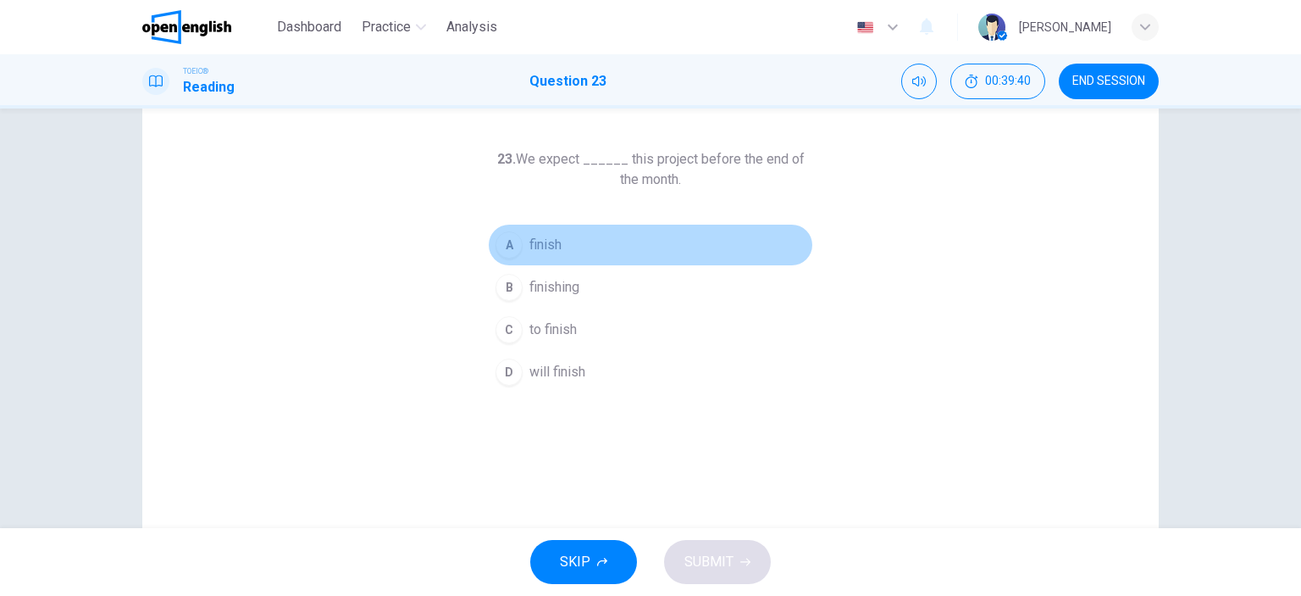
click at [546, 258] on button "A finish" at bounding box center [650, 245] width 325 height 42
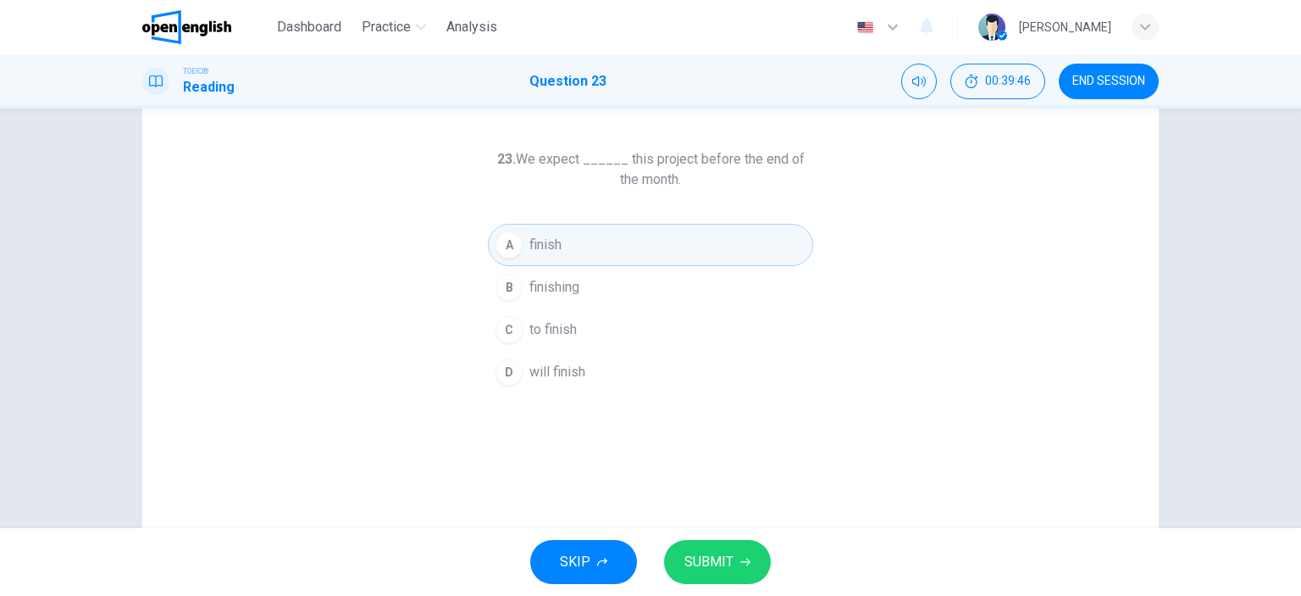
click at [564, 325] on span "to finish" at bounding box center [553, 329] width 47 height 20
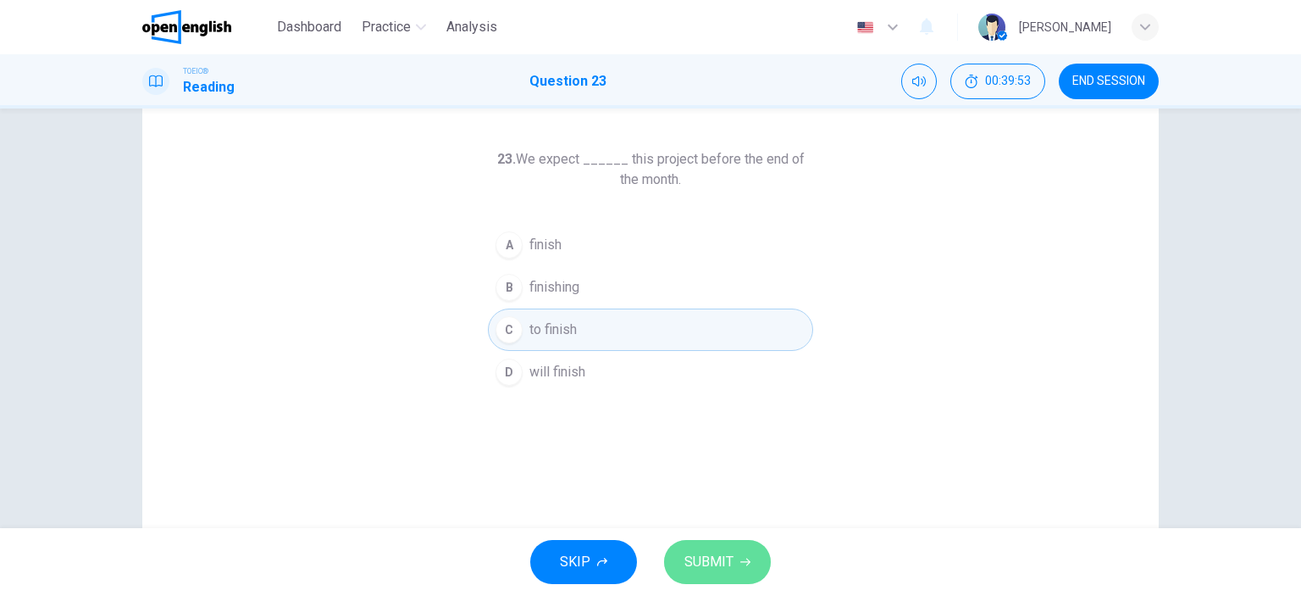
click at [725, 555] on span "SUBMIT" at bounding box center [709, 562] width 49 height 24
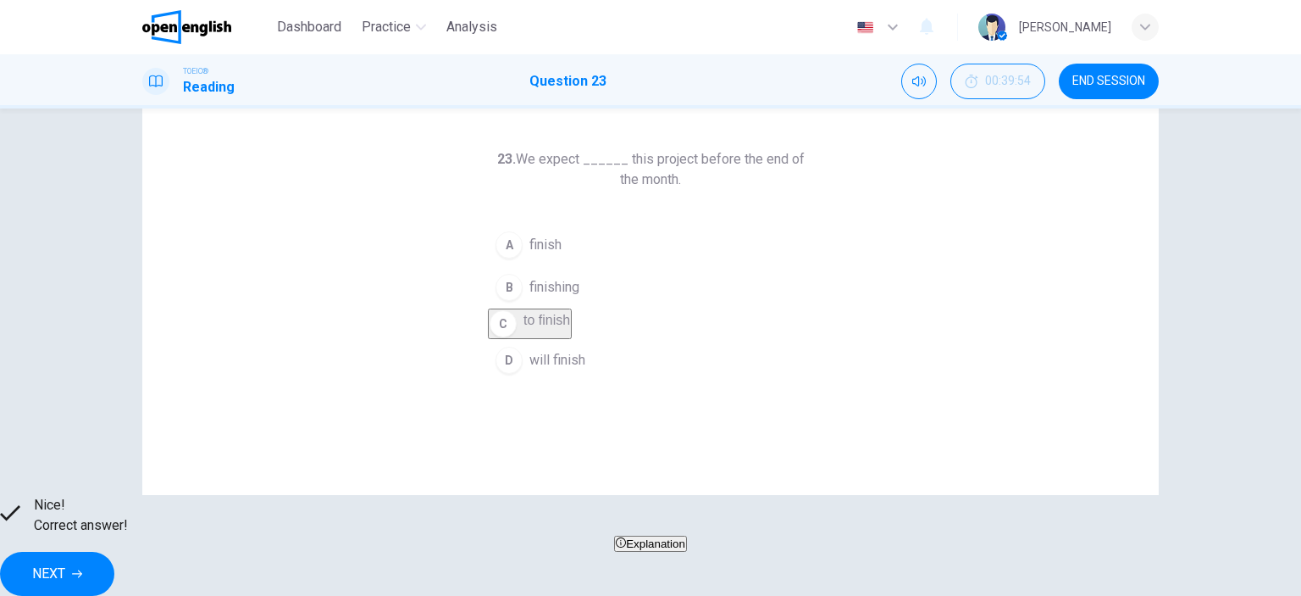
click at [65, 562] on span "NEXT" at bounding box center [48, 574] width 33 height 24
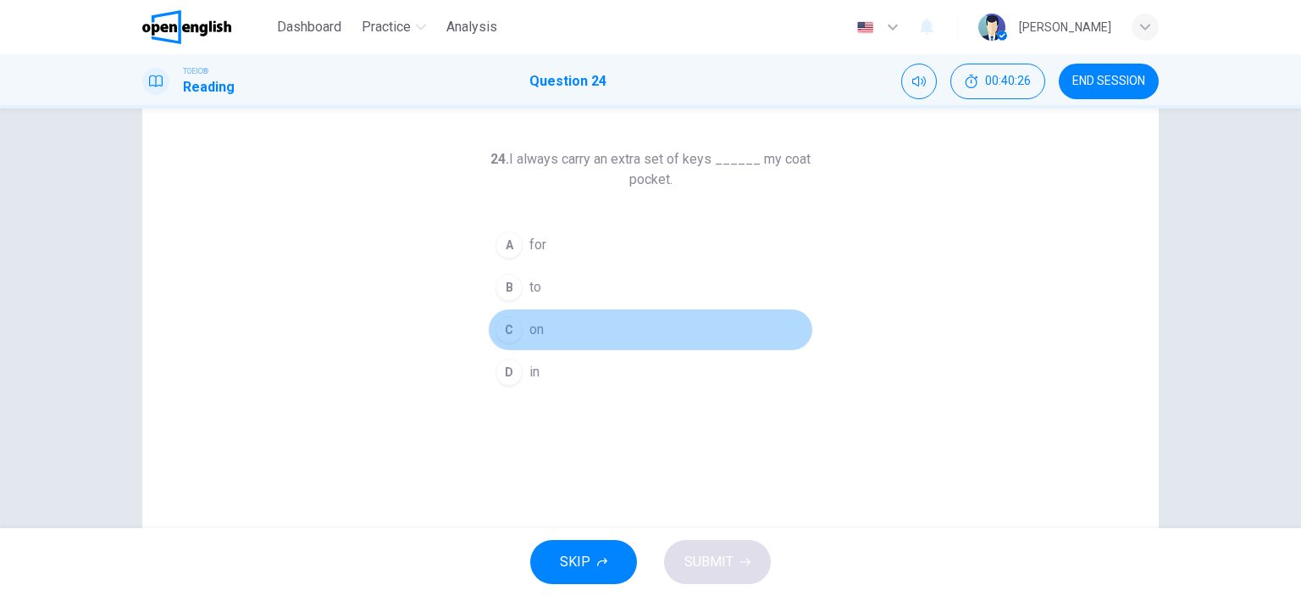
click at [506, 330] on div "C" at bounding box center [509, 329] width 27 height 27
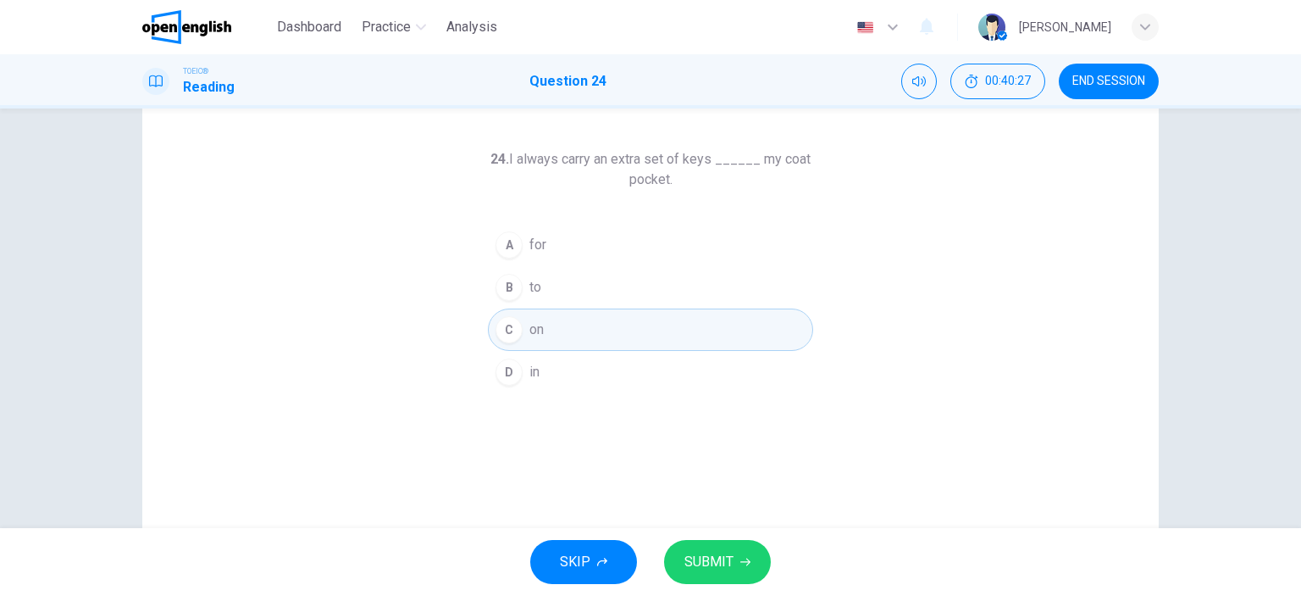
click at [504, 364] on div "D" at bounding box center [509, 371] width 27 height 27
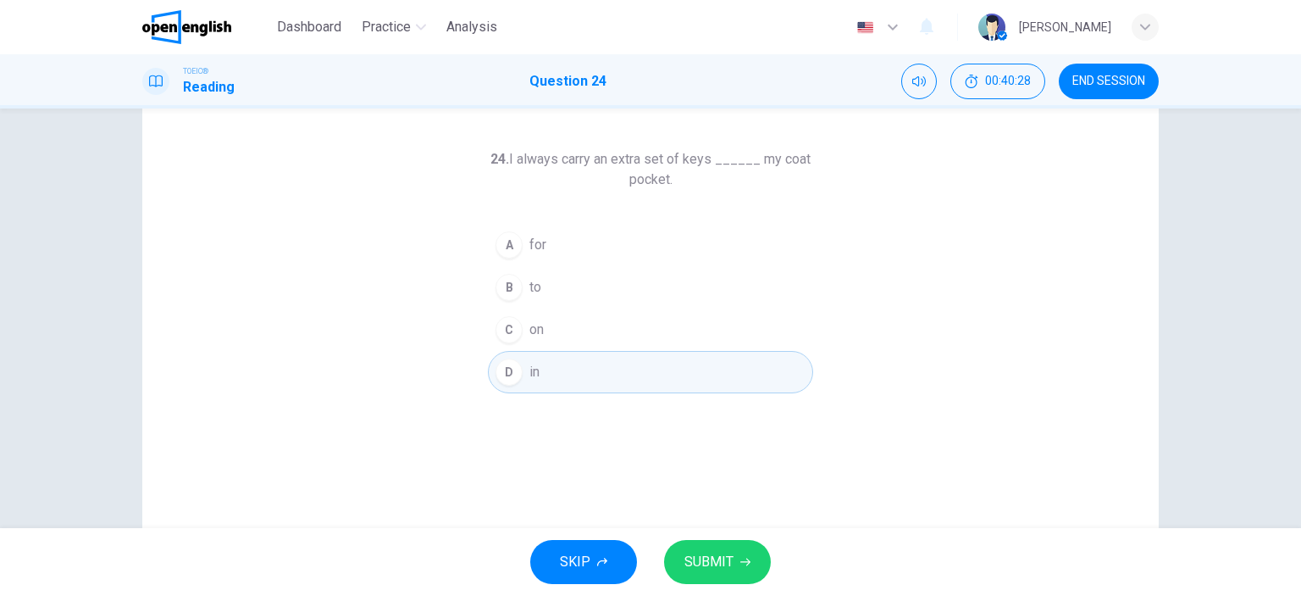
click at [696, 536] on div "SKIP SUBMIT" at bounding box center [650, 562] width 1301 height 68
click at [703, 562] on span "SUBMIT" at bounding box center [709, 562] width 49 height 24
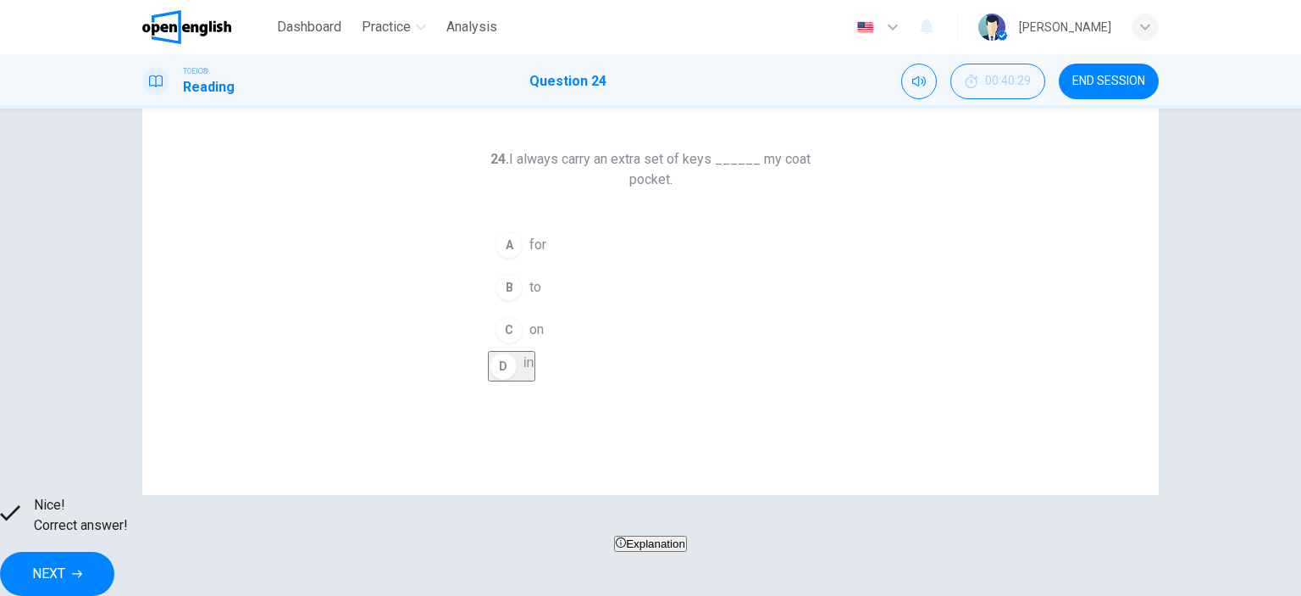
click at [114, 564] on button "NEXT" at bounding box center [57, 574] width 114 height 44
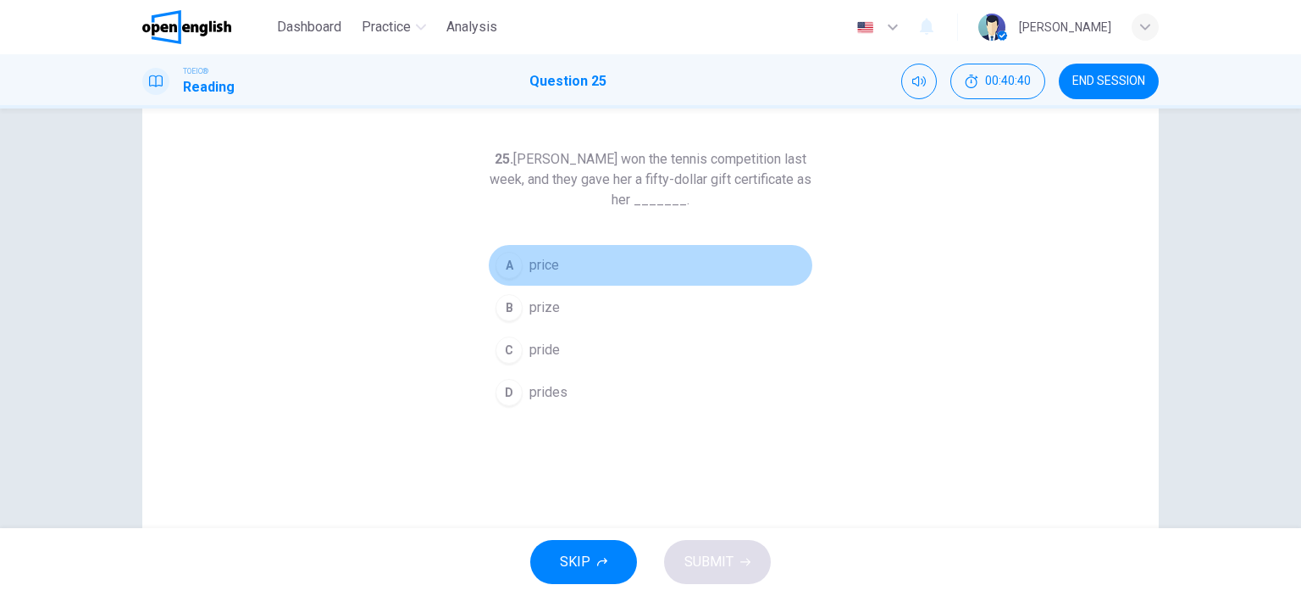
click at [508, 278] on button "A price" at bounding box center [650, 265] width 325 height 42
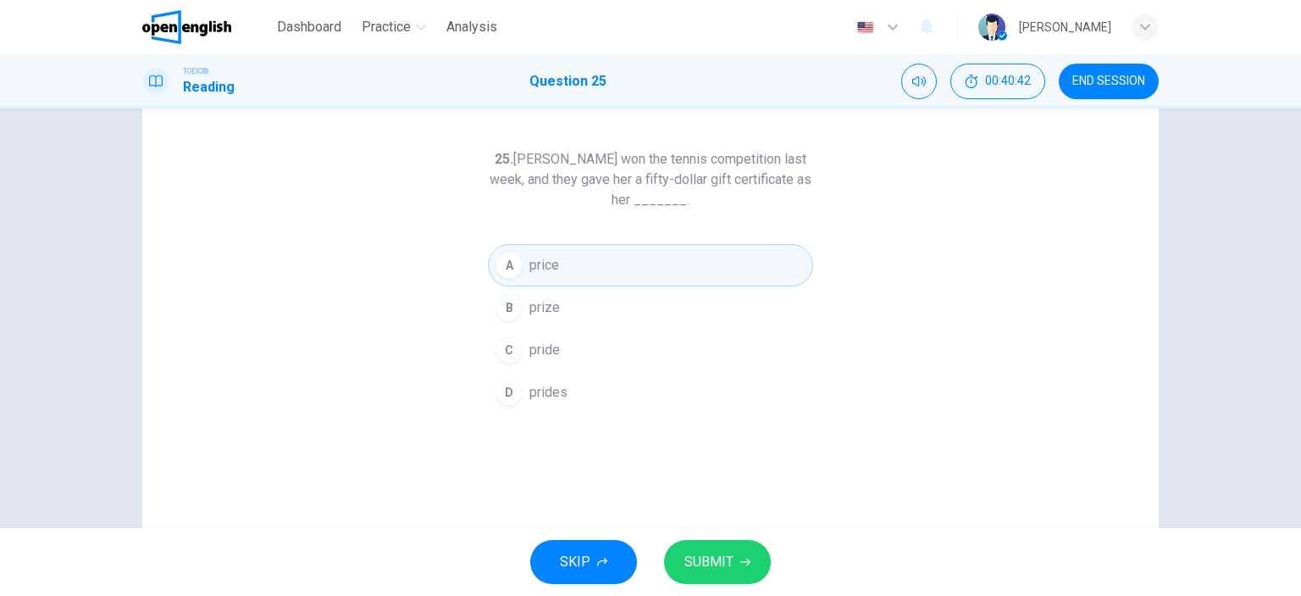
click at [718, 569] on span "SUBMIT" at bounding box center [709, 562] width 49 height 24
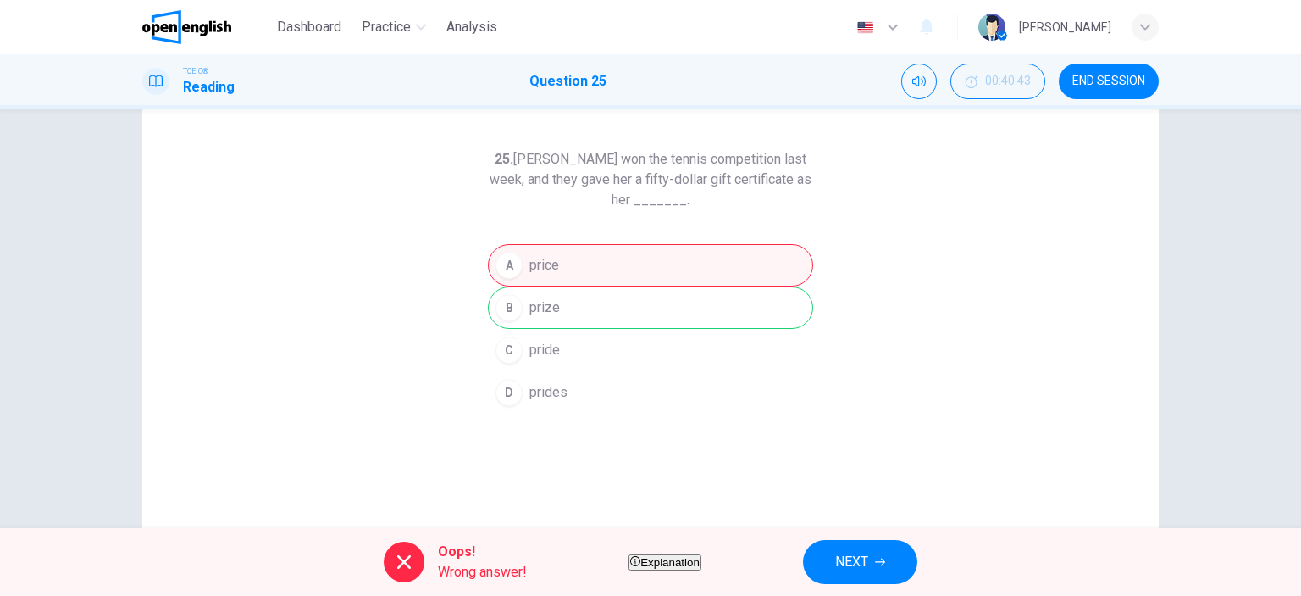
click at [566, 331] on div "A price B prize C pride D prides" at bounding box center [650, 328] width 325 height 169
click at [868, 560] on span "NEXT" at bounding box center [851, 562] width 33 height 24
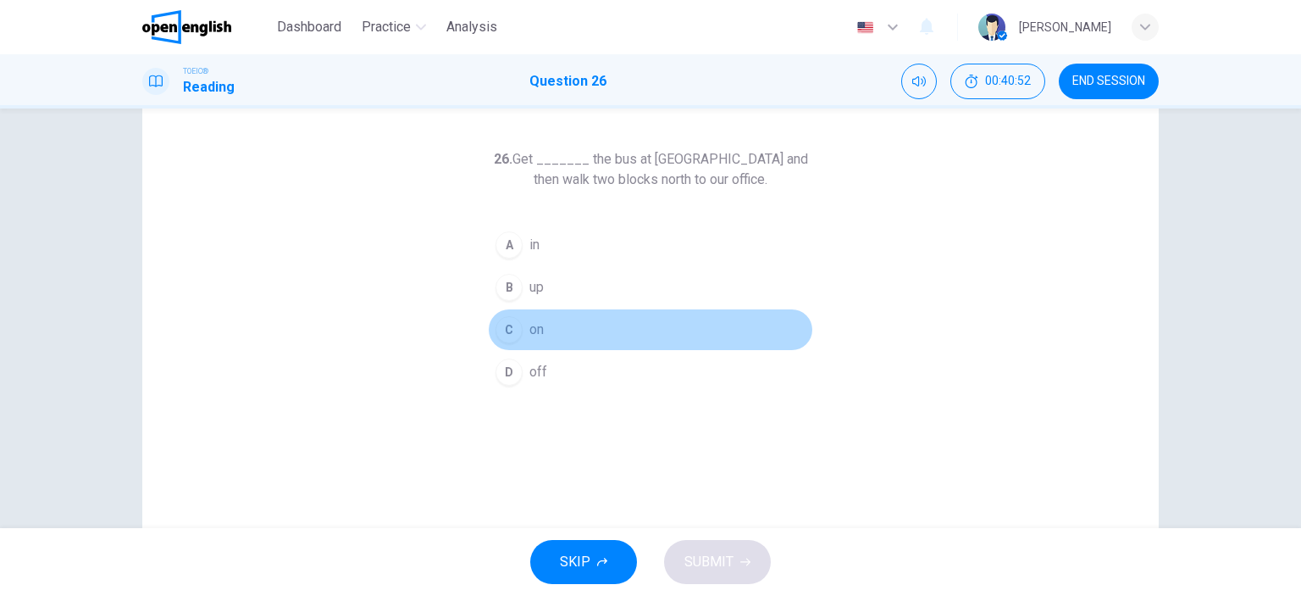
click at [535, 326] on span "on" at bounding box center [537, 329] width 14 height 20
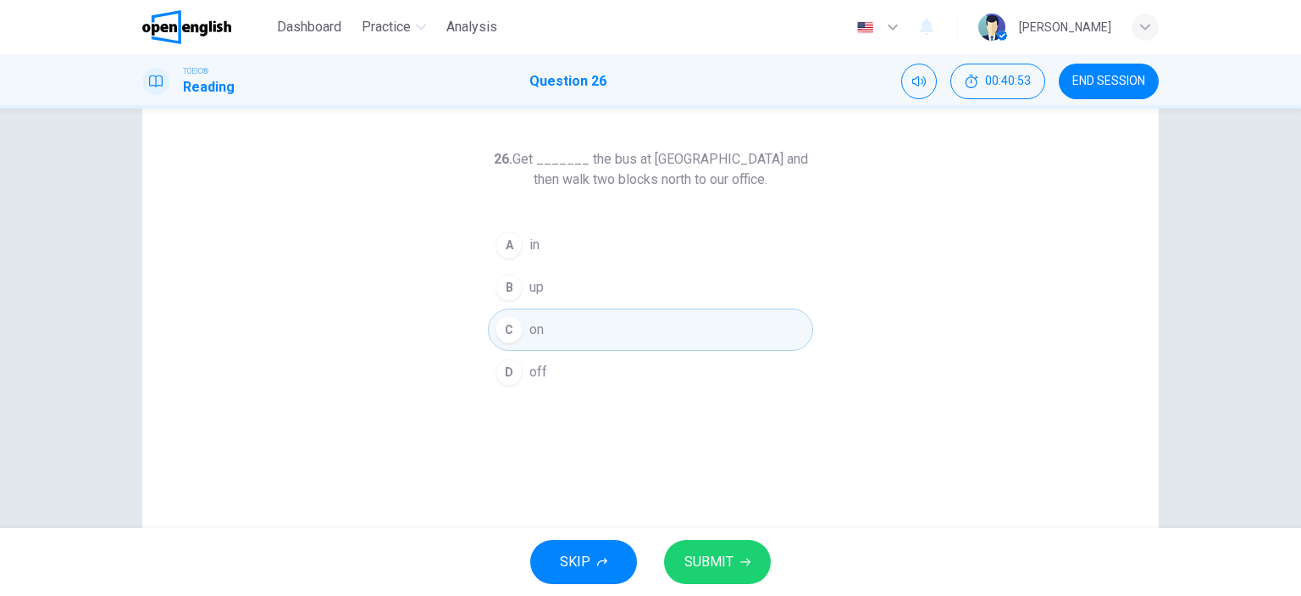
click at [720, 572] on span "SUBMIT" at bounding box center [709, 562] width 49 height 24
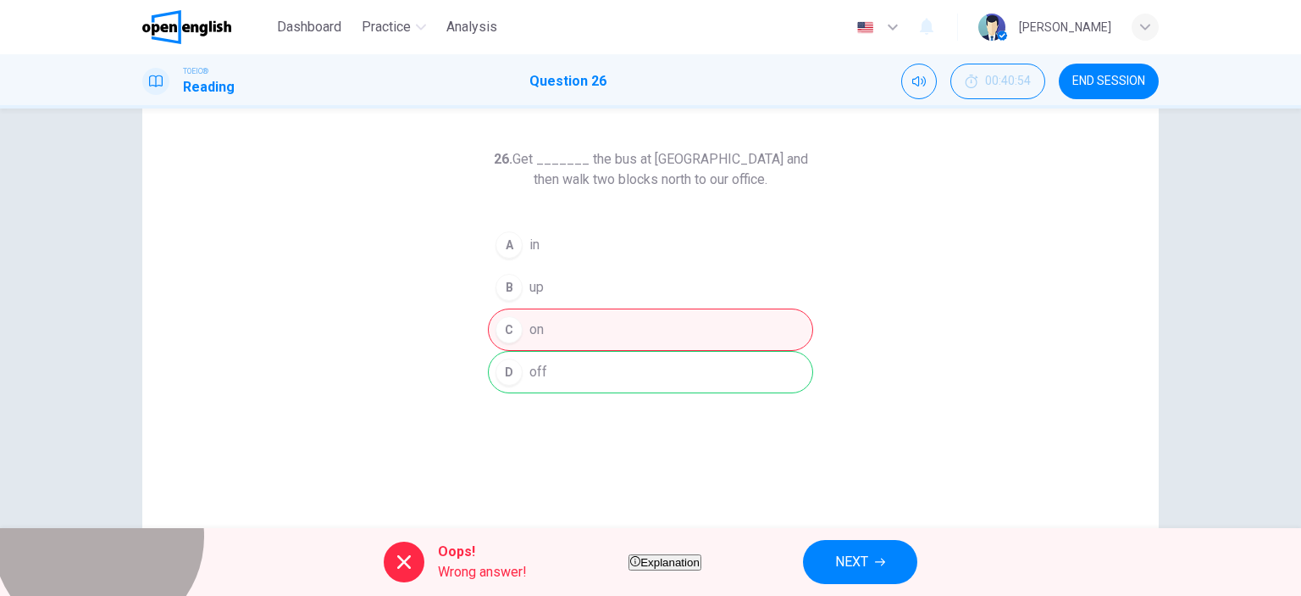
click at [690, 554] on button "Explanation" at bounding box center [665, 562] width 73 height 16
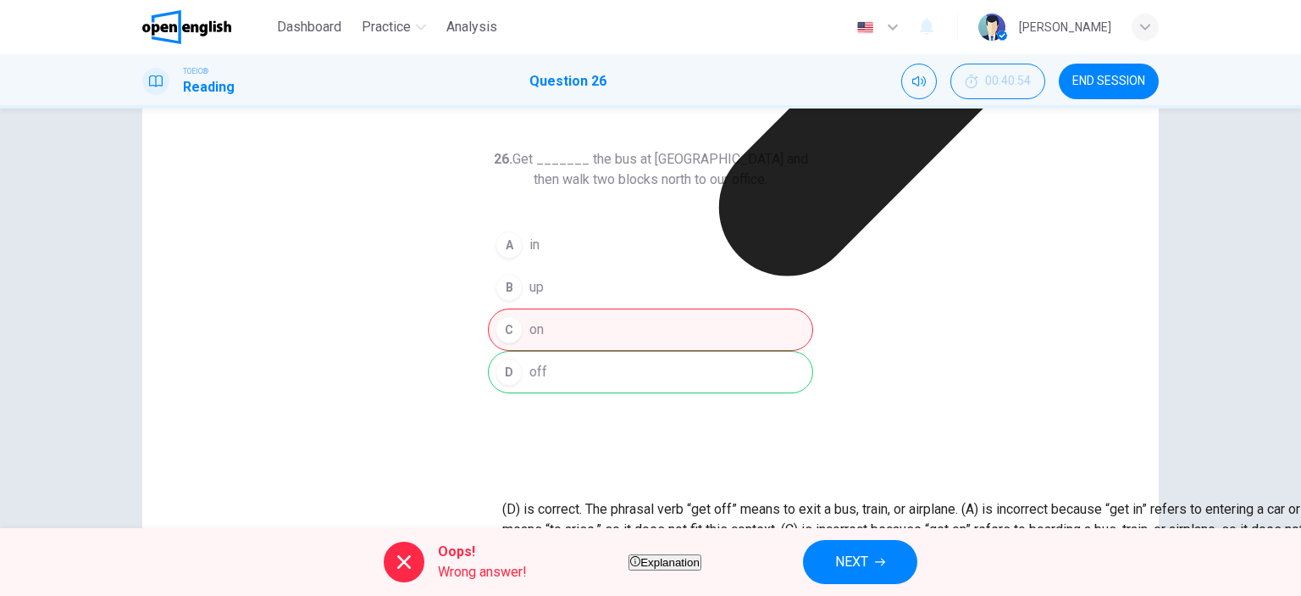
click at [985, 365] on div "26. Get _______ the bus at [GEOGRAPHIC_DATA] and then walk two blocks north to …" at bounding box center [650, 375] width 1017 height 589
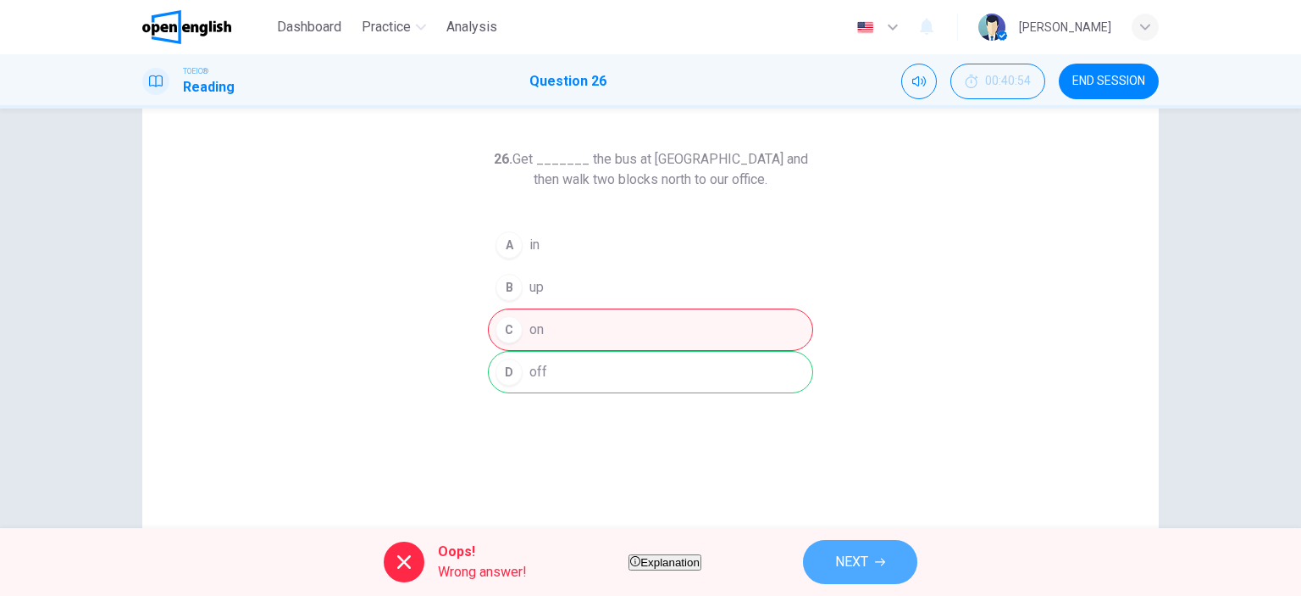
click at [908, 560] on button "NEXT" at bounding box center [860, 562] width 114 height 44
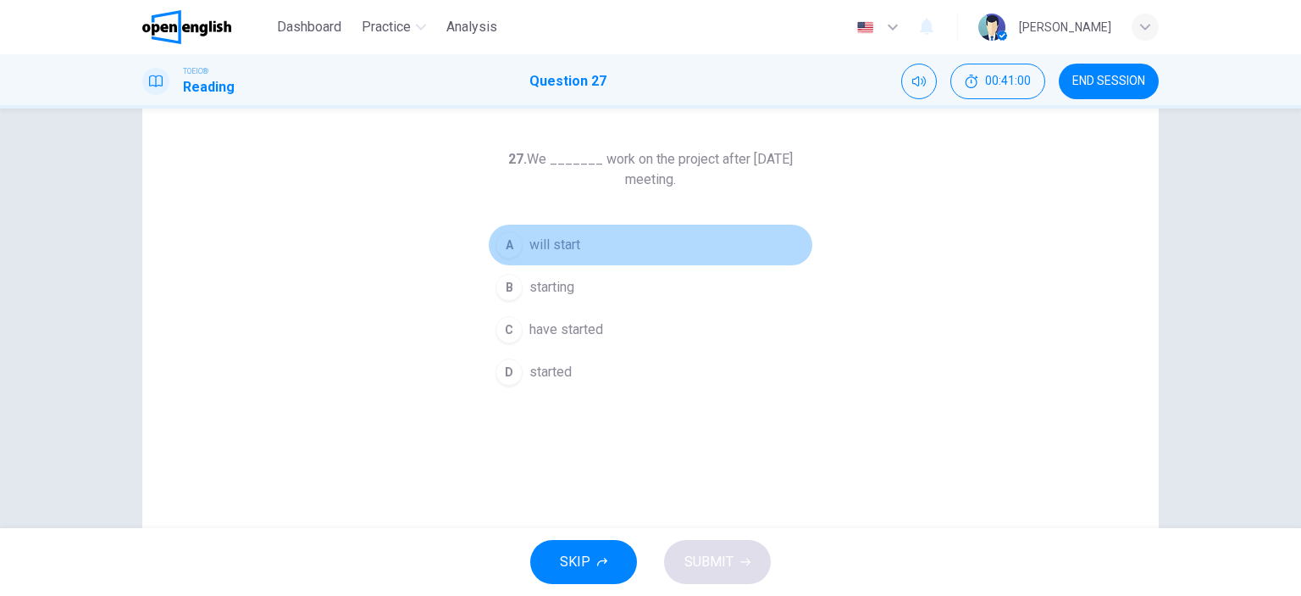
click at [556, 243] on span "will start" at bounding box center [555, 245] width 51 height 20
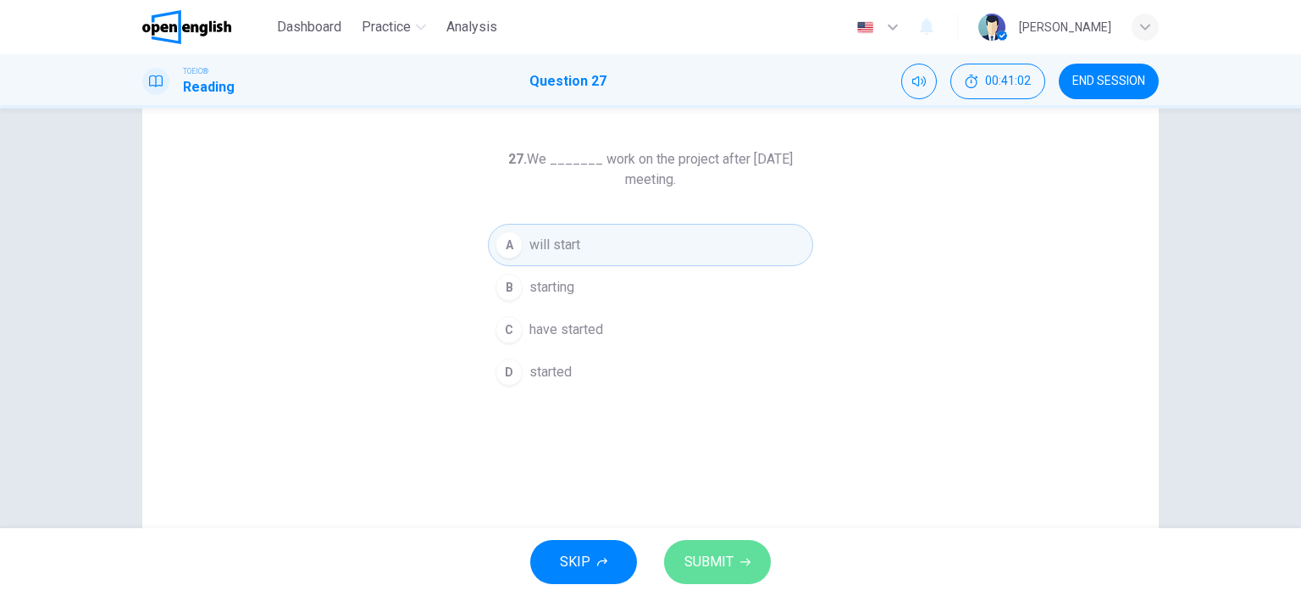
click at [702, 564] on span "SUBMIT" at bounding box center [709, 562] width 49 height 24
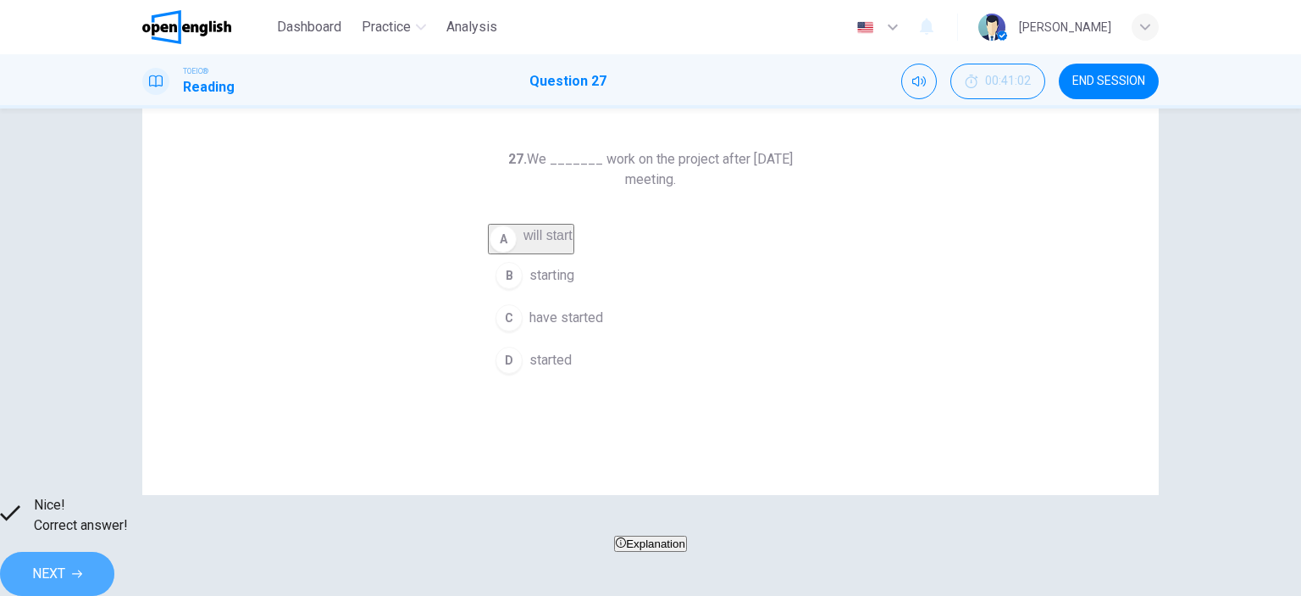
click at [114, 563] on button "NEXT" at bounding box center [57, 574] width 114 height 44
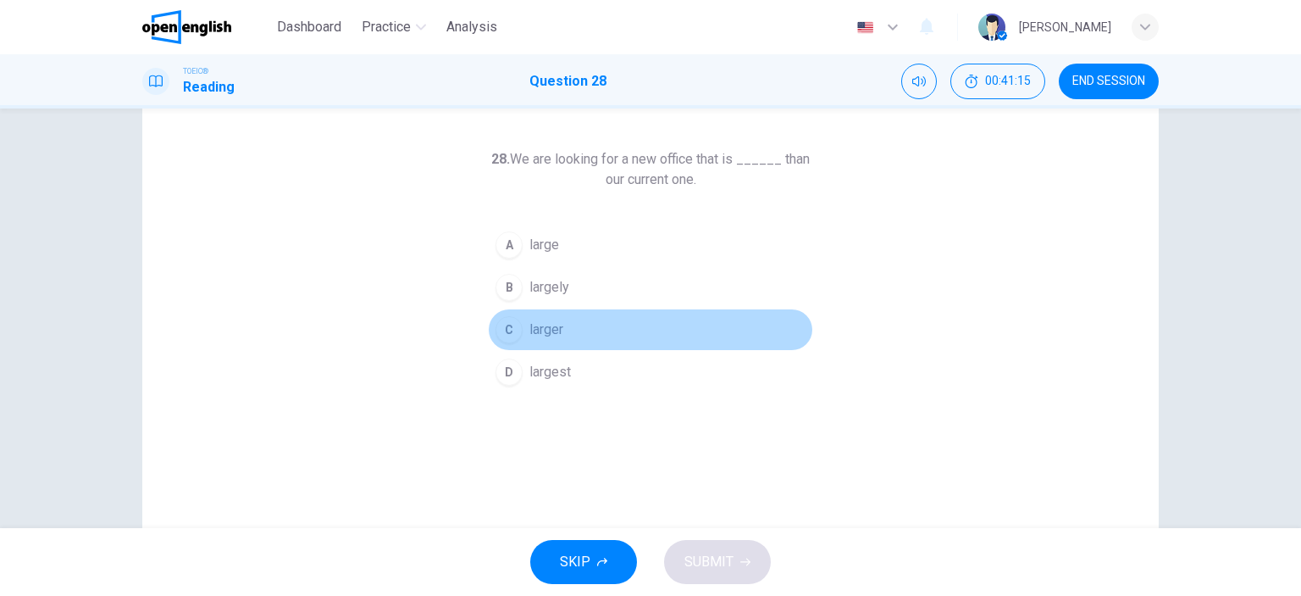
click at [503, 331] on div "C" at bounding box center [509, 329] width 27 height 27
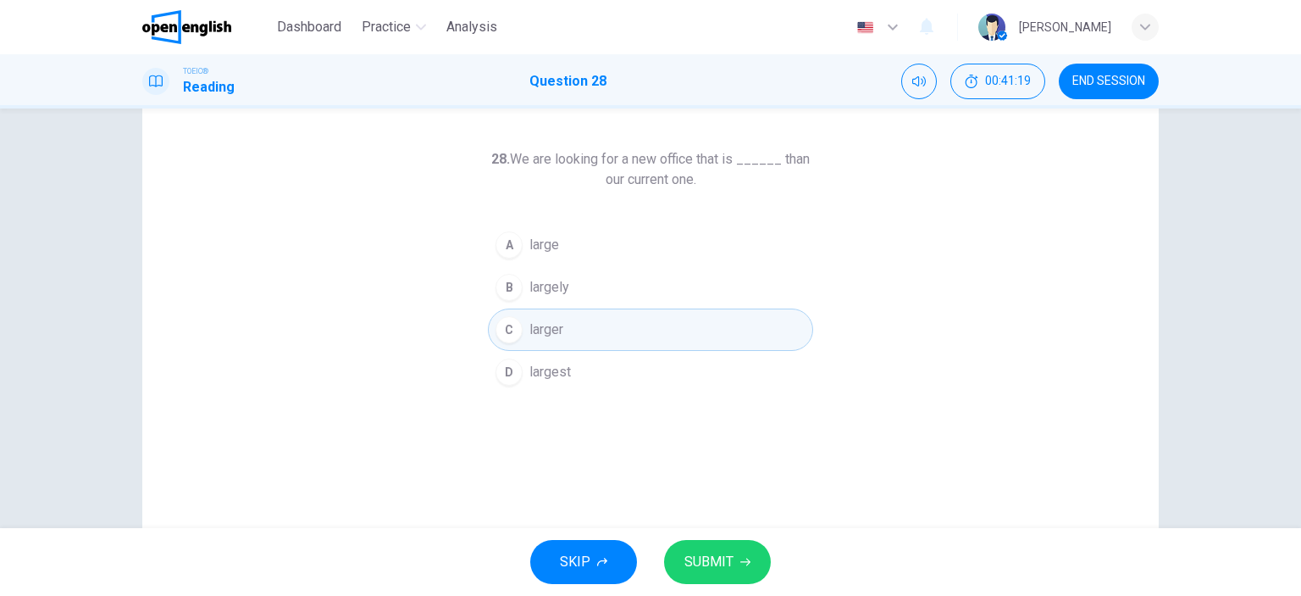
click at [693, 563] on span "SUBMIT" at bounding box center [709, 562] width 49 height 24
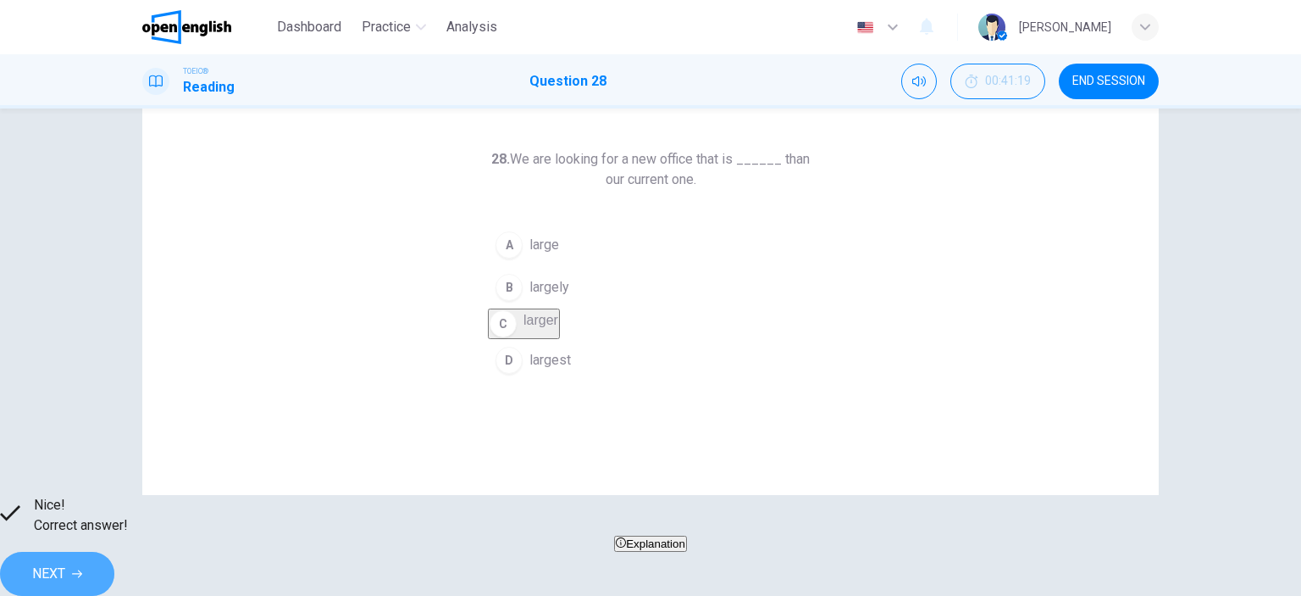
click at [114, 552] on button "NEXT" at bounding box center [57, 574] width 114 height 44
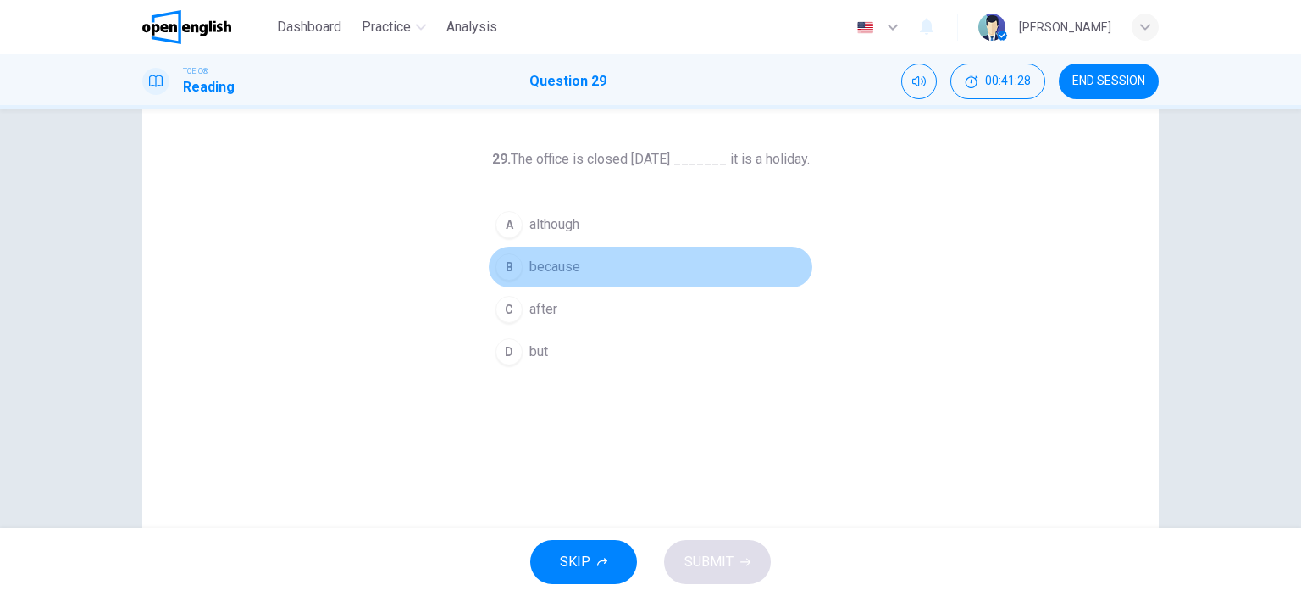
click at [515, 262] on div "B" at bounding box center [509, 266] width 27 height 27
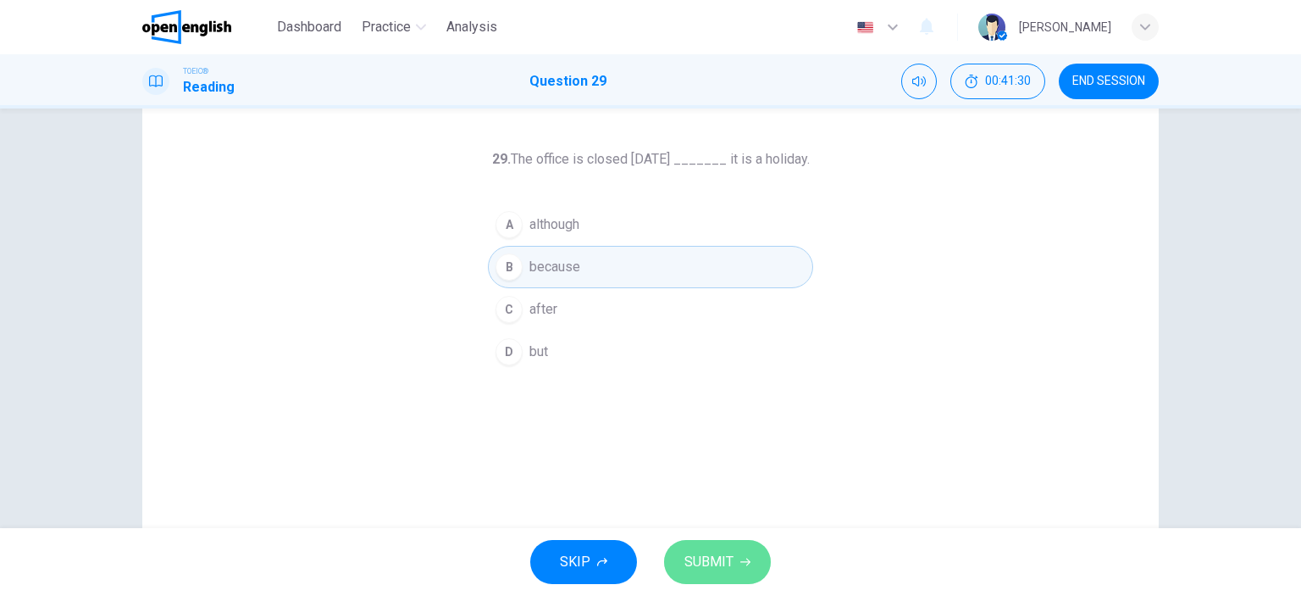
click at [702, 555] on span "SUBMIT" at bounding box center [709, 562] width 49 height 24
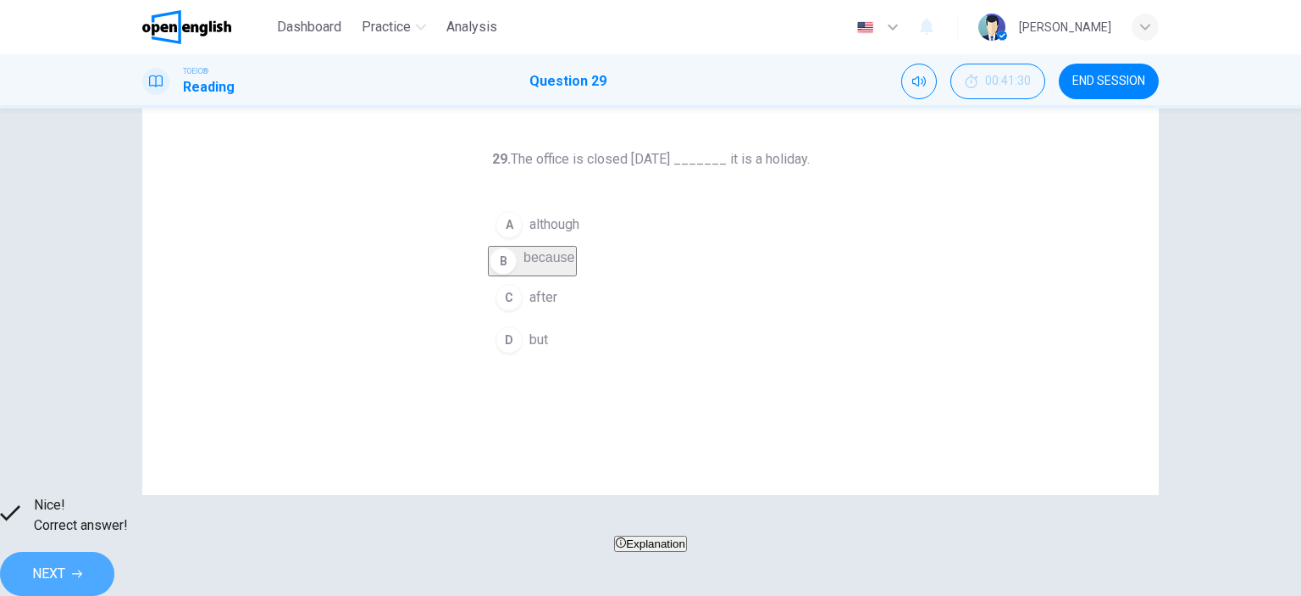
click at [65, 562] on span "NEXT" at bounding box center [48, 574] width 33 height 24
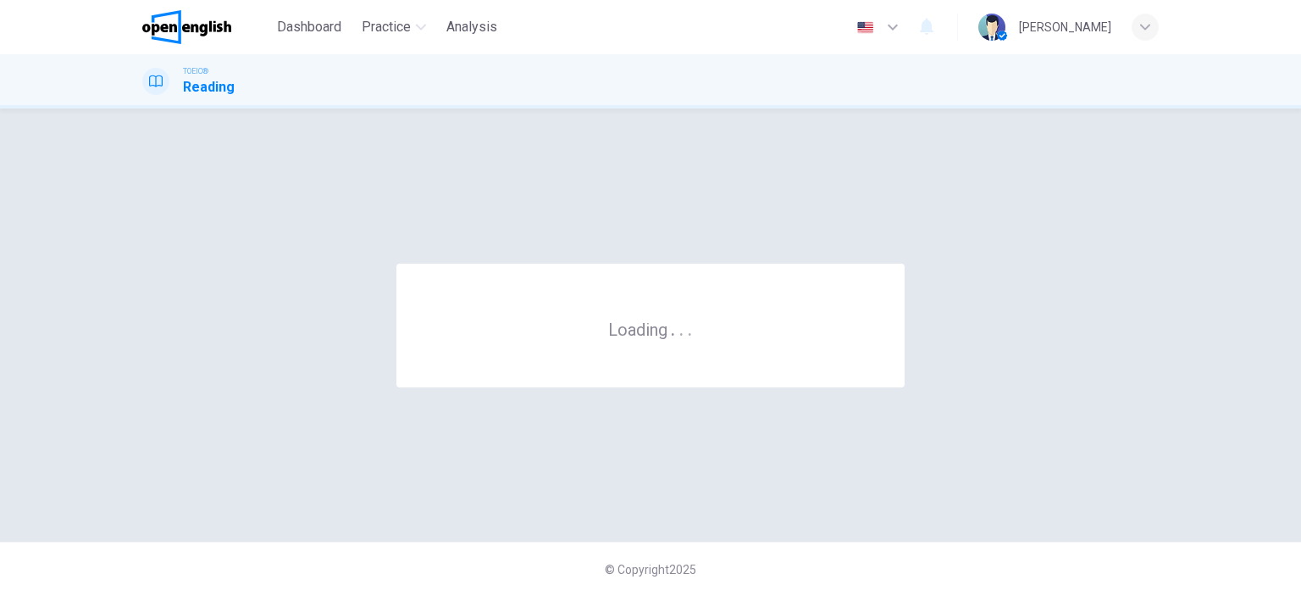
scroll to position [0, 0]
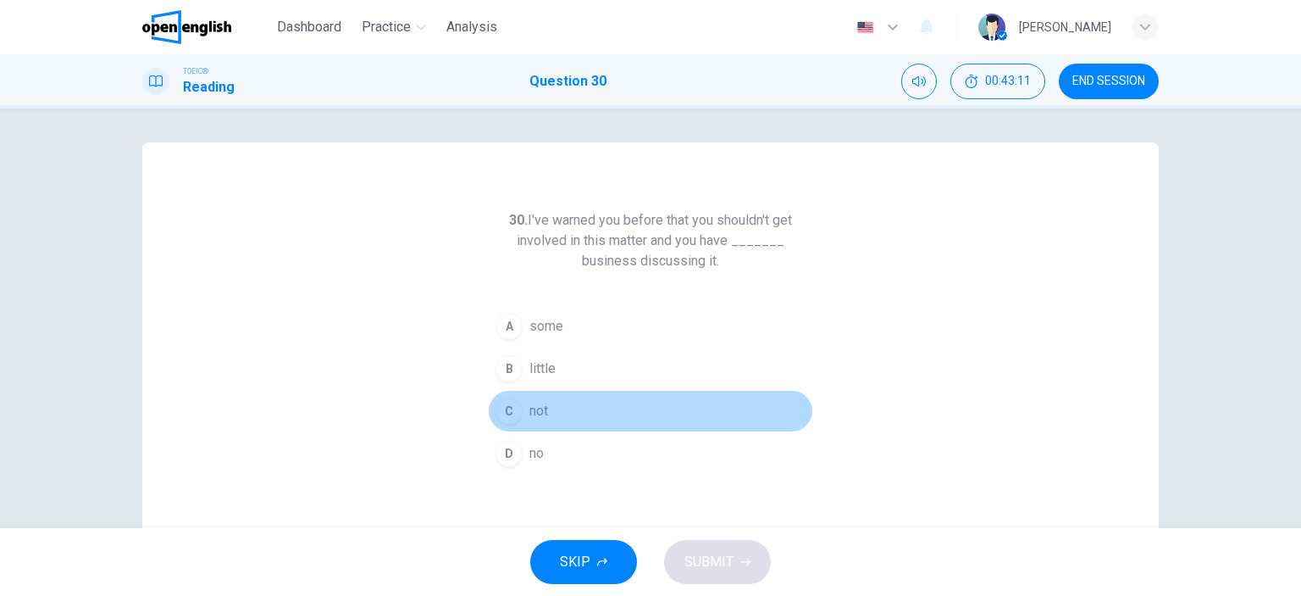
click at [496, 413] on div "C" at bounding box center [509, 410] width 27 height 27
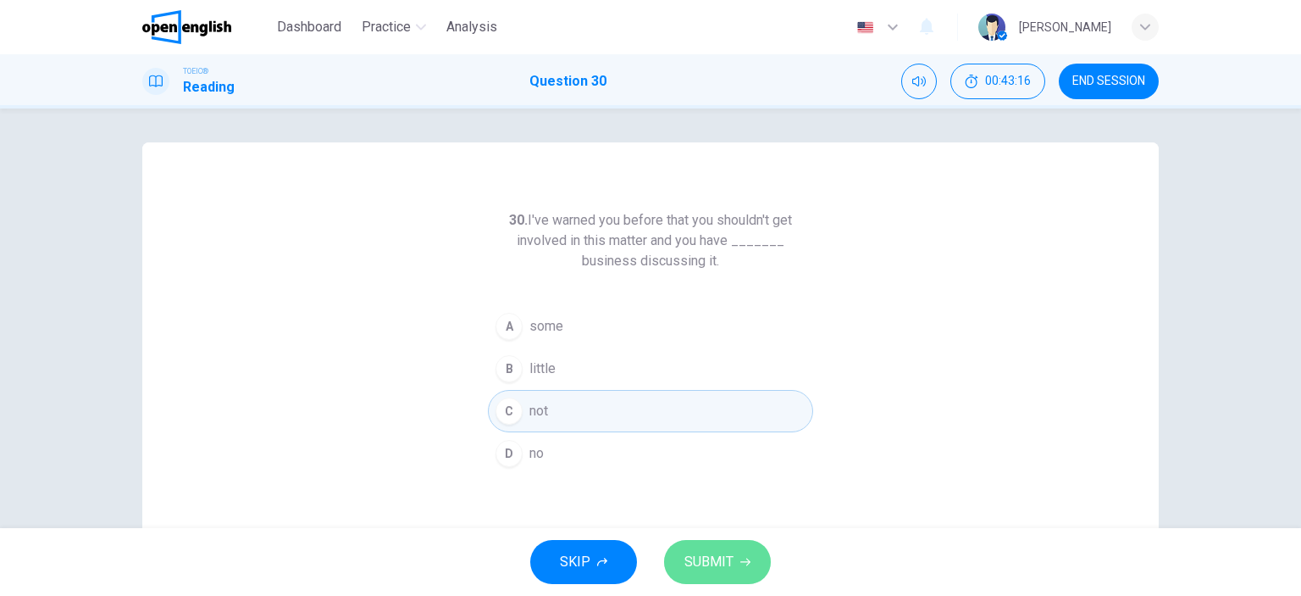
click at [701, 548] on button "SUBMIT" at bounding box center [717, 562] width 107 height 44
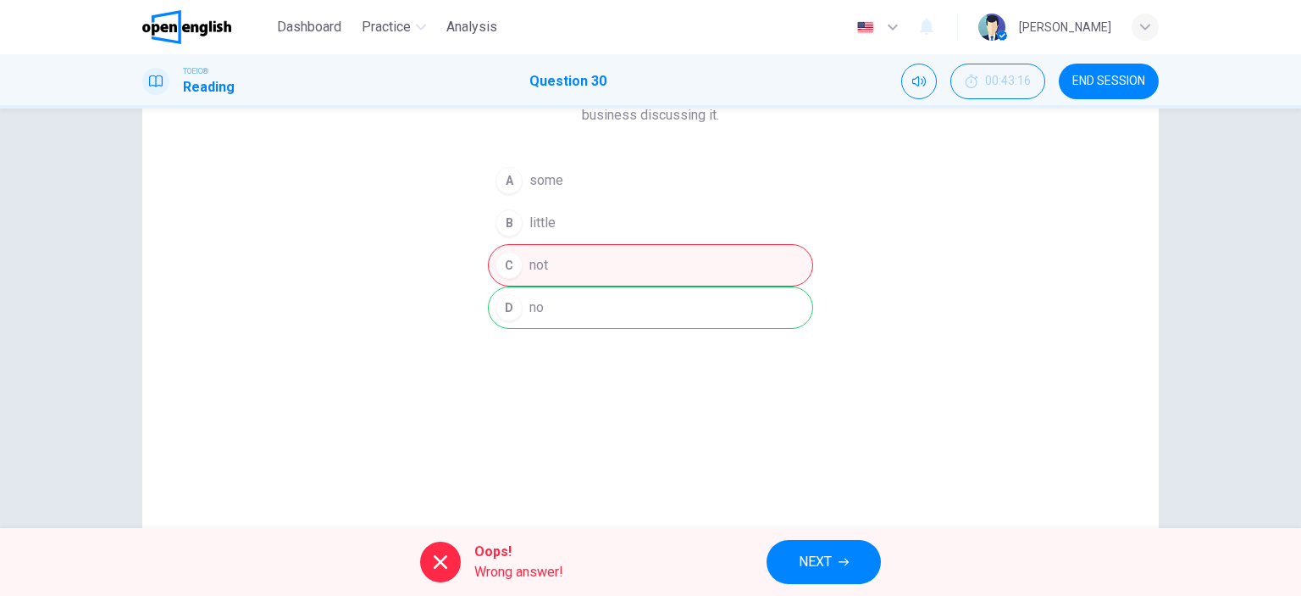
scroll to position [34, 0]
